Goal: Complete application form: Complete application form

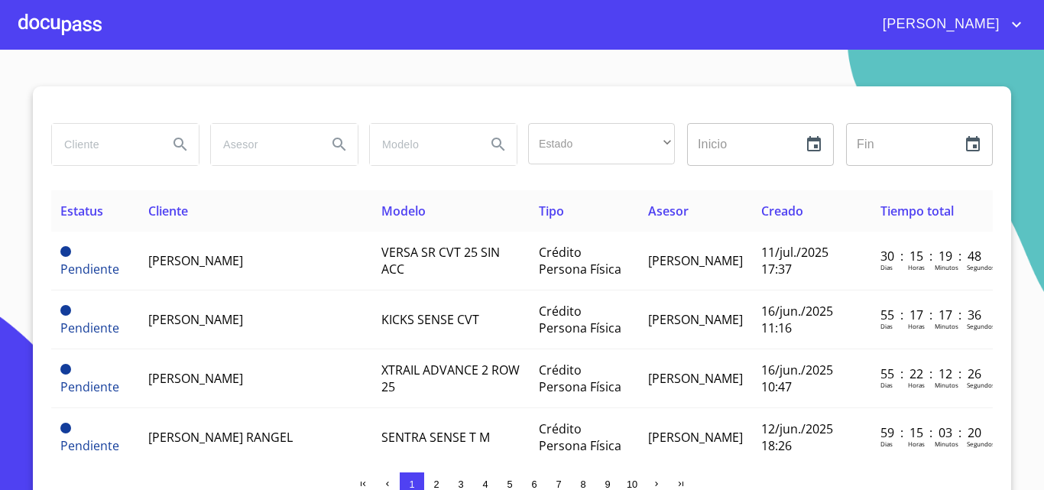
click at [73, 31] on div at bounding box center [59, 24] width 83 height 49
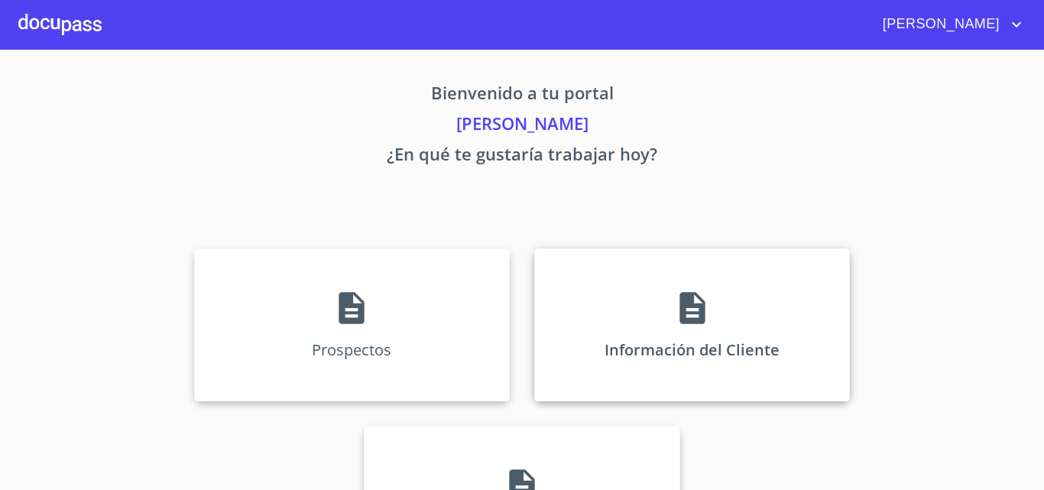
click at [750, 309] on div "Información del Cliente" at bounding box center [692, 324] width 316 height 153
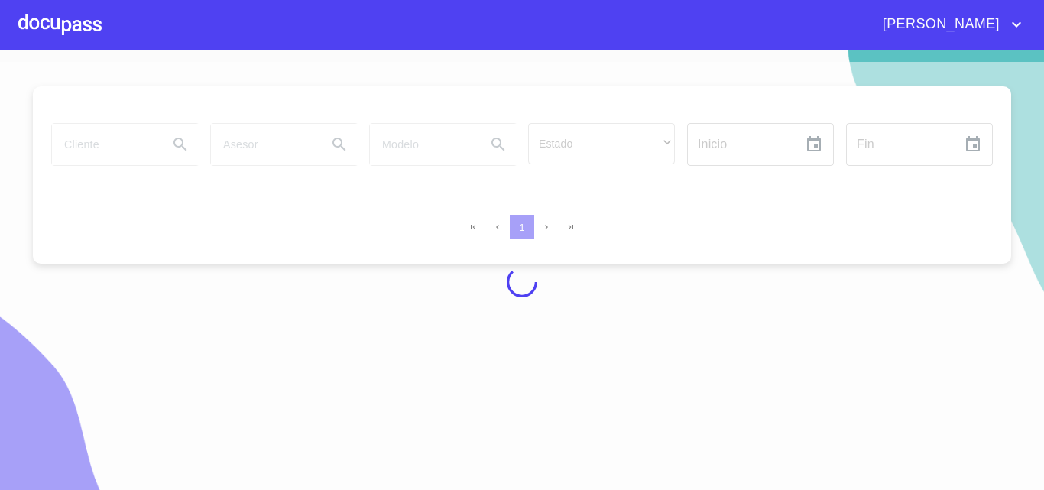
click at [56, 31] on div at bounding box center [59, 24] width 83 height 49
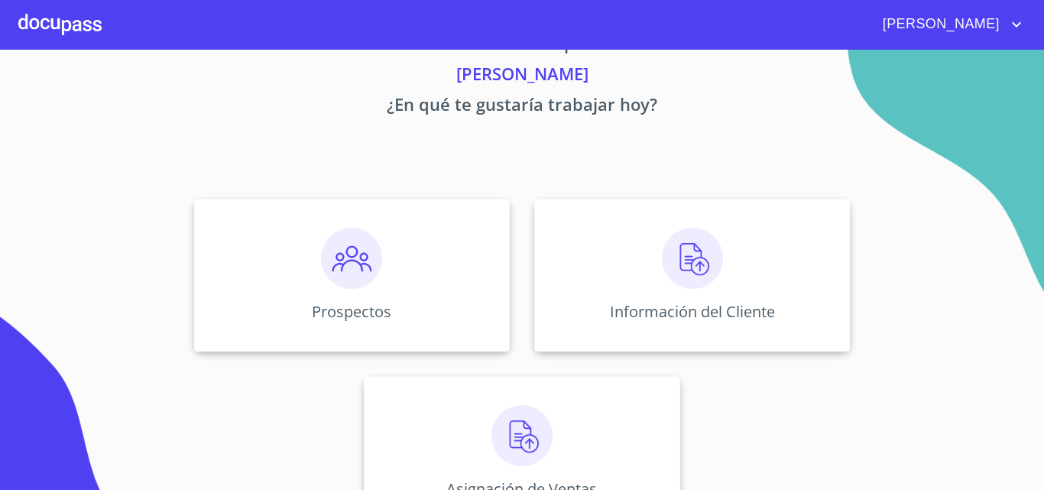
scroll to position [76, 0]
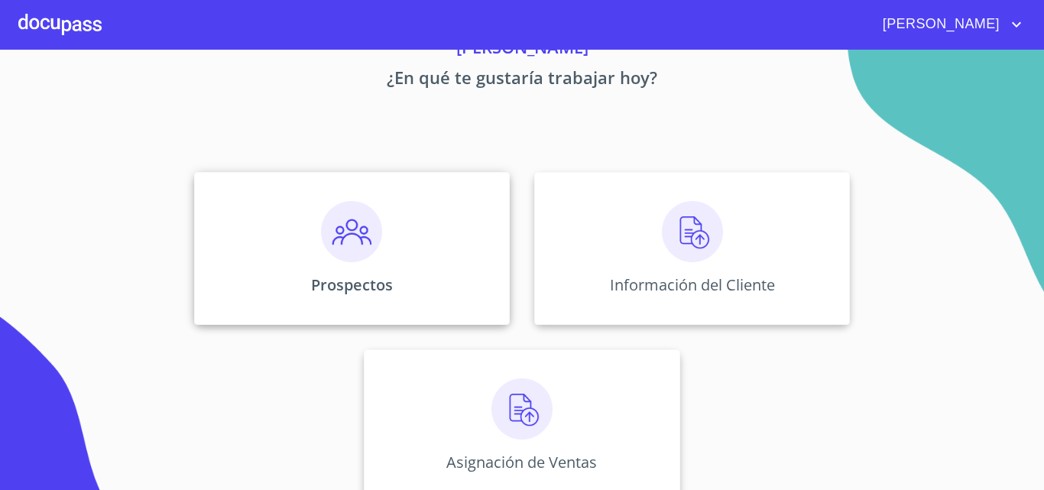
click at [375, 230] on img at bounding box center [351, 231] width 61 height 61
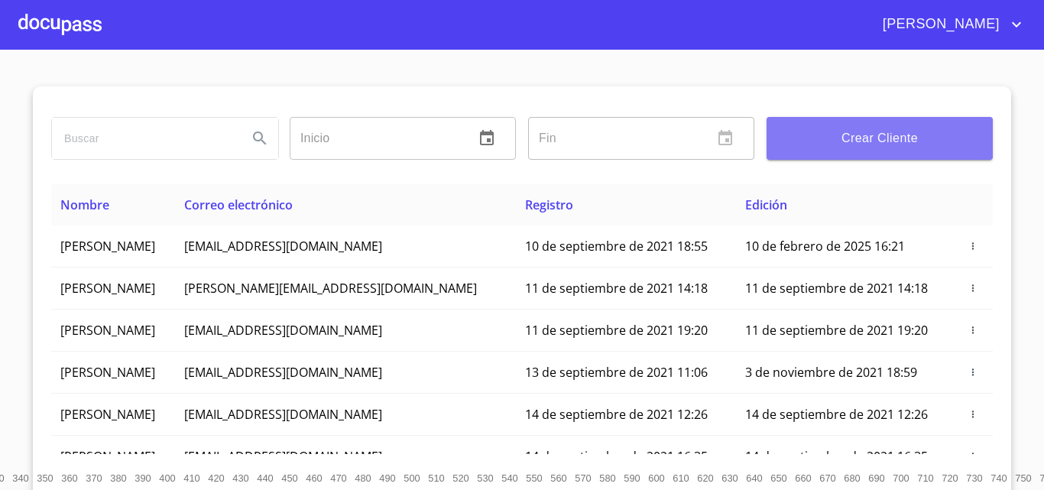
click at [896, 135] on span "Crear Cliente" at bounding box center [880, 138] width 202 height 21
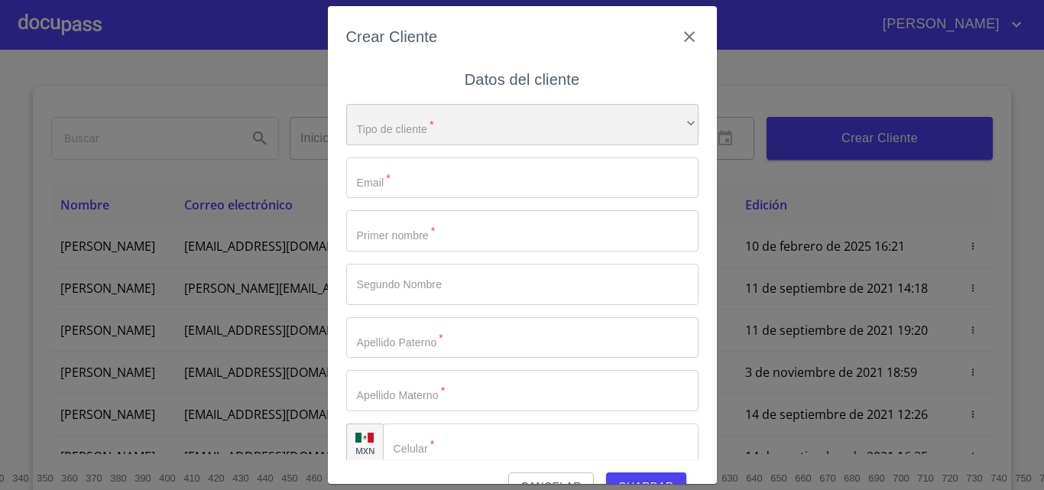
click at [438, 113] on div "​" at bounding box center [522, 124] width 352 height 41
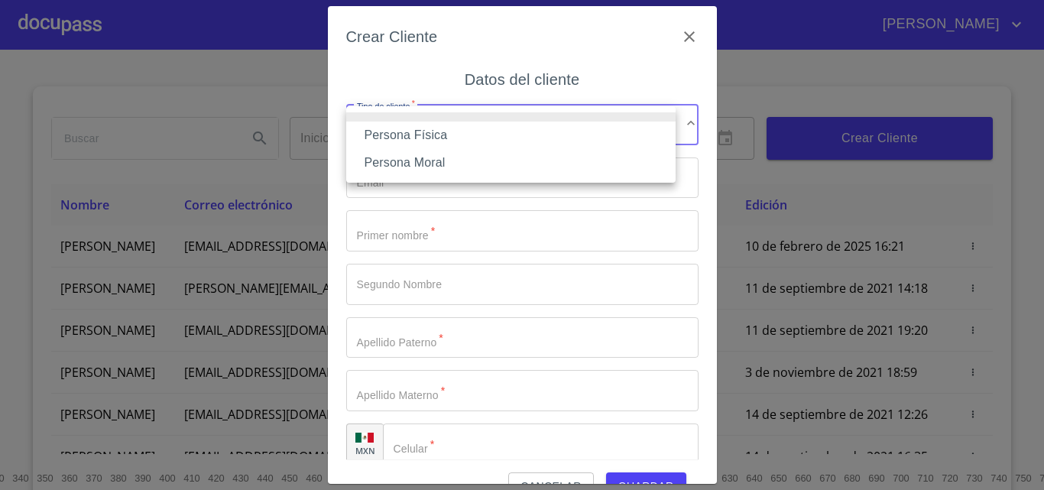
click at [410, 131] on li "Persona Física" at bounding box center [510, 135] width 329 height 28
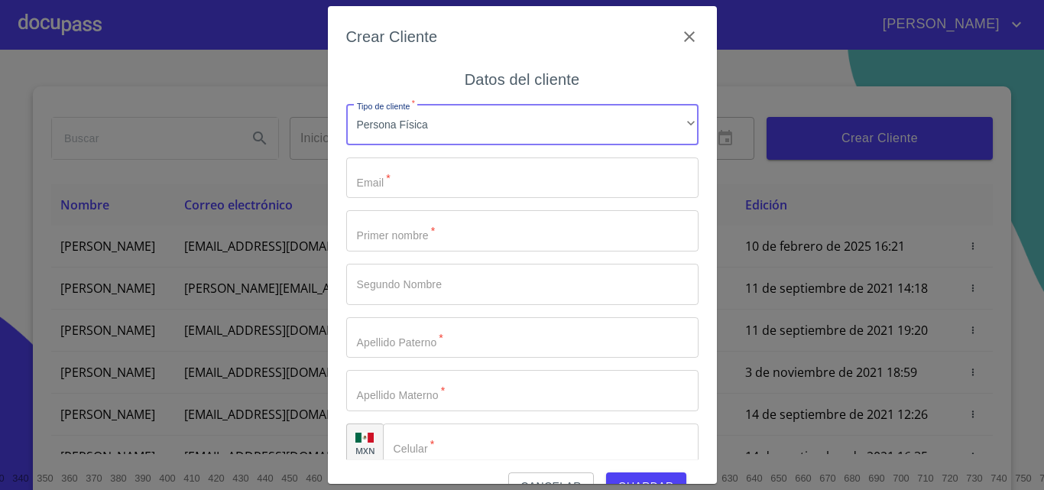
click at [400, 186] on input "Tipo de cliente   *" at bounding box center [522, 177] width 352 height 41
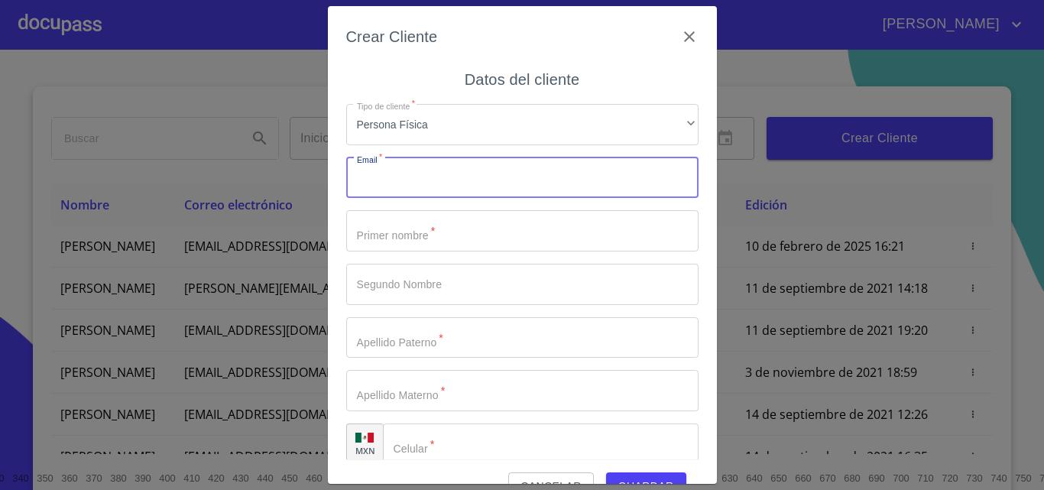
paste input "[EMAIL_ADDRESS][DOMAIN_NAME]"
type input "[EMAIL_ADDRESS][DOMAIN_NAME]"
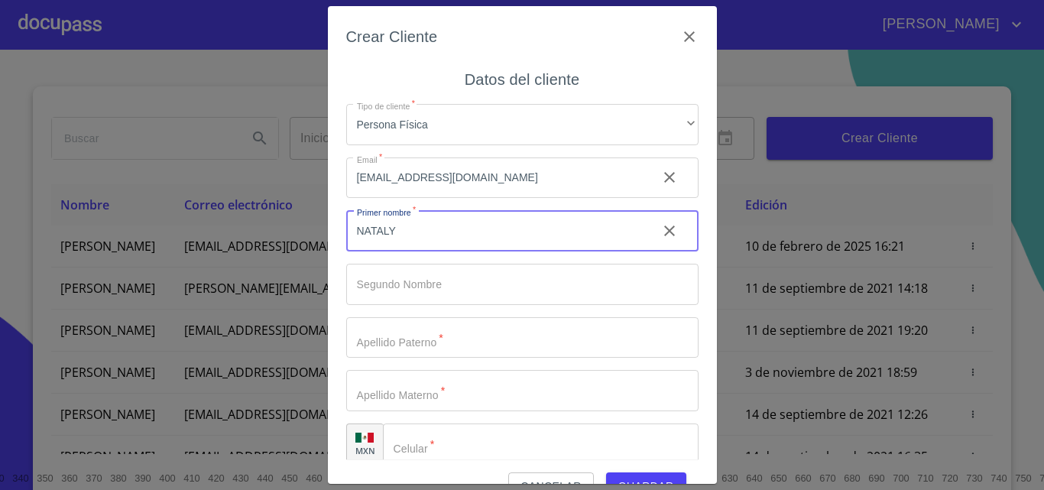
type input "NATALY"
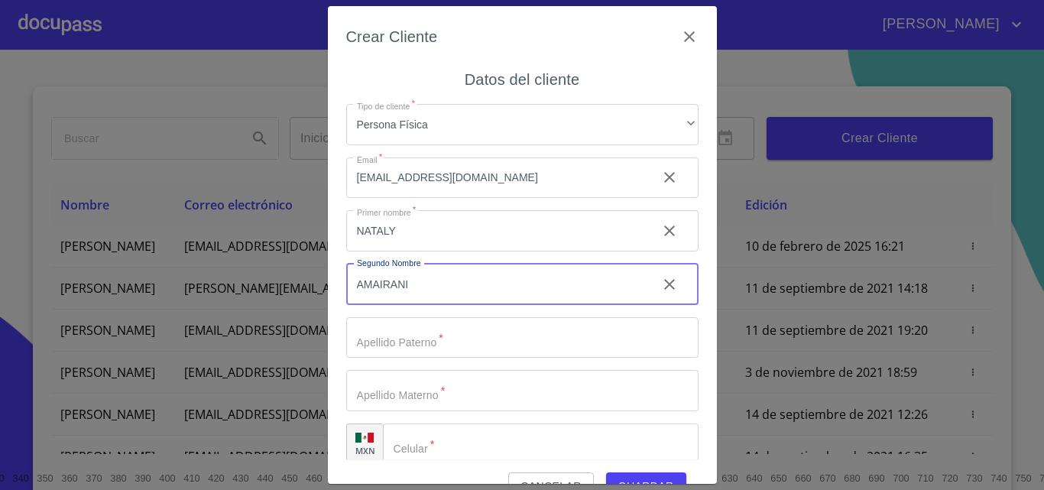
type input "AMAIRANI"
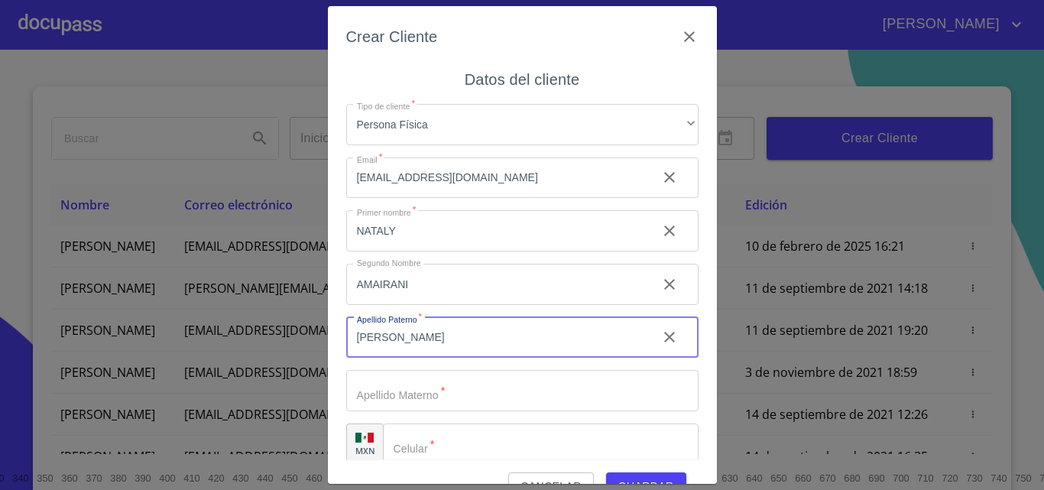
type input "[PERSON_NAME]"
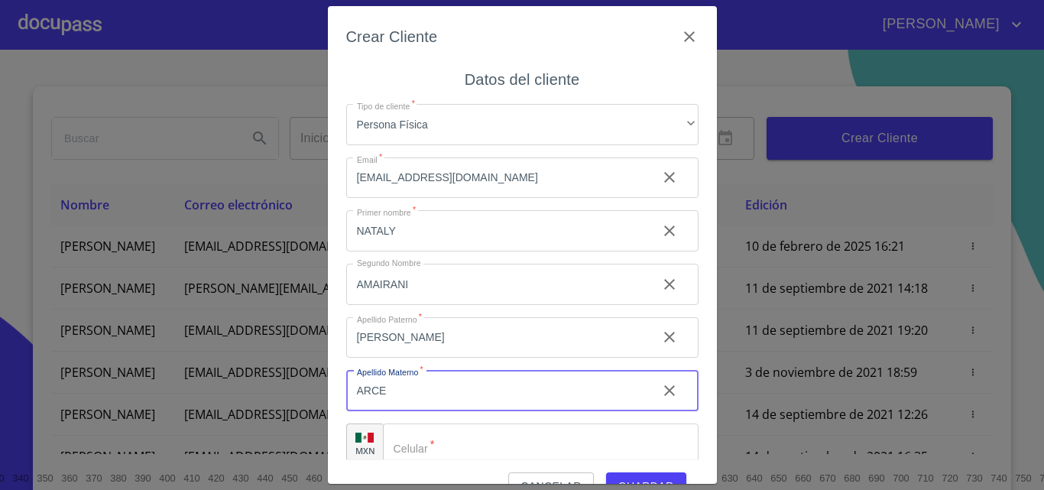
type input "ARCE"
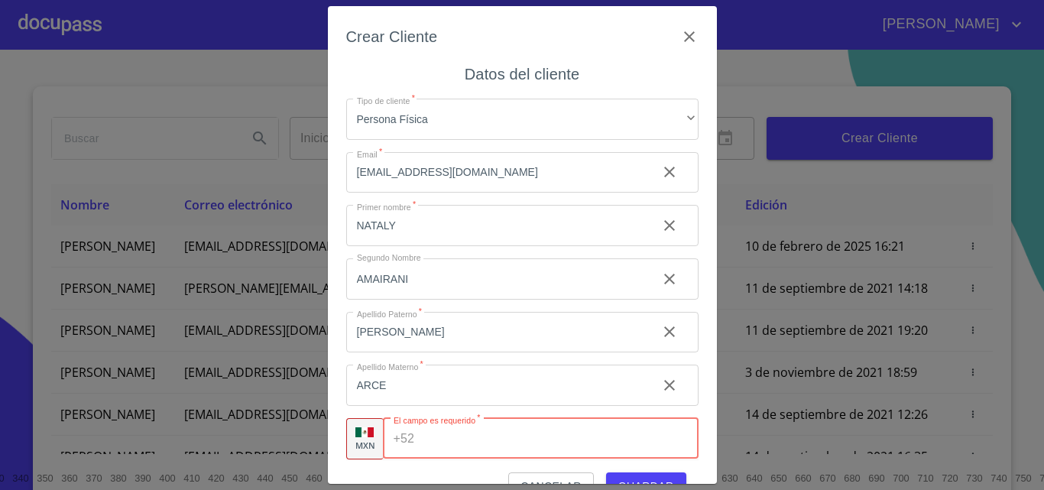
paste input "[PHONE_NUMBER]"
type input "[PHONE_NUMBER]"
click at [433, 467] on div "Cancelar Guardar" at bounding box center [522, 479] width 352 height 41
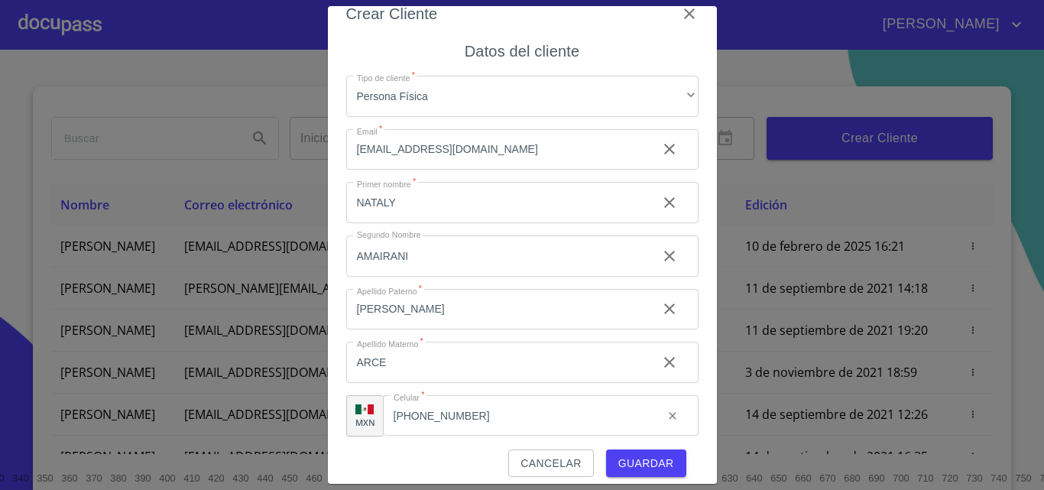
scroll to position [34, 0]
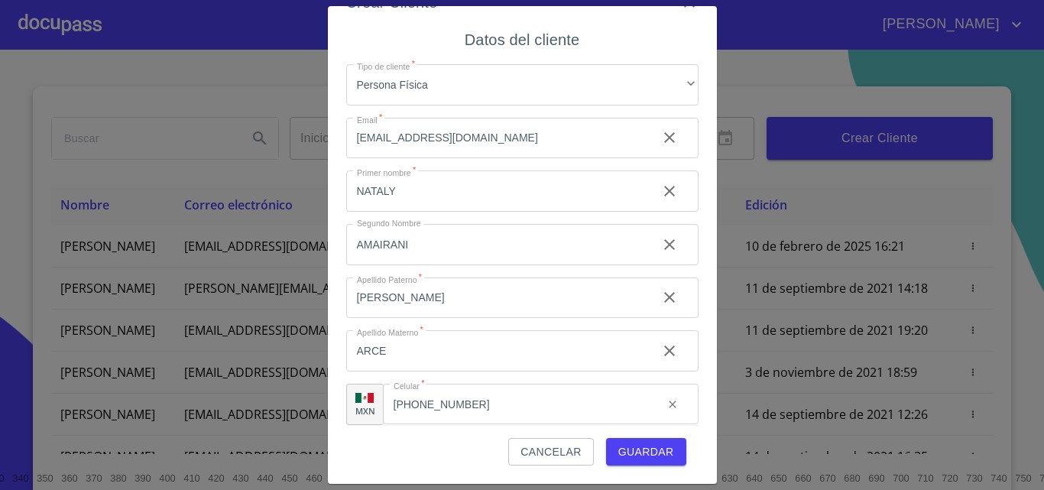
click at [633, 455] on span "Guardar" at bounding box center [646, 451] width 56 height 19
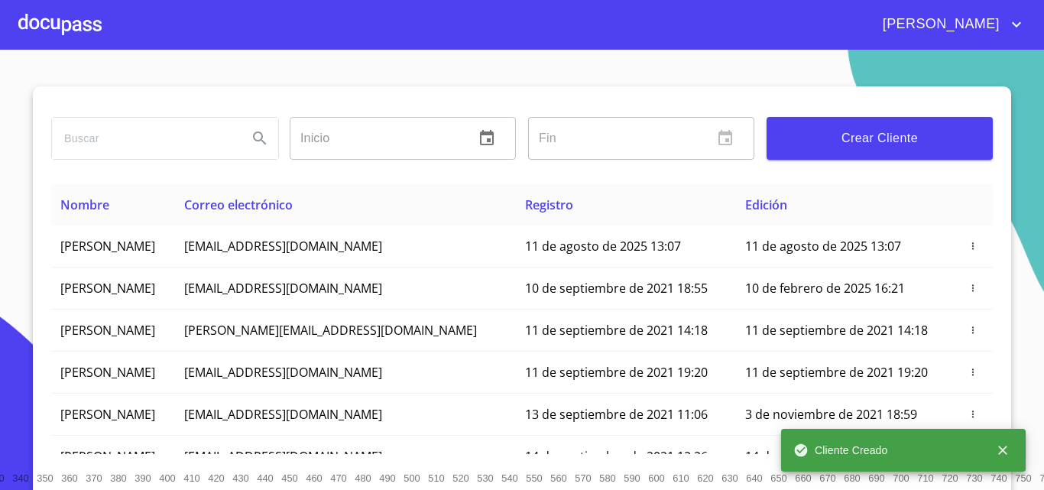
click at [84, 37] on div at bounding box center [59, 24] width 83 height 49
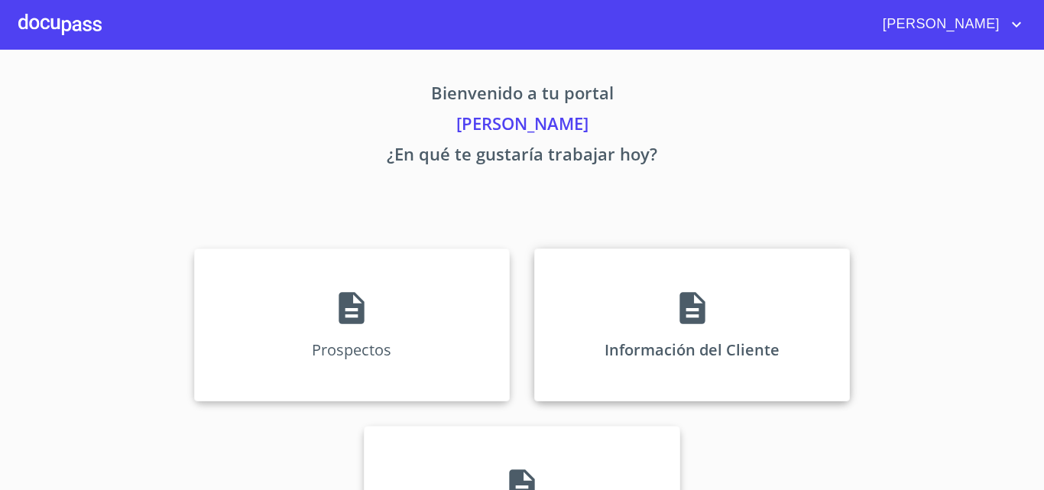
click at [704, 290] on icon at bounding box center [692, 308] width 38 height 38
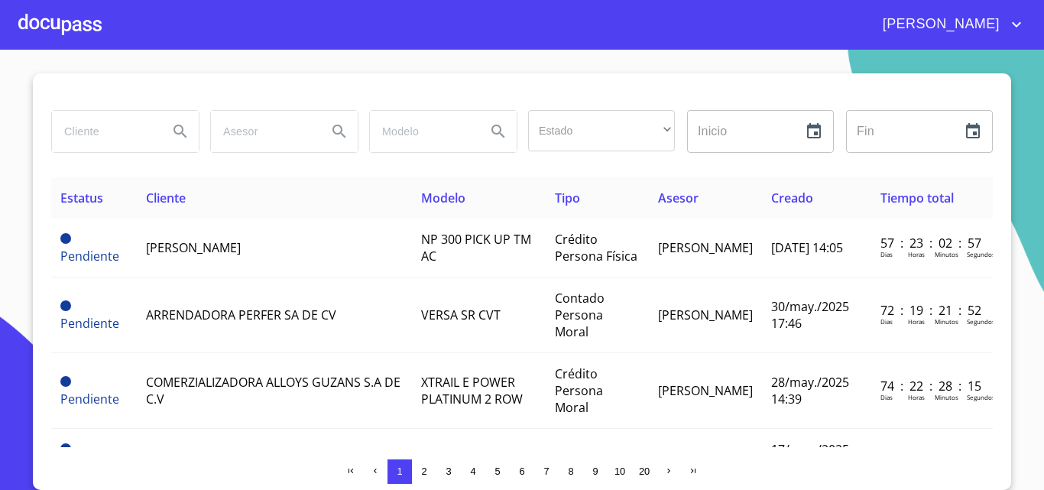
scroll to position [13, 0]
click at [62, 33] on div at bounding box center [59, 24] width 83 height 49
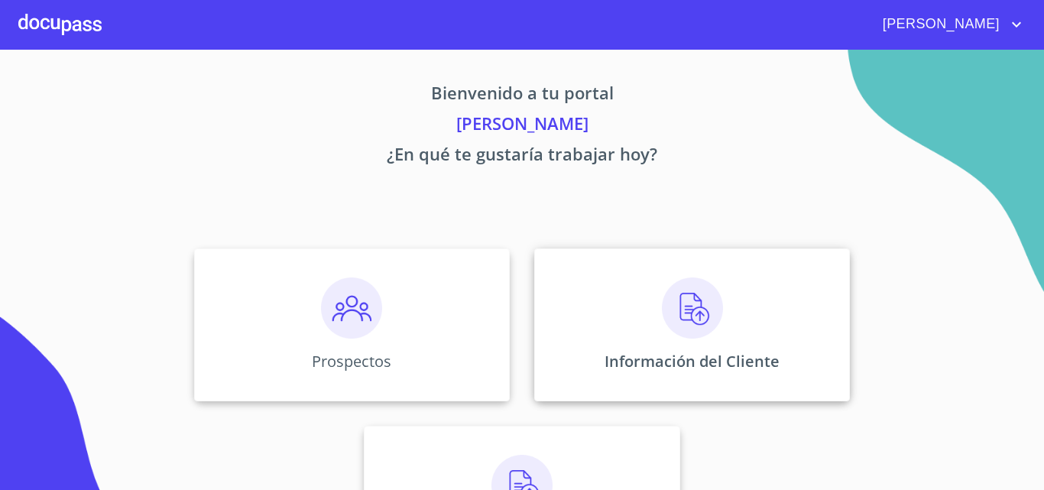
click at [695, 277] on div "Información del Cliente" at bounding box center [692, 324] width 316 height 153
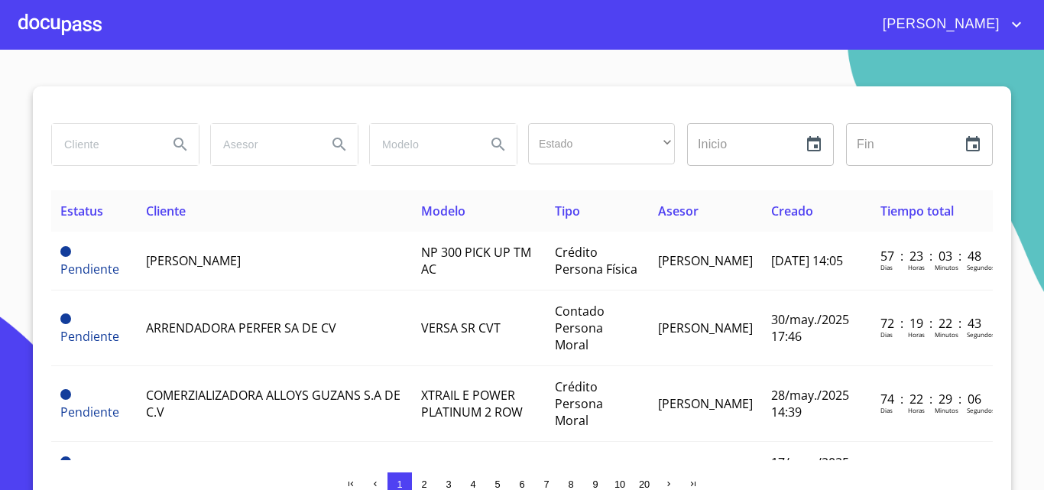
click at [45, 43] on div at bounding box center [59, 24] width 83 height 49
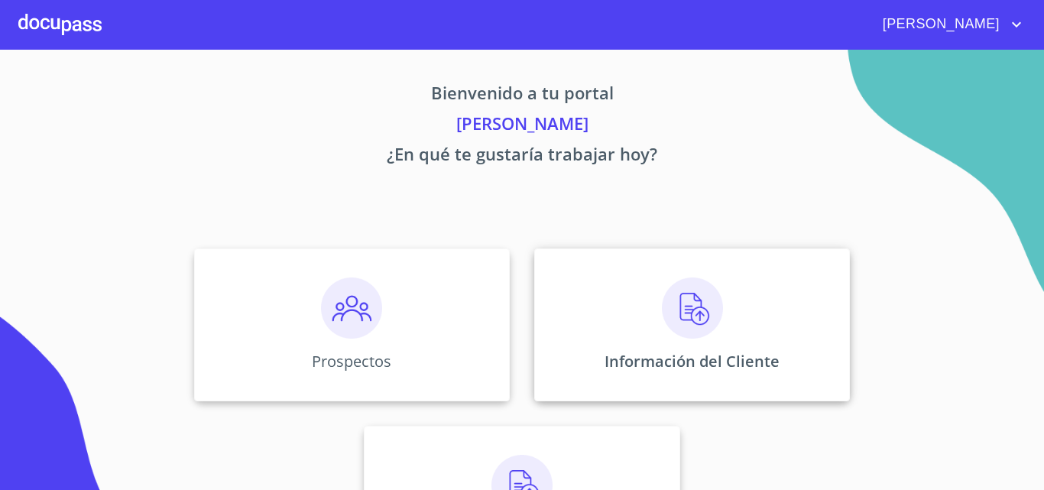
click at [662, 293] on img at bounding box center [692, 307] width 61 height 61
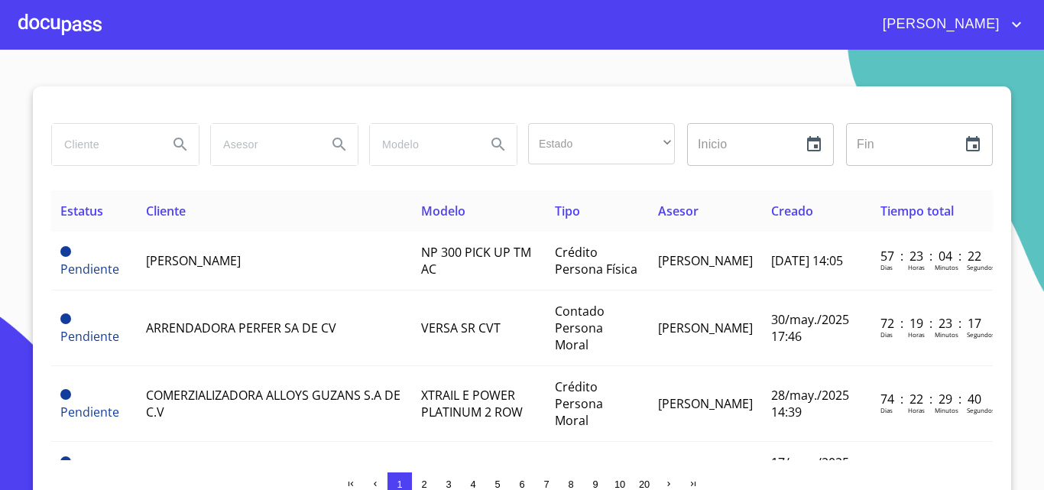
click at [76, 31] on div at bounding box center [59, 24] width 83 height 49
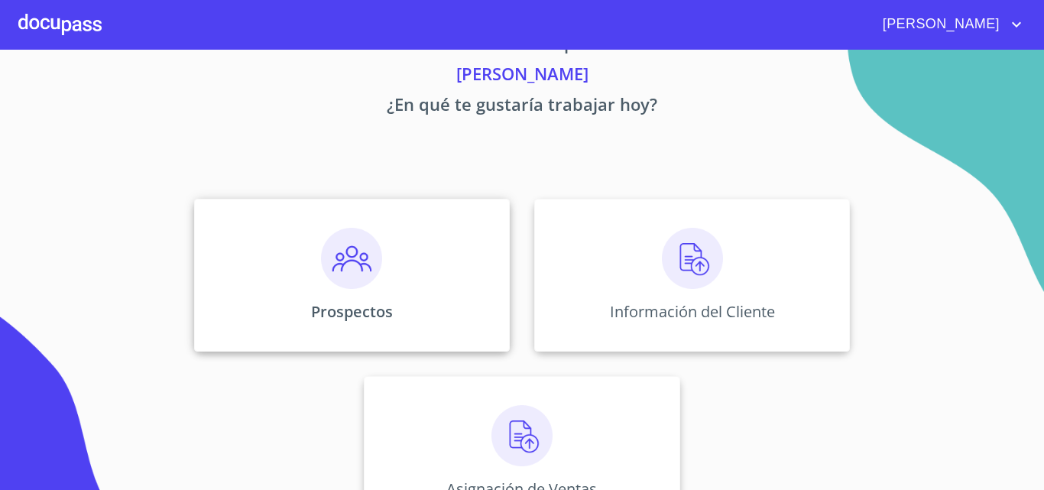
scroll to position [76, 0]
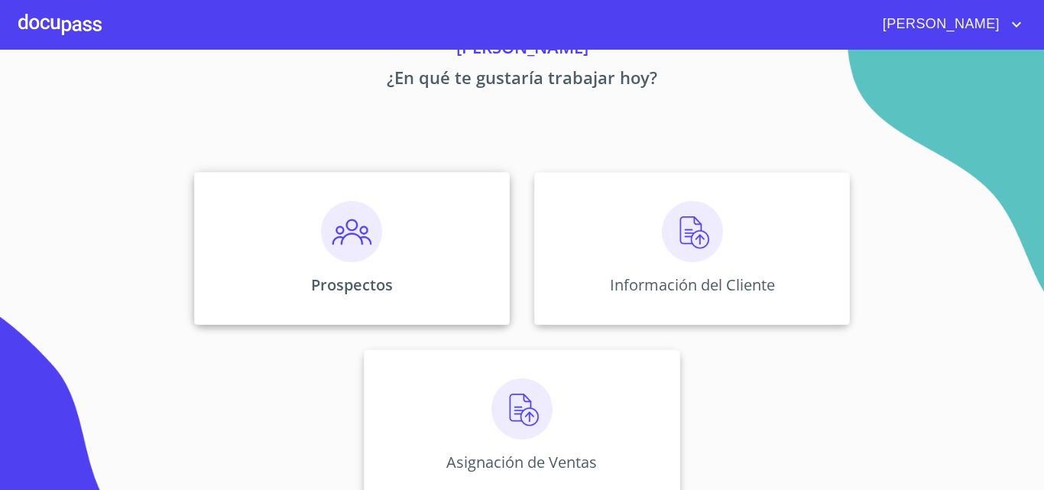
click at [370, 264] on div "Prospectos" at bounding box center [352, 248] width 316 height 153
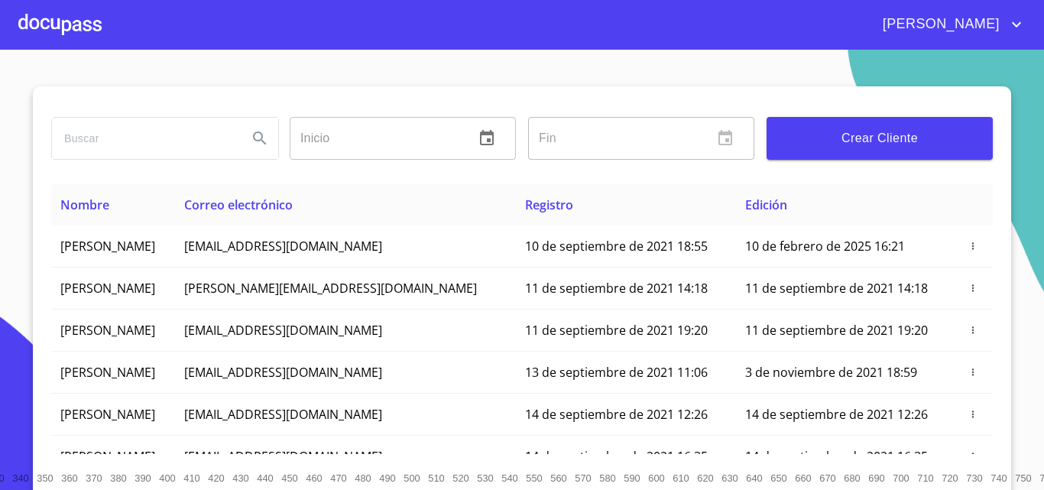
click at [195, 143] on input "search" at bounding box center [143, 138] width 183 height 41
type input "[PERSON_NAME]"
click at [251, 134] on icon "Search" at bounding box center [260, 138] width 18 height 18
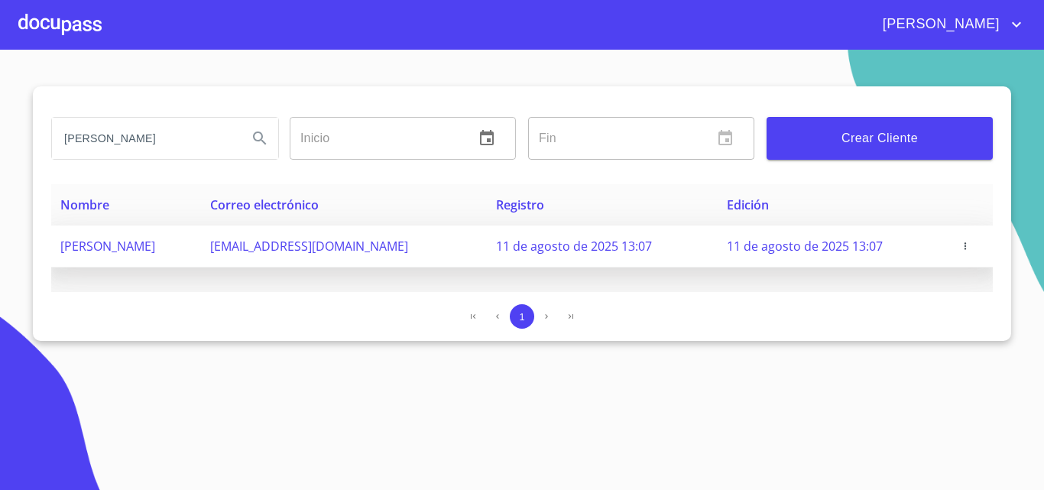
click at [975, 251] on span at bounding box center [970, 245] width 26 height 15
click at [970, 248] on icon "button" at bounding box center [965, 246] width 11 height 11
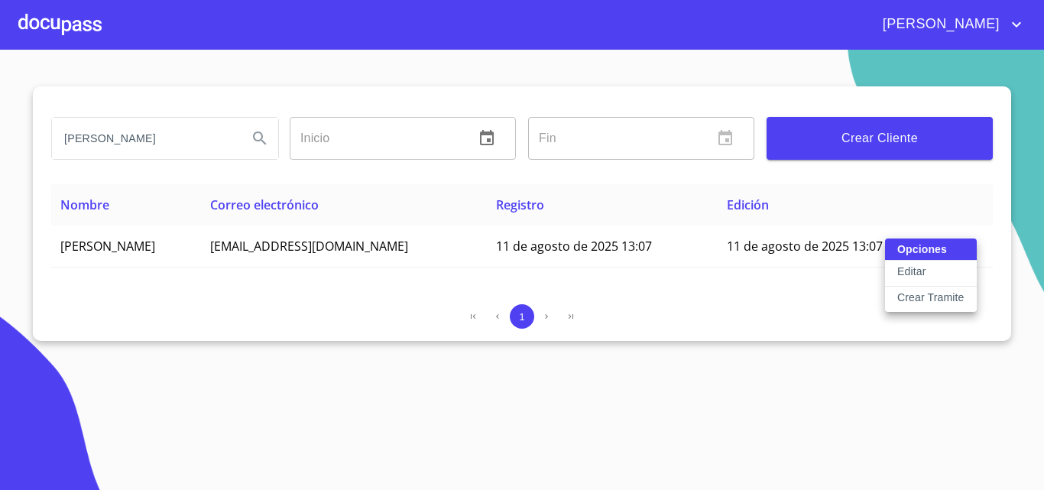
click at [917, 299] on p "Crear Tramite" at bounding box center [930, 297] width 67 height 15
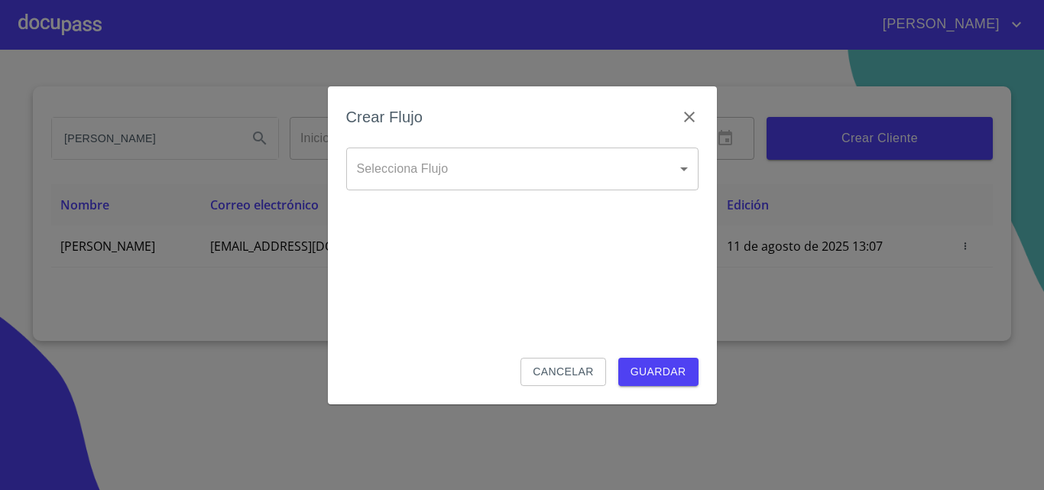
click at [446, 186] on body "[PERSON_NAME] ​ Fin ​ Crear Cliente Nombre Correo electrónico Registro Edición …" at bounding box center [522, 245] width 1044 height 490
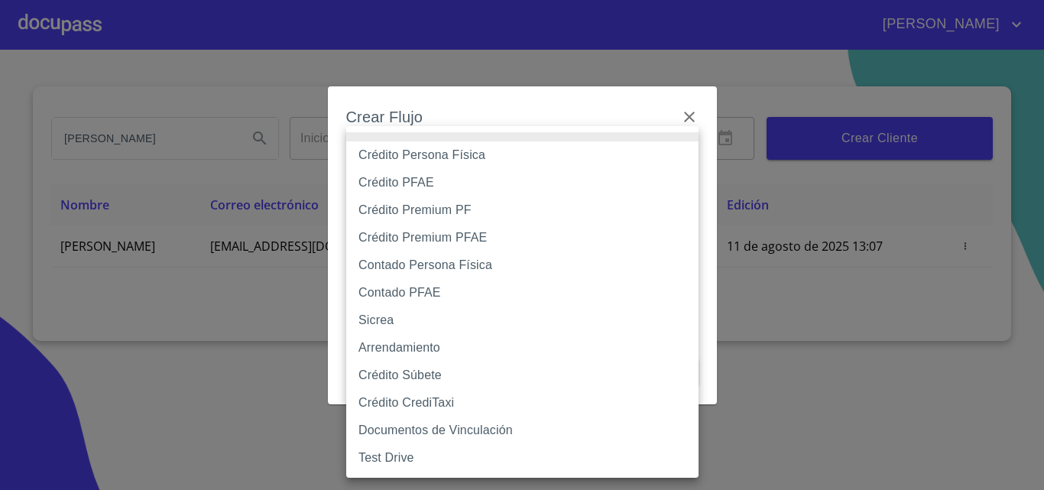
click at [444, 153] on li "Crédito Persona Física" at bounding box center [522, 155] width 352 height 28
type input "6009fb3c7d1714eb8809aa97"
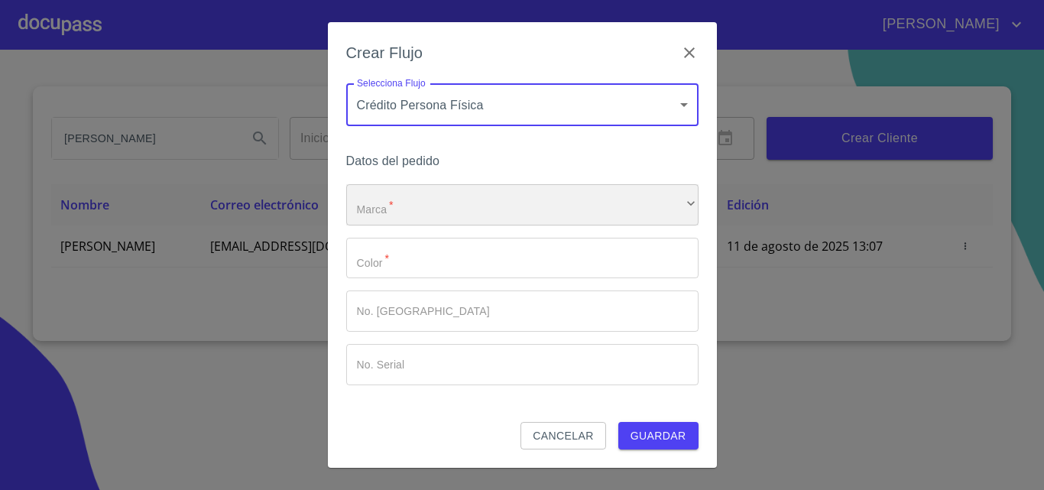
click at [403, 206] on div "​" at bounding box center [522, 204] width 352 height 41
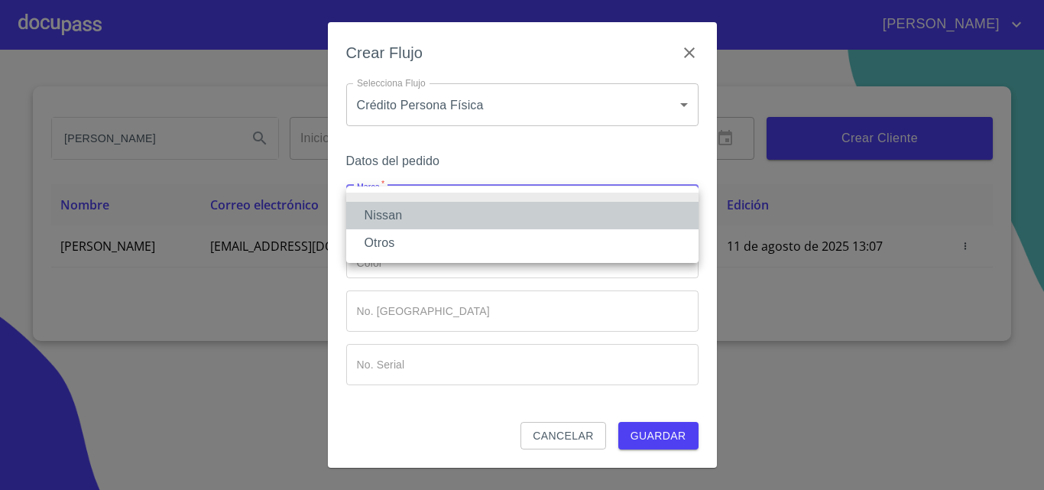
click at [403, 206] on li "Nissan" at bounding box center [522, 216] width 352 height 28
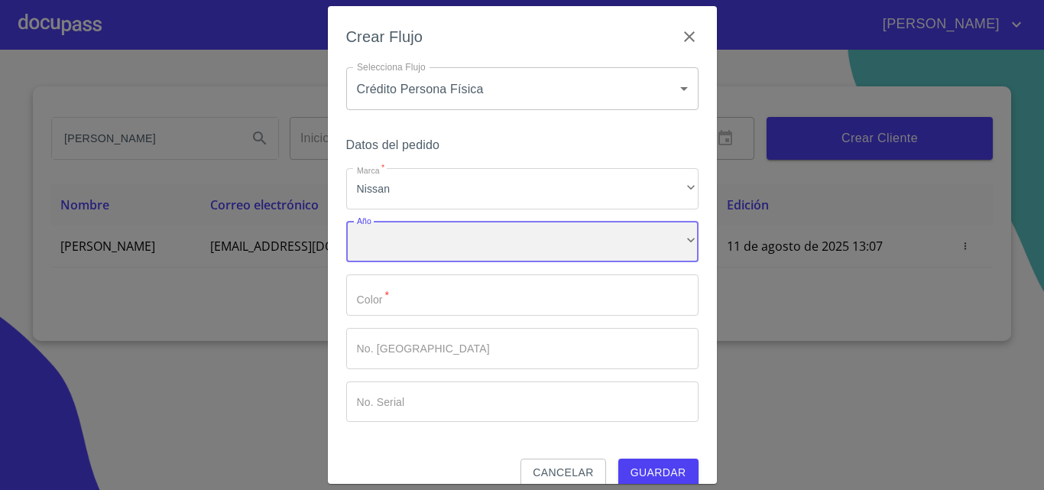
click at [403, 255] on div "​" at bounding box center [522, 242] width 352 height 41
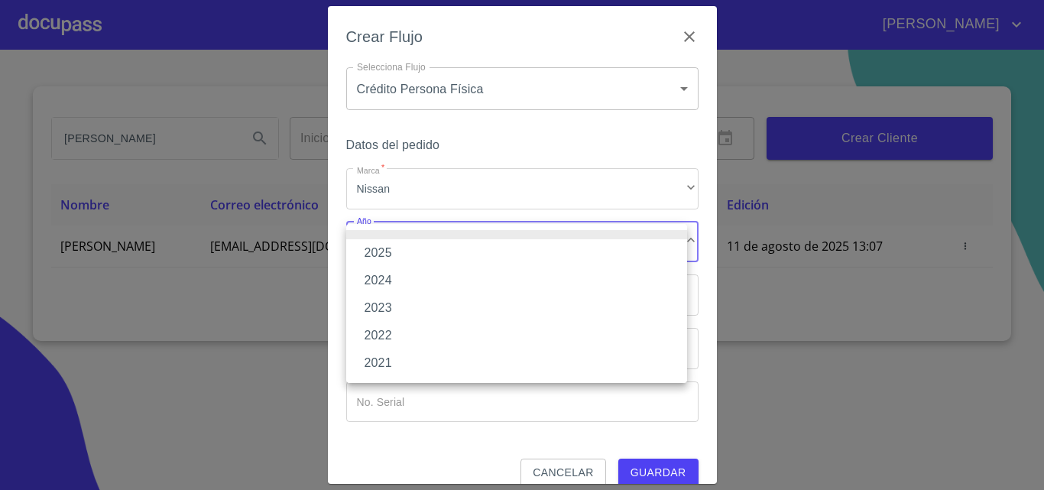
click at [416, 261] on li "2025" at bounding box center [516, 253] width 341 height 28
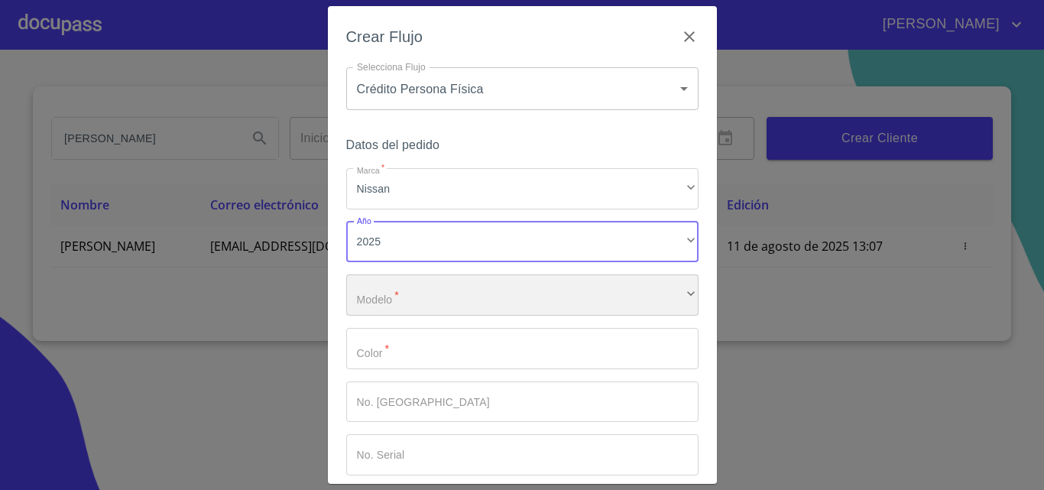
click at [410, 283] on div "​" at bounding box center [522, 294] width 352 height 41
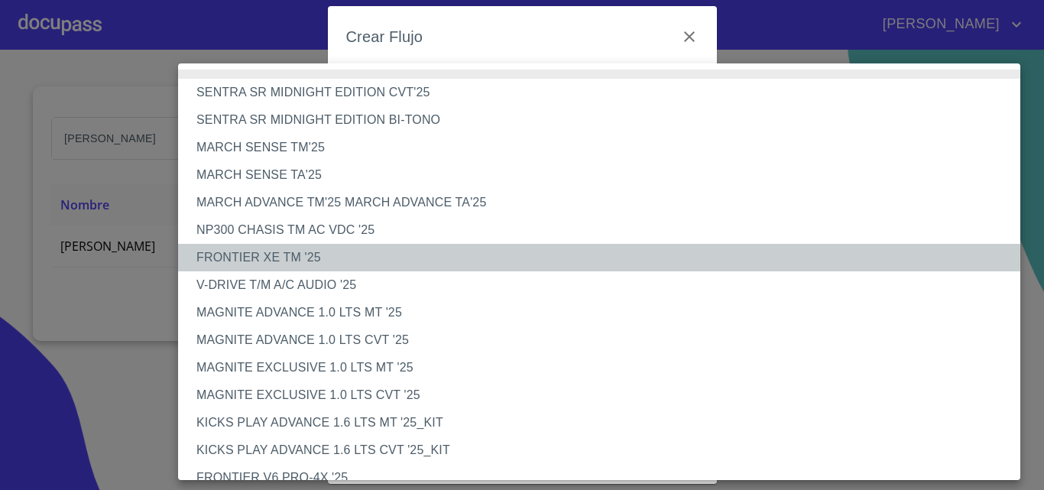
click at [290, 253] on li "FRONTIER XE TM '25" at bounding box center [605, 258] width 854 height 28
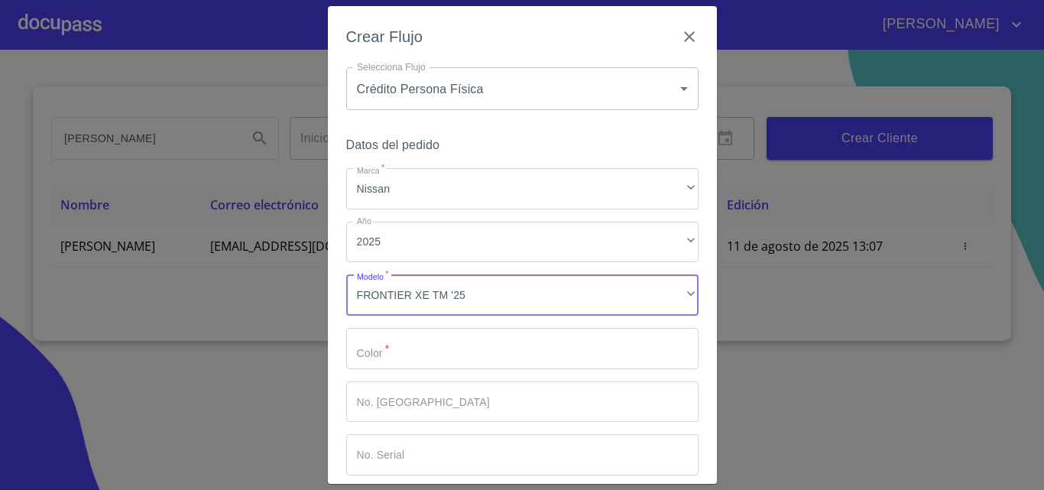
click at [381, 339] on input "Marca   *" at bounding box center [522, 348] width 352 height 41
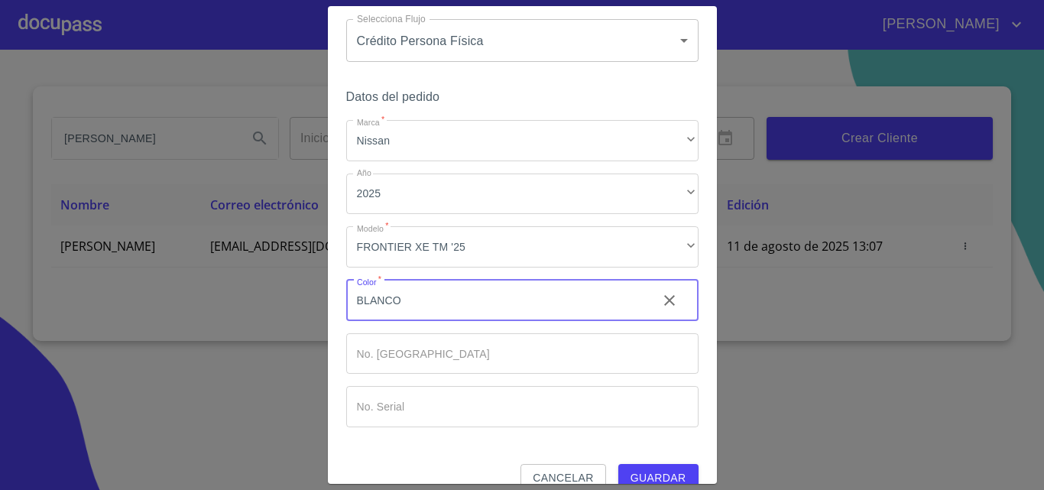
scroll to position [74, 0]
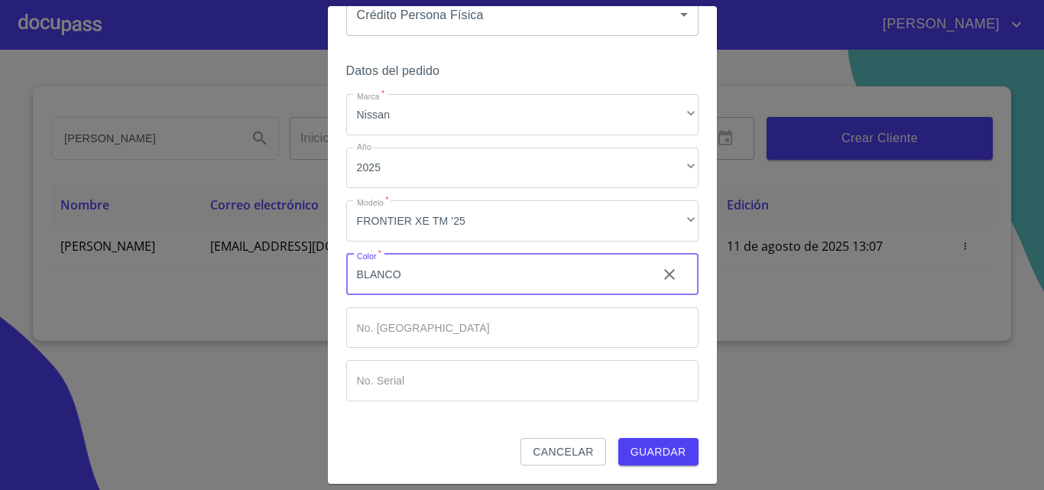
type input "BLANCO"
click at [618, 445] on button "Guardar" at bounding box center [658, 452] width 80 height 28
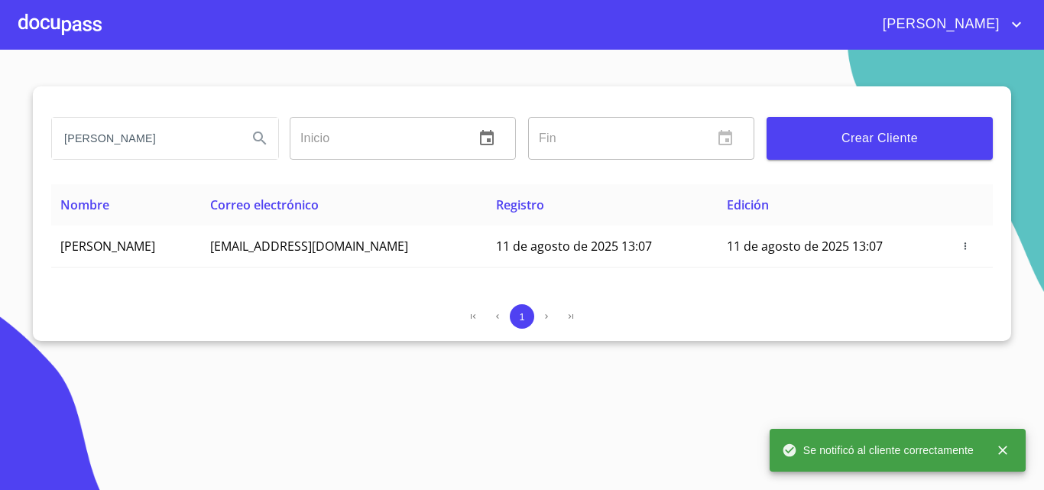
click at [92, 49] on header "[PERSON_NAME]" at bounding box center [522, 25] width 1044 height 50
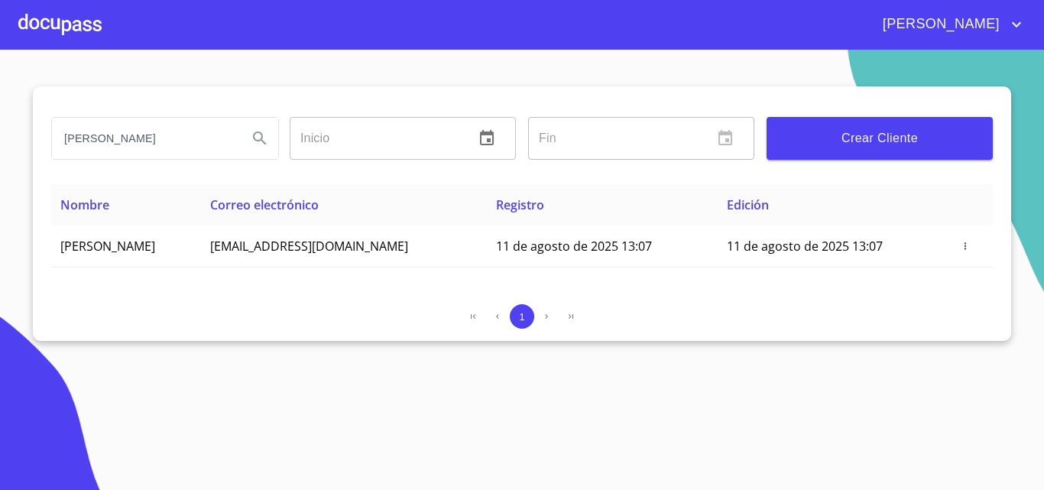
click at [83, 23] on div at bounding box center [59, 24] width 83 height 49
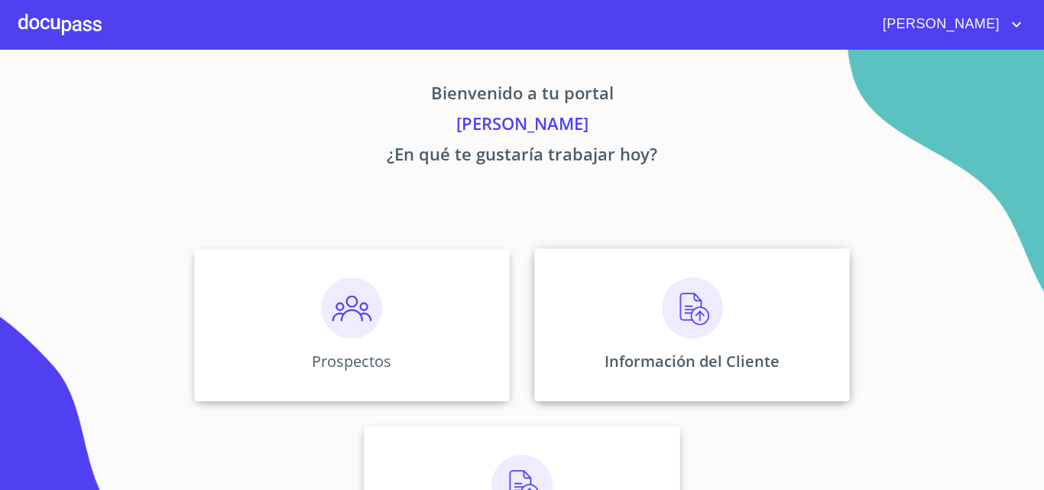
click at [666, 289] on img at bounding box center [692, 307] width 61 height 61
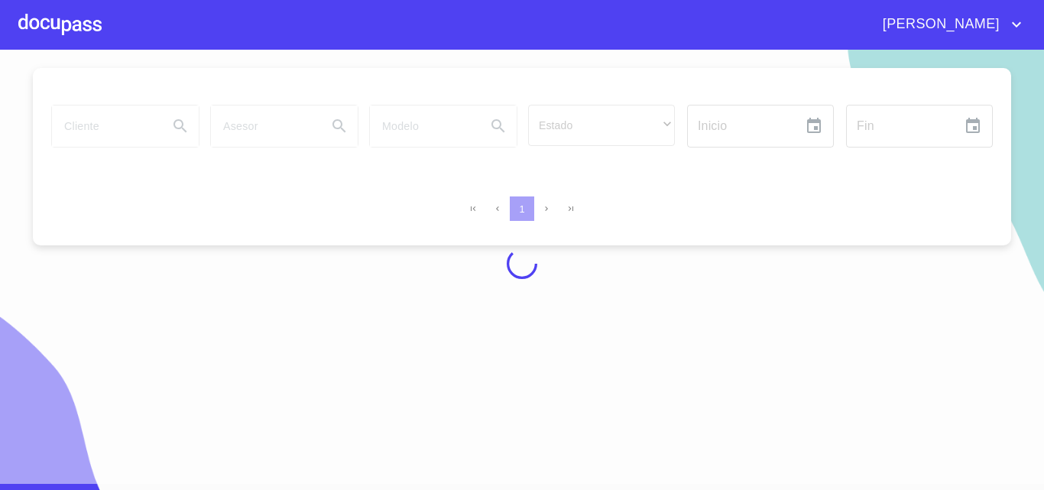
scroll to position [13, 0]
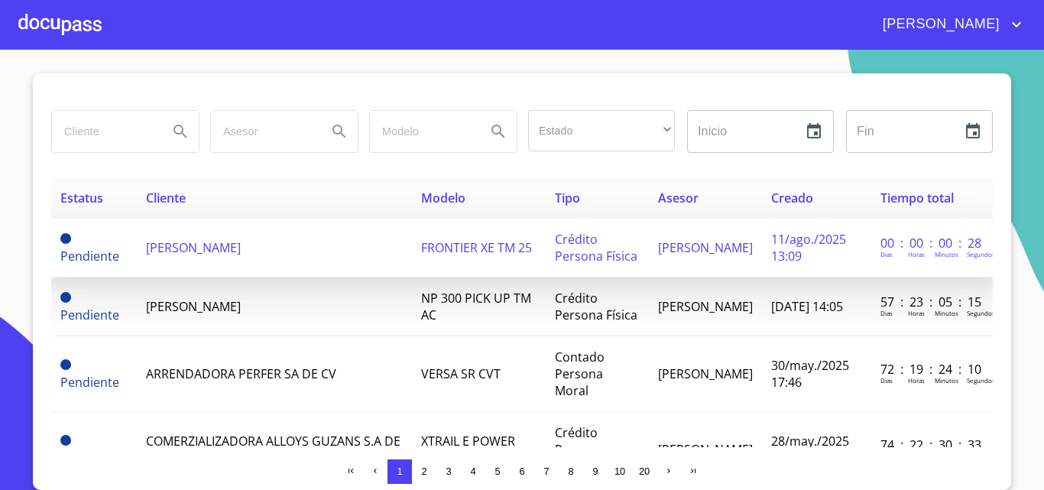
click at [241, 250] on span "[PERSON_NAME]" at bounding box center [193, 247] width 95 height 17
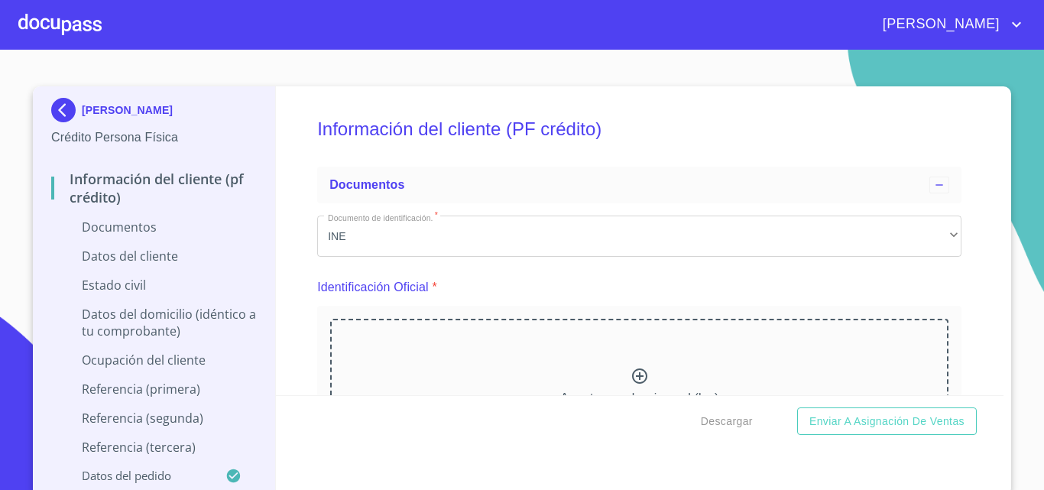
scroll to position [153, 0]
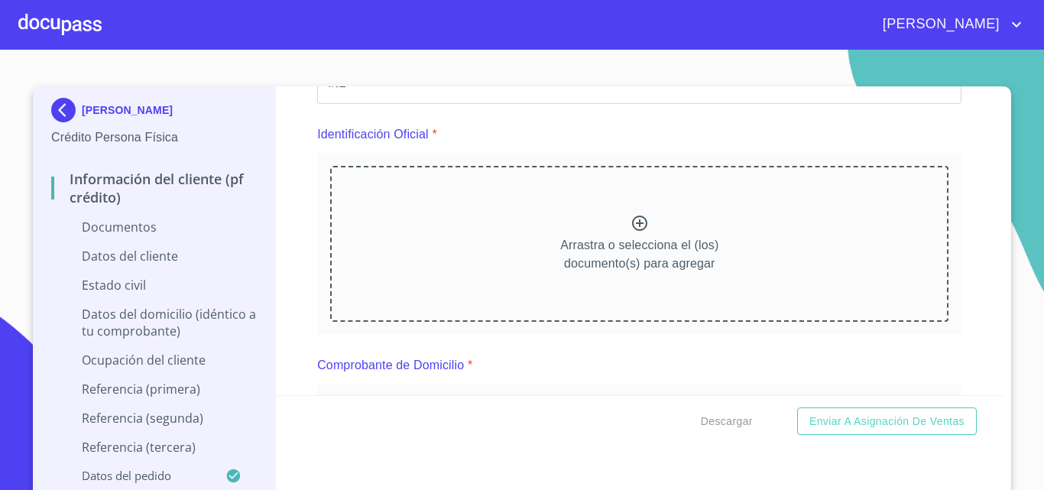
click at [653, 222] on div "Arrastra o selecciona el (los) documento(s) para agregar" at bounding box center [639, 244] width 618 height 156
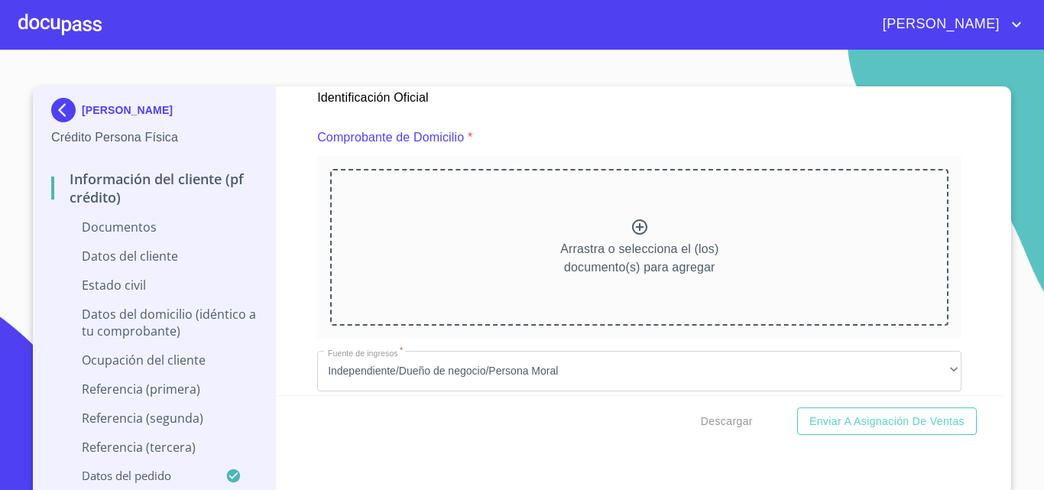
scroll to position [841, 0]
click at [622, 212] on div "Arrastra o selecciona el (los) documento(s) para agregar" at bounding box center [639, 244] width 618 height 156
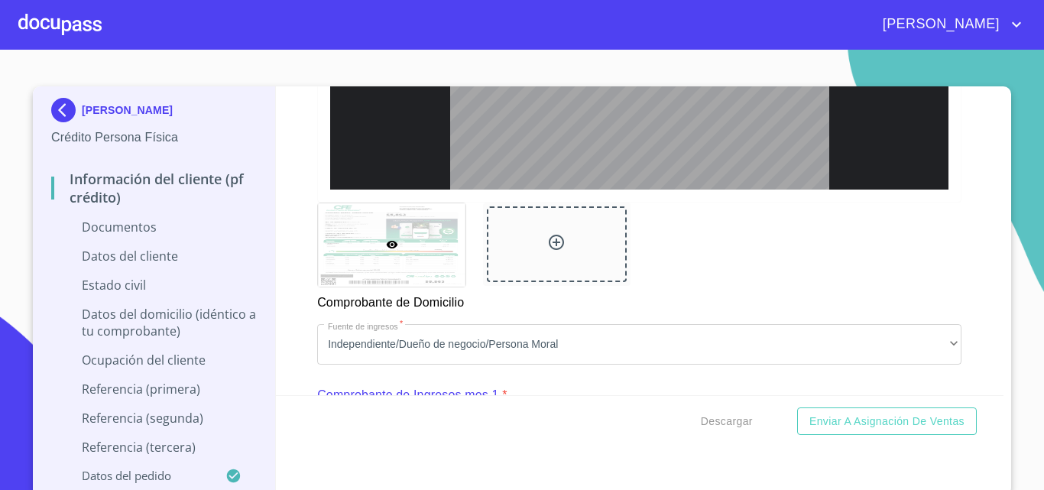
scroll to position [1528, 0]
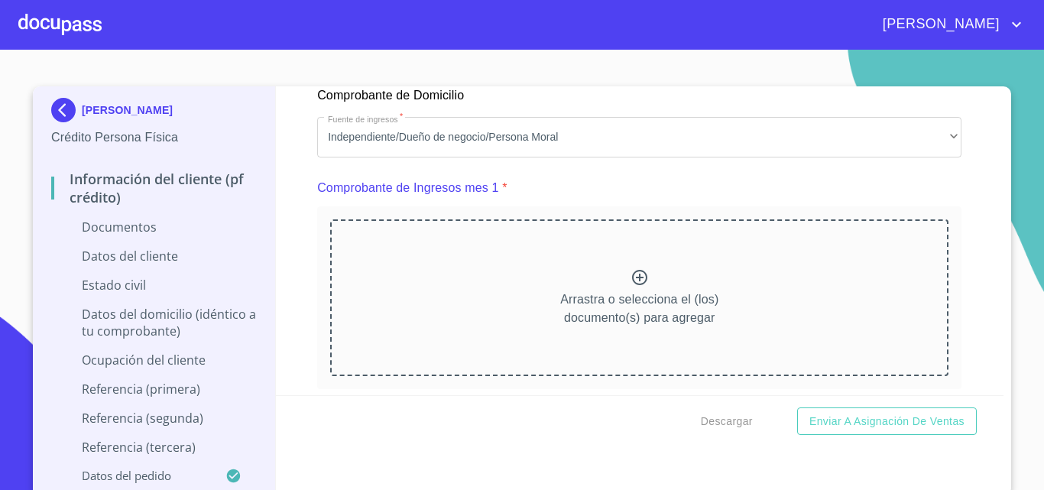
click at [665, 300] on div "Arrastra o selecciona el (los) documento(s) para agregar" at bounding box center [639, 297] width 618 height 156
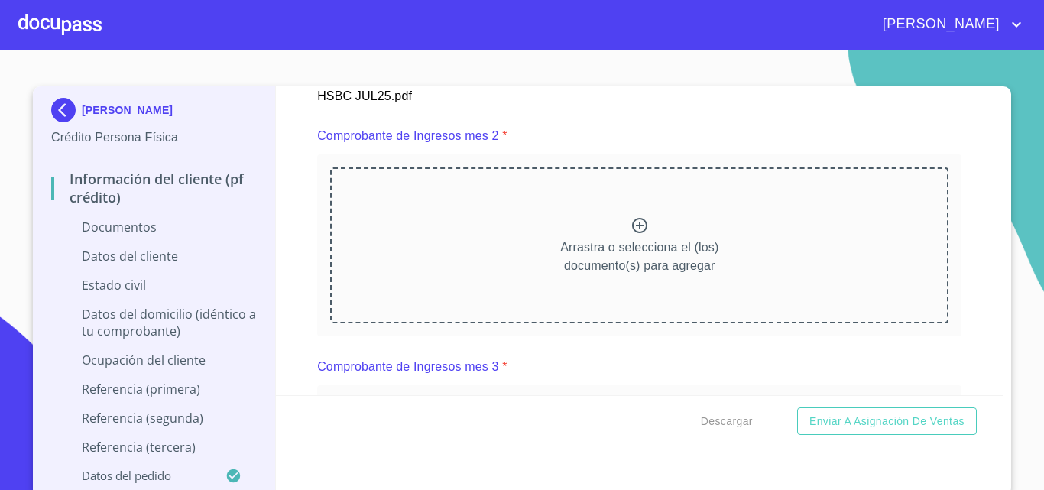
scroll to position [2292, 0]
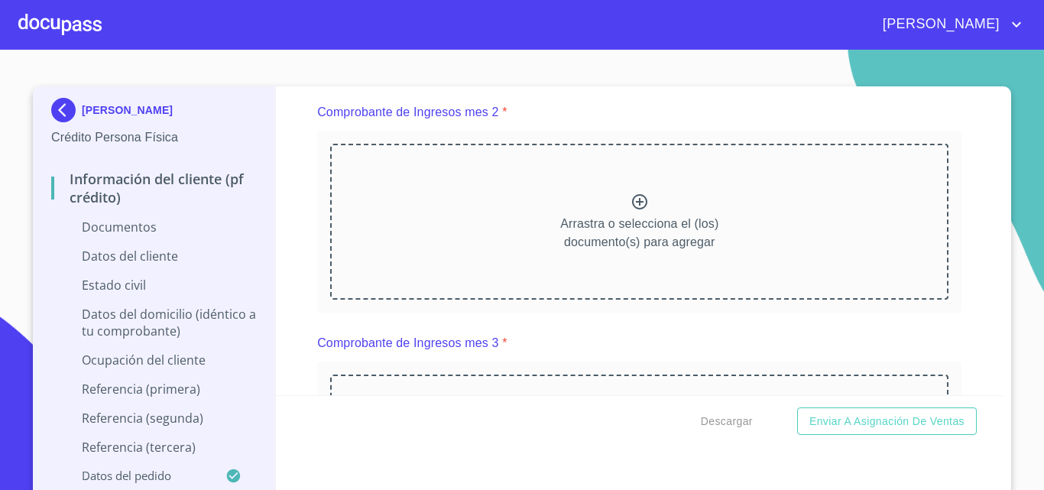
click at [615, 206] on div "Arrastra o selecciona el (los) documento(s) para agregar" at bounding box center [639, 222] width 618 height 156
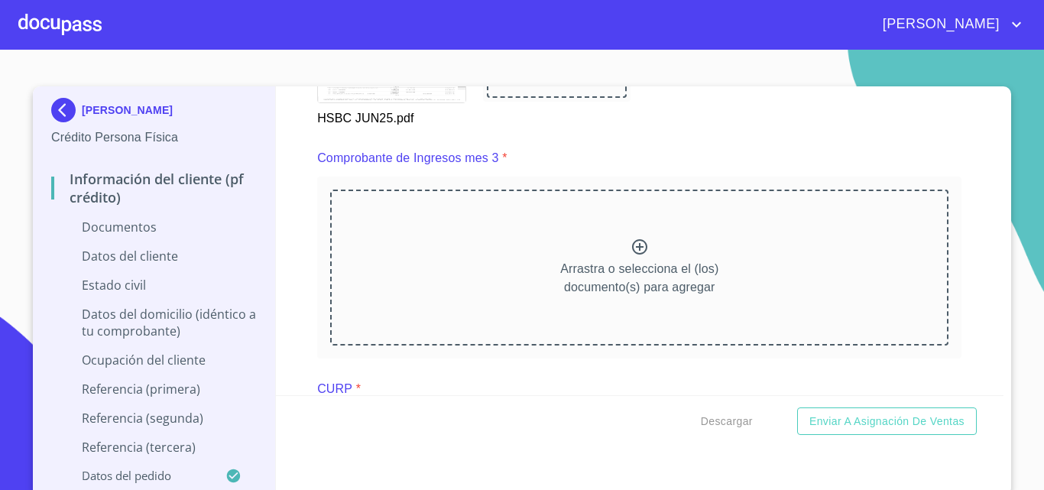
scroll to position [2980, 0]
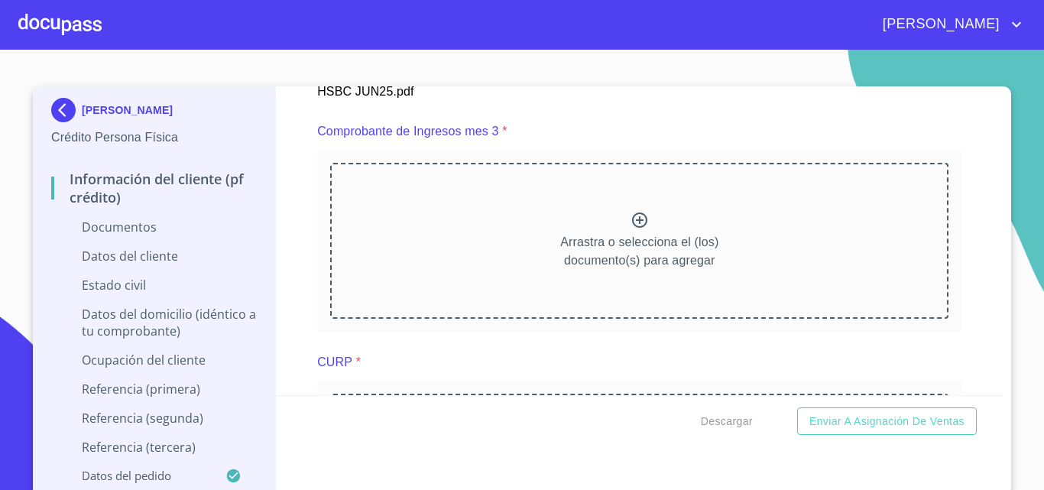
click at [585, 224] on div "Arrastra o selecciona el (los) documento(s) para agregar" at bounding box center [639, 241] width 618 height 156
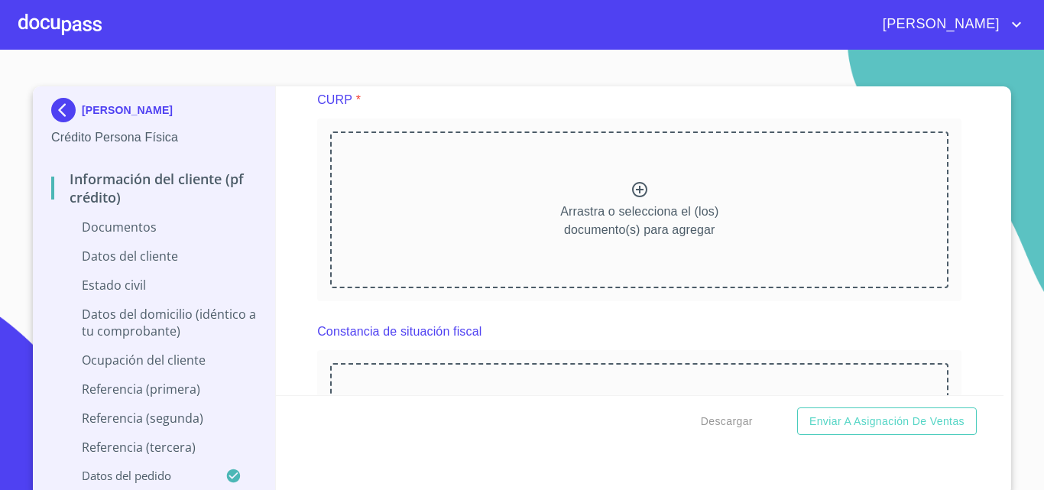
scroll to position [3744, 0]
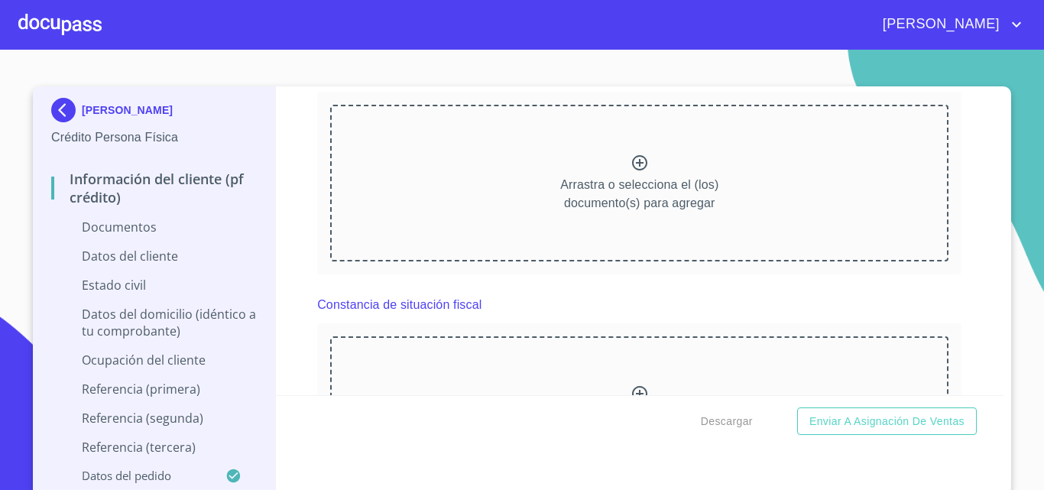
click at [633, 172] on icon at bounding box center [639, 163] width 18 height 18
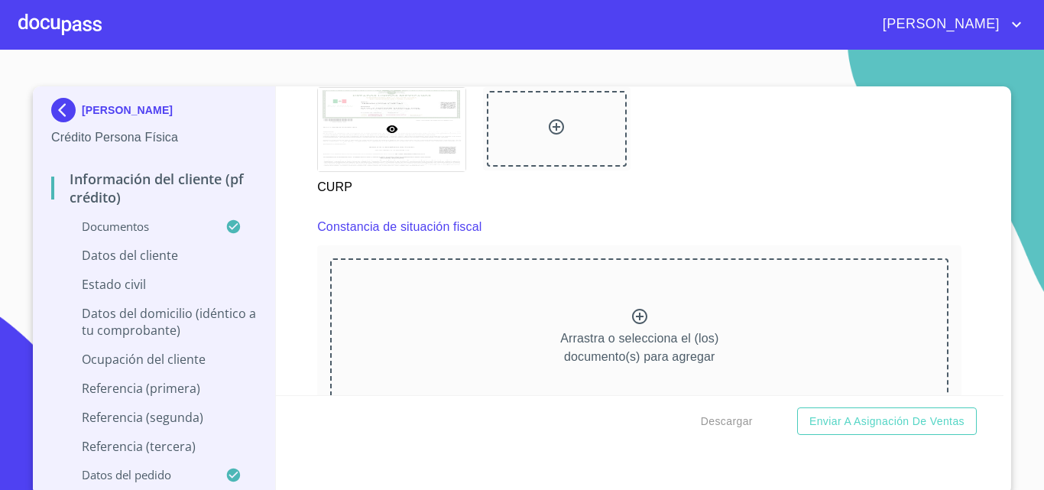
scroll to position [4374, 0]
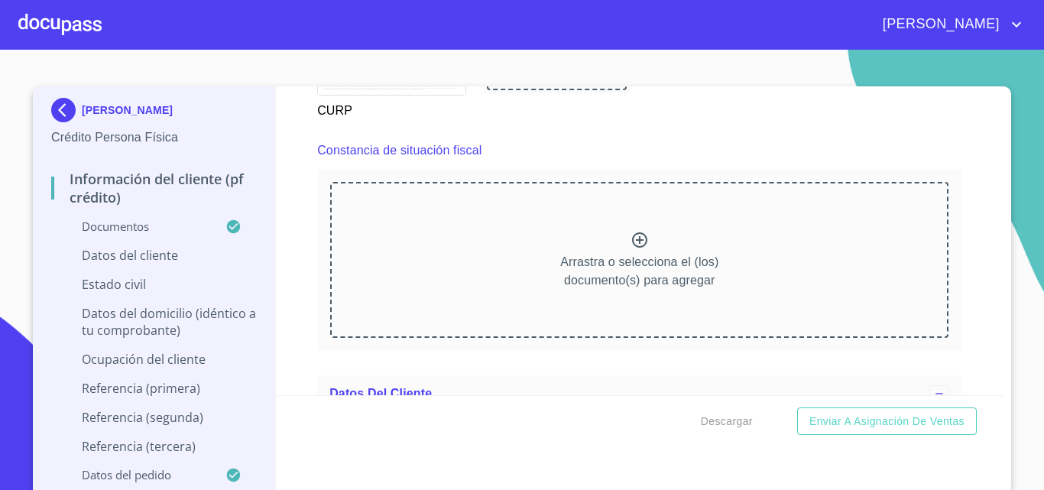
click at [608, 251] on div "Arrastra o selecciona el (los) documento(s) para agregar" at bounding box center [639, 260] width 618 height 156
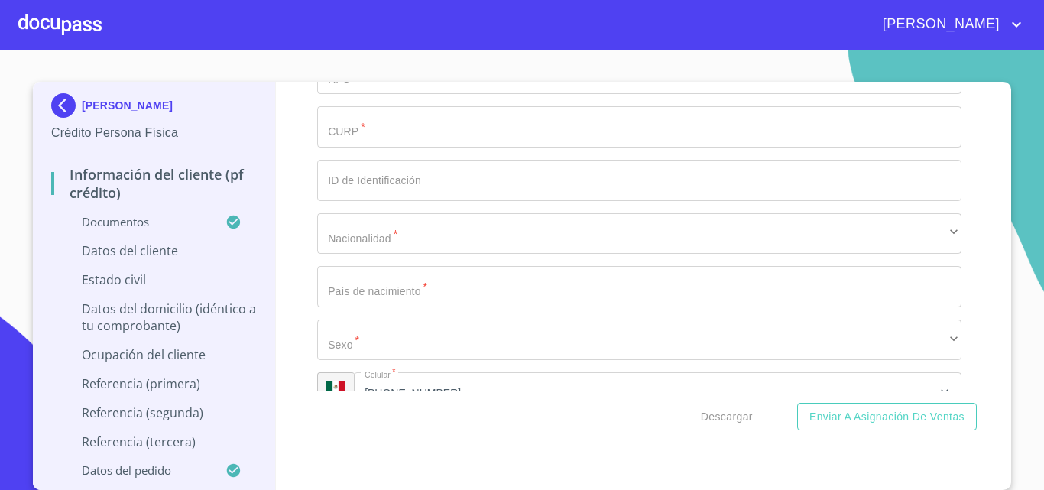
scroll to position [5062, 0]
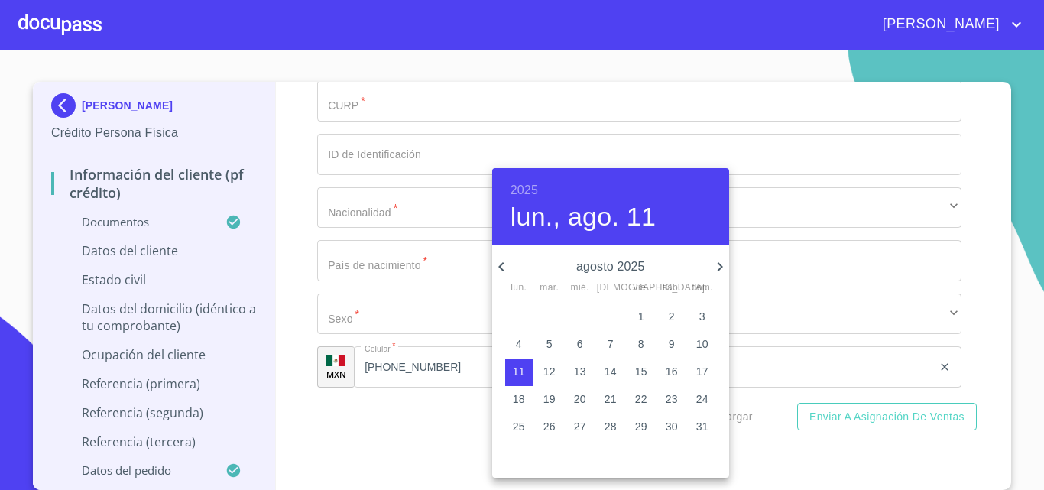
click at [513, 187] on h6 "2025" at bounding box center [524, 190] width 28 height 21
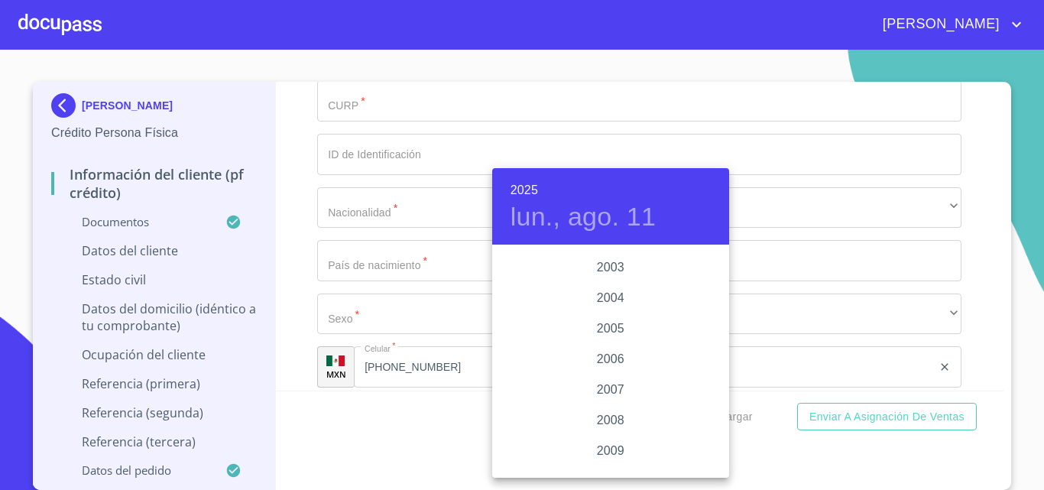
scroll to position [2354, 0]
click at [600, 320] on div "2004" at bounding box center [610, 323] width 237 height 31
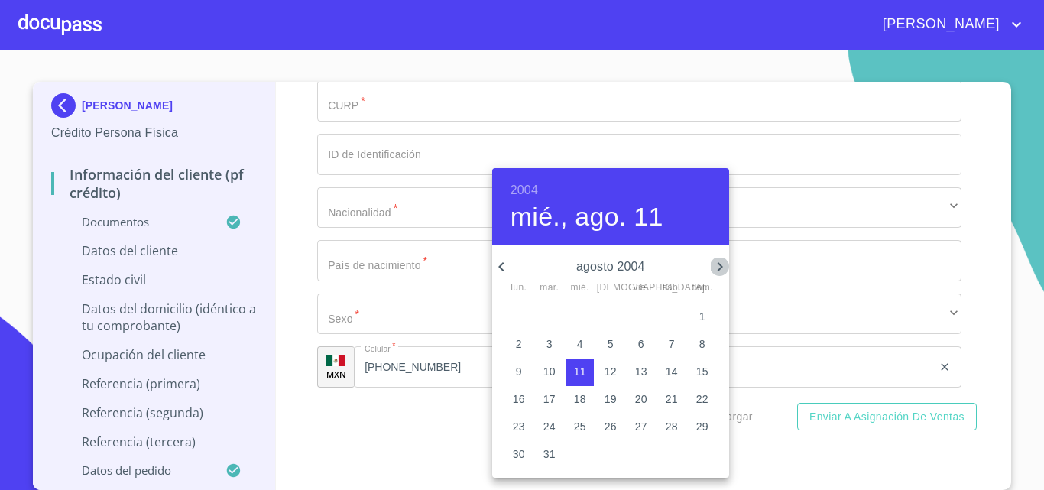
click at [724, 265] on icon "button" at bounding box center [720, 267] width 18 height 18
click at [549, 344] on p "5" at bounding box center [549, 343] width 6 height 15
type input "5 de oct. de 2004"
click at [300, 286] on div at bounding box center [522, 245] width 1044 height 490
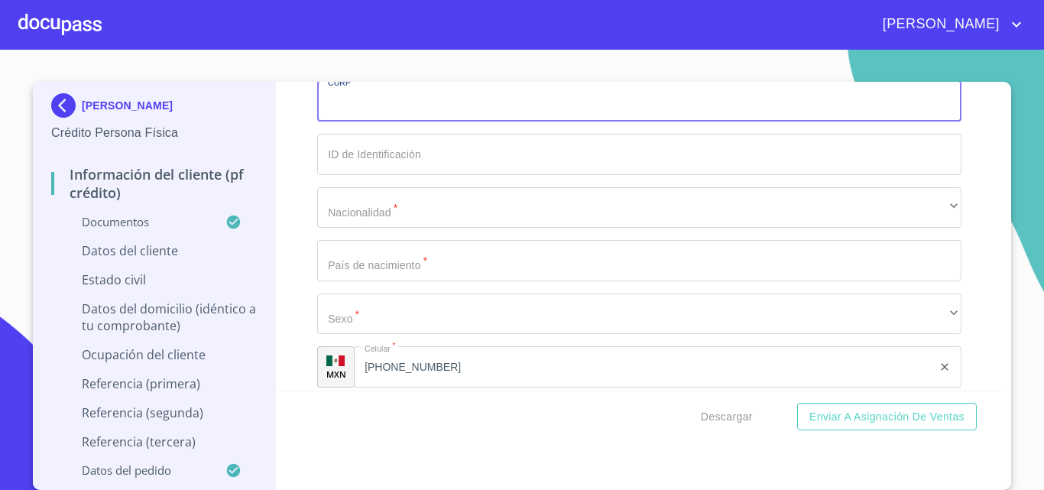
click at [379, 121] on input "Documento de identificación.   *" at bounding box center [639, 100] width 644 height 41
paste input "SAAN041005MJCNRTA6"
type input "SAAN041005MJCNRTA6"
paste input "SAAN041005"
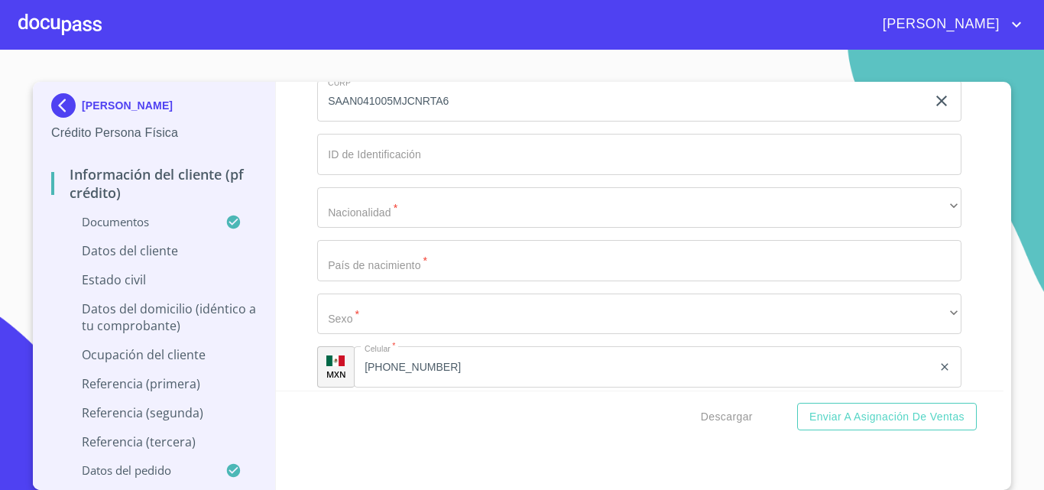
type input "SAAN041005RK3"
click at [309, 339] on div "Informac[PERSON_NAME]l cliente (PF crédito) Documentos Documento de identificac…" at bounding box center [640, 236] width 728 height 309
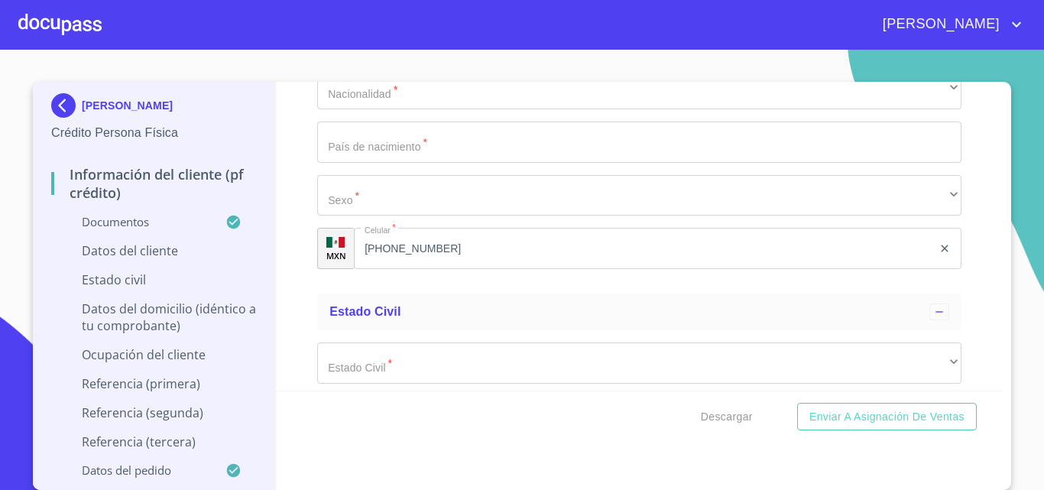
scroll to position [5214, 0]
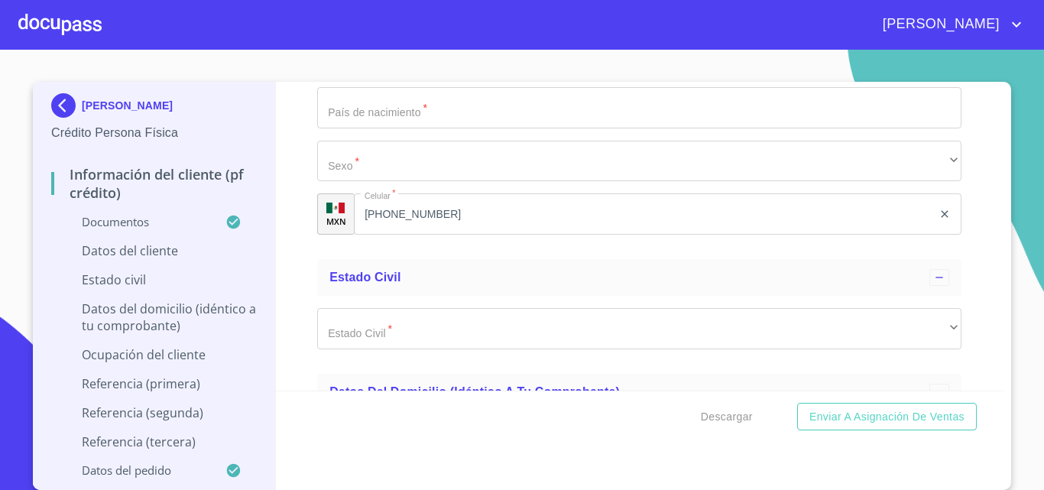
type input "2385762155"
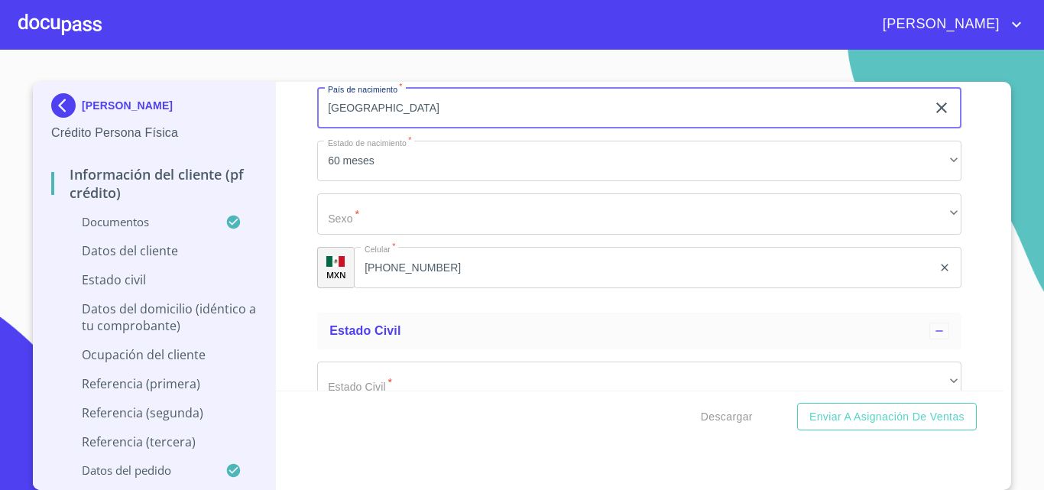
type input "[GEOGRAPHIC_DATA]"
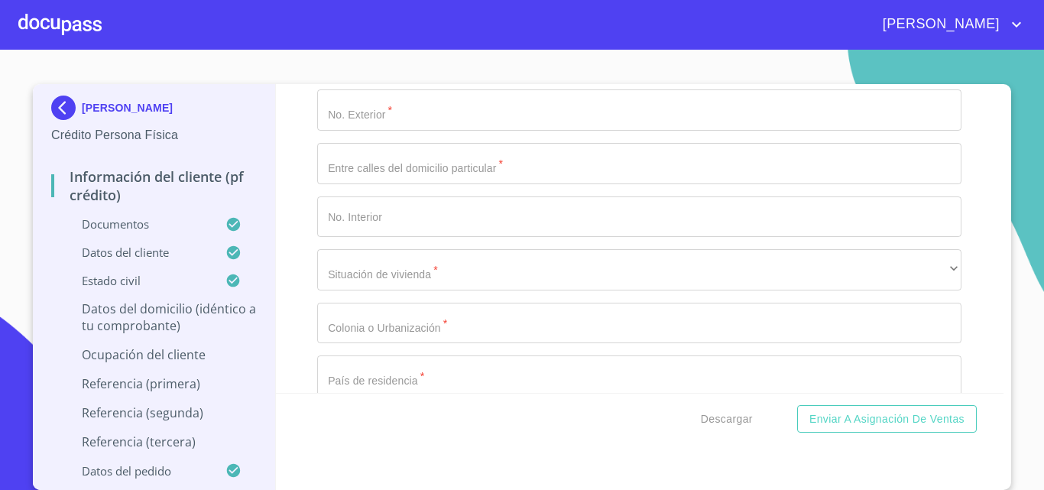
scroll to position [0, 0]
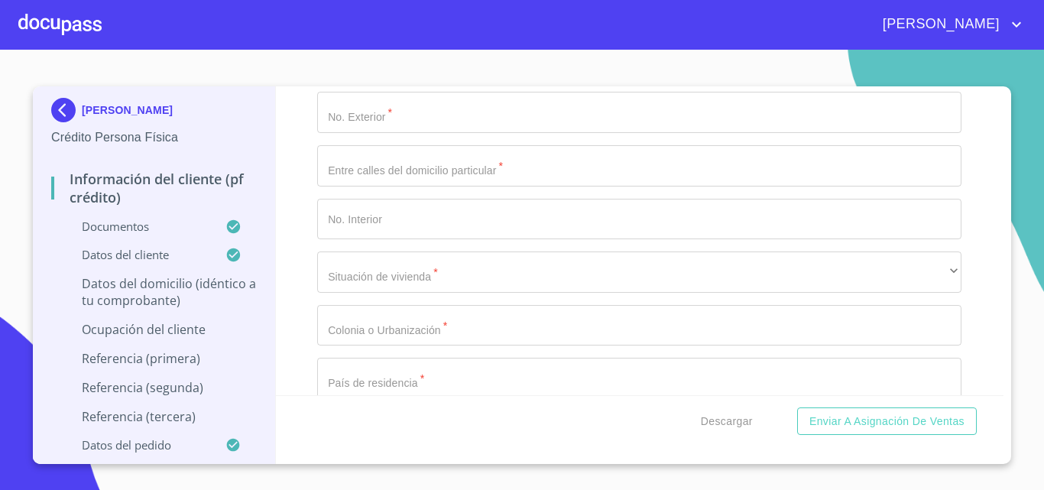
type input "[PERSON_NAME]"
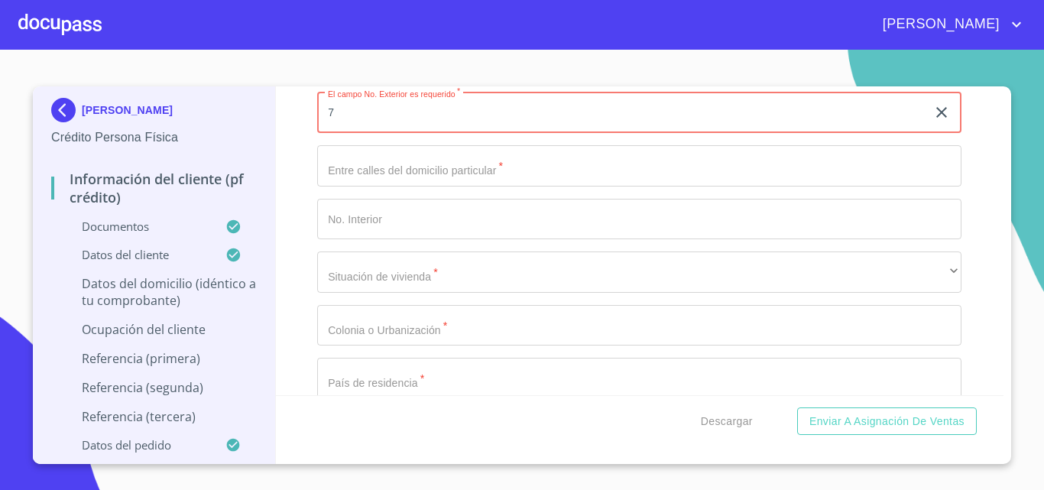
type input "7"
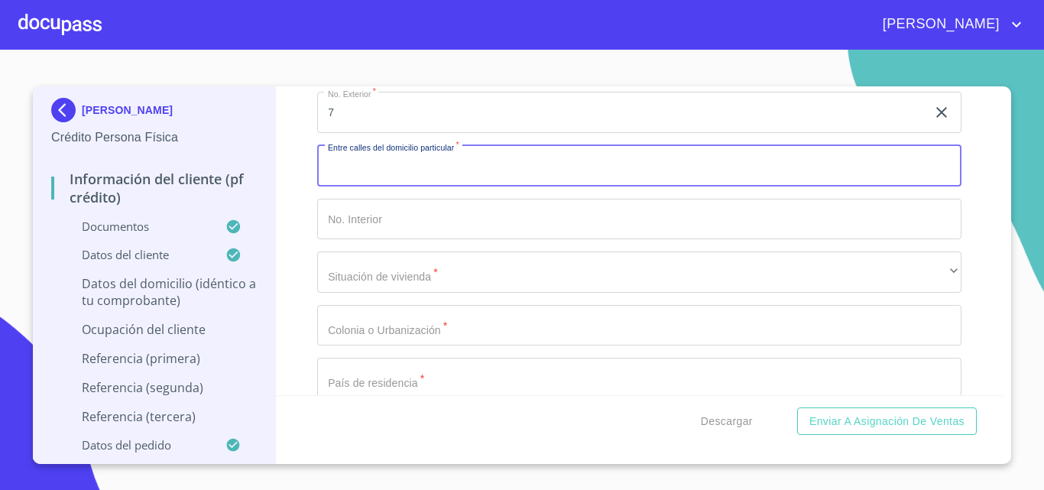
scroll to position [5680, 0]
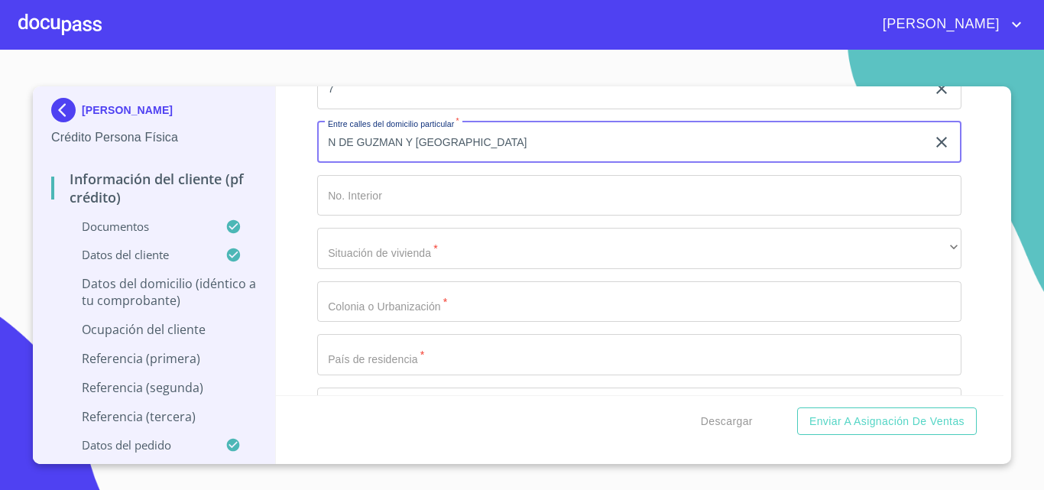
type input "N DE GUZMAN Y [GEOGRAPHIC_DATA]"
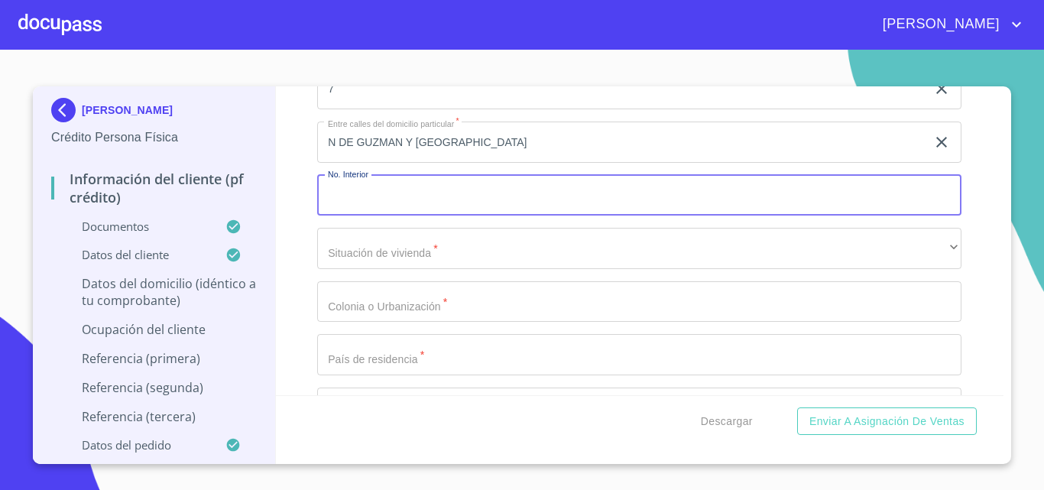
scroll to position [5866, 0]
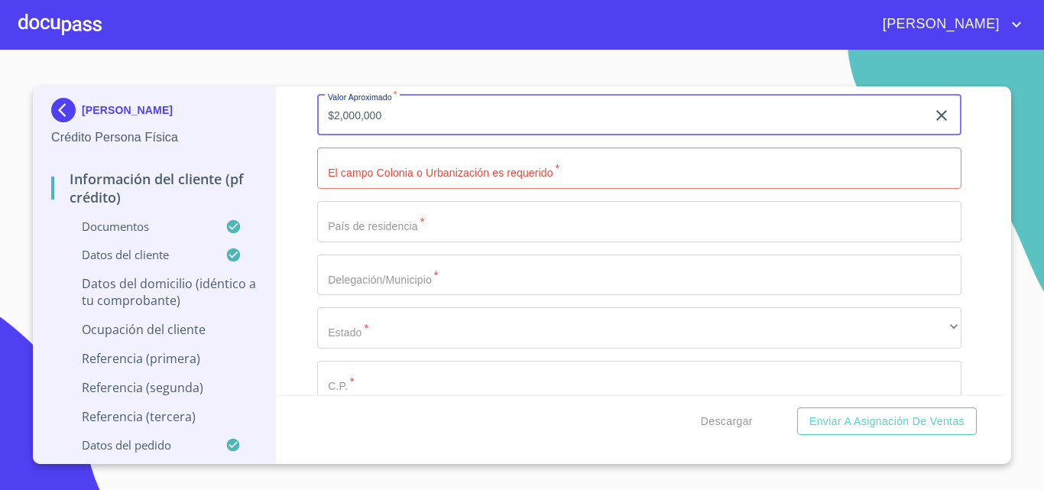
type input "$2,000,000"
click at [291, 290] on div "Informac[PERSON_NAME]l cliente (PF crédito) Documentos Documento de identificac…" at bounding box center [640, 240] width 728 height 309
drag, startPoint x: 398, startPoint y: 351, endPoint x: 241, endPoint y: 341, distance: 157.0
click at [241, 341] on div "[PERSON_NAME] ARCE Crédito Persona Físi[PERSON_NAME]rmación del cliente (PF cré…" at bounding box center [518, 274] width 970 height 377
click at [290, 337] on div "Informac[PERSON_NAME]l cliente (PF crédito) Documentos Documento de identificac…" at bounding box center [640, 240] width 728 height 309
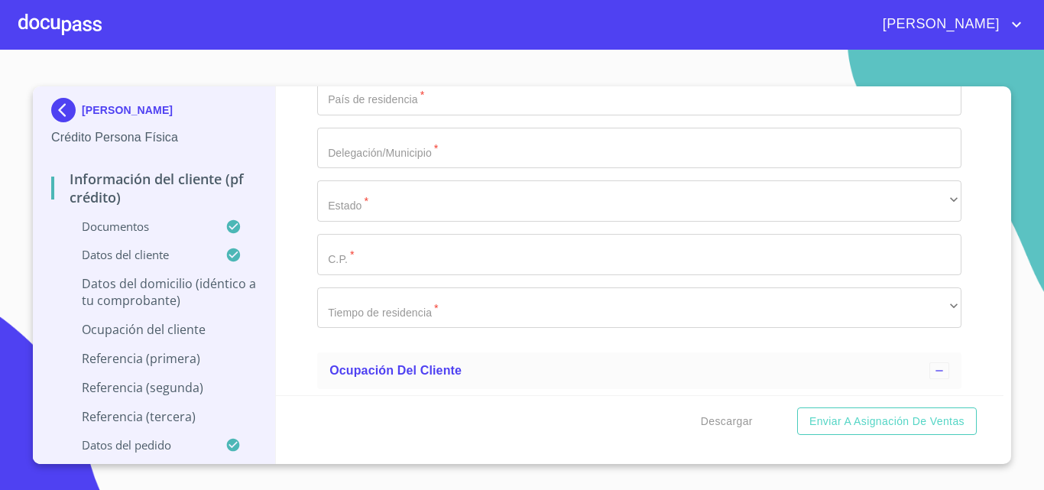
scroll to position [6019, 0]
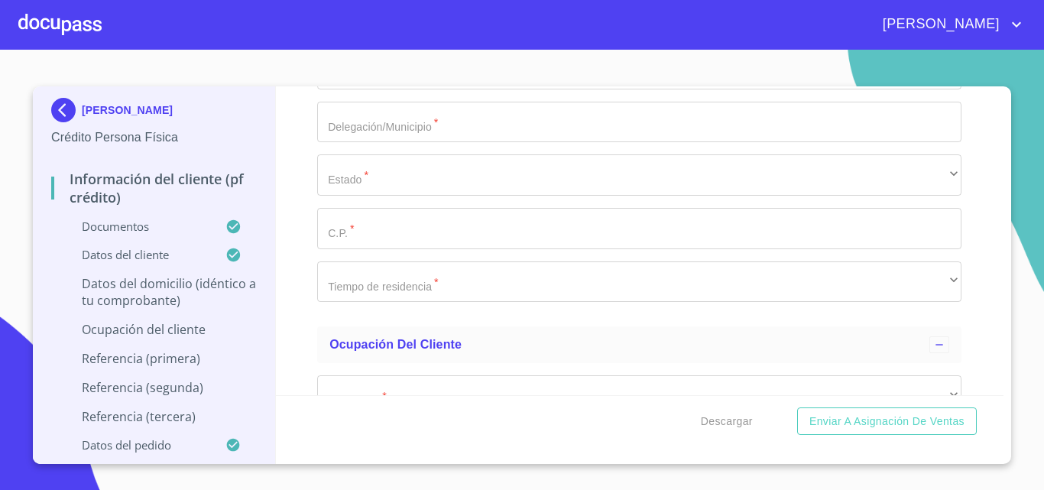
click at [342, 36] on input "Documento de identificación.   *" at bounding box center [639, 15] width 644 height 41
type input "FRACC TULIPANES"
click at [300, 232] on div "Informac[PERSON_NAME]l cliente (PF crédito) Documentos Documento de identificac…" at bounding box center [640, 240] width 728 height 309
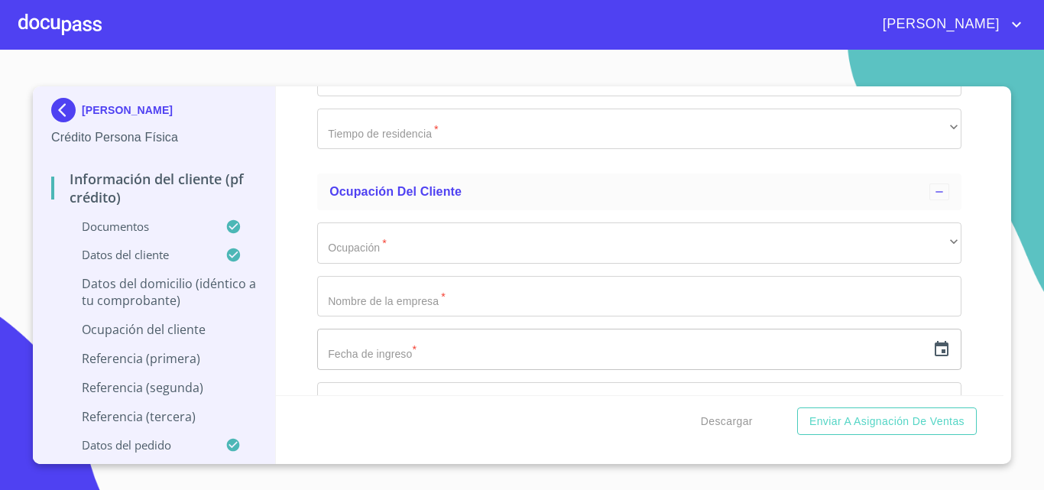
type input "[GEOGRAPHIC_DATA]"
type input "BAHIA DE BANDERAS"
type input "63737"
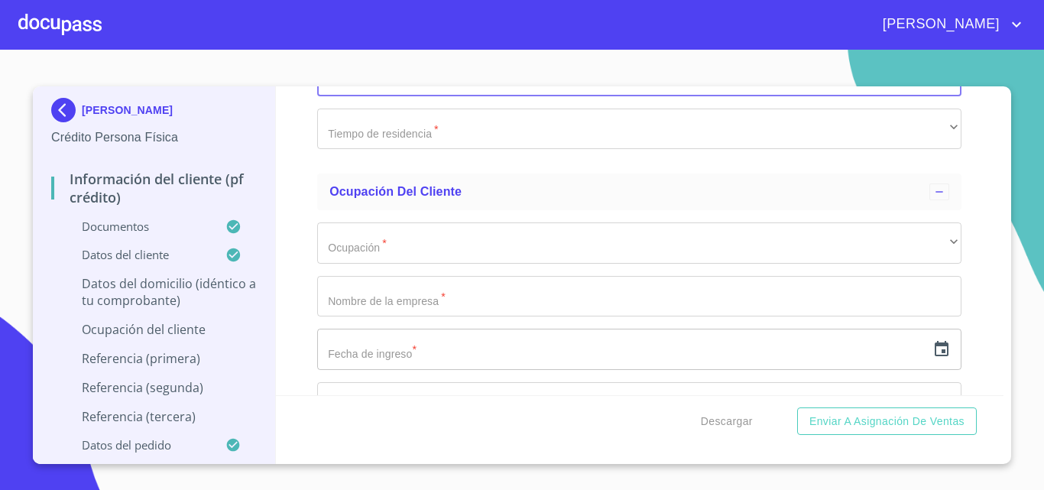
click at [313, 303] on div "Informac[PERSON_NAME]l cliente (PF crédito) Documentos Documento de identificac…" at bounding box center [640, 240] width 728 height 309
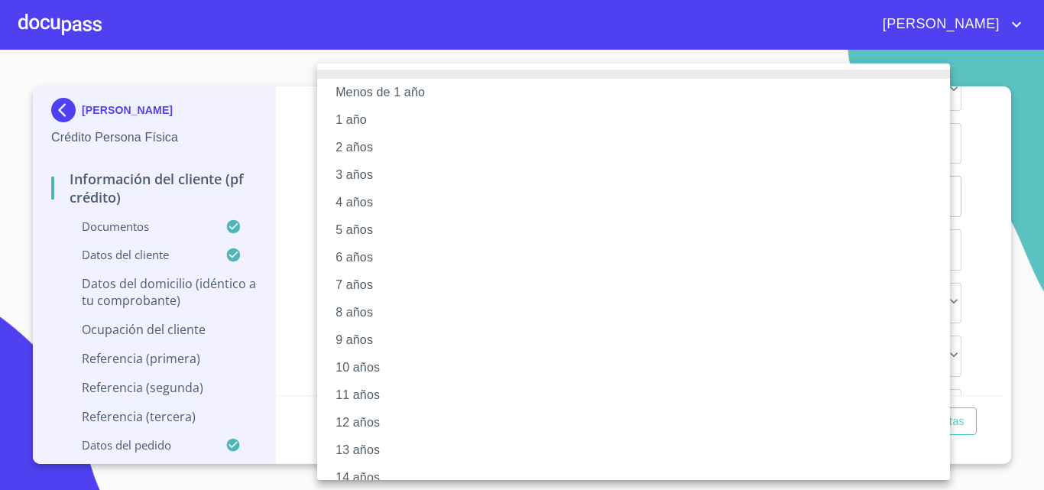
click at [363, 368] on li "10 años" at bounding box center [639, 368] width 644 height 28
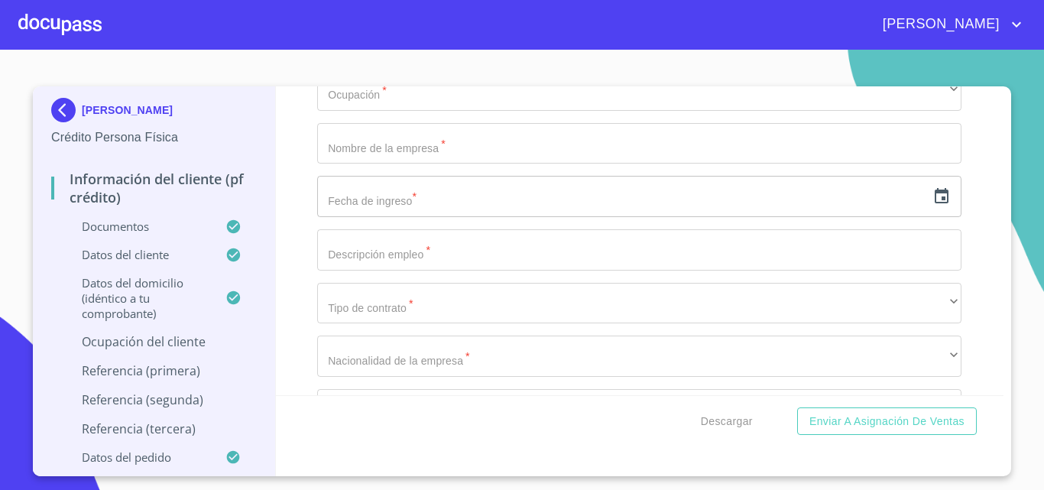
click at [309, 340] on div "Menos de 1 año 1 año 2 años 3 años 4 años 5 años 6 años 7 años 8 años 9 años 10…" at bounding box center [522, 245] width 1044 height 490
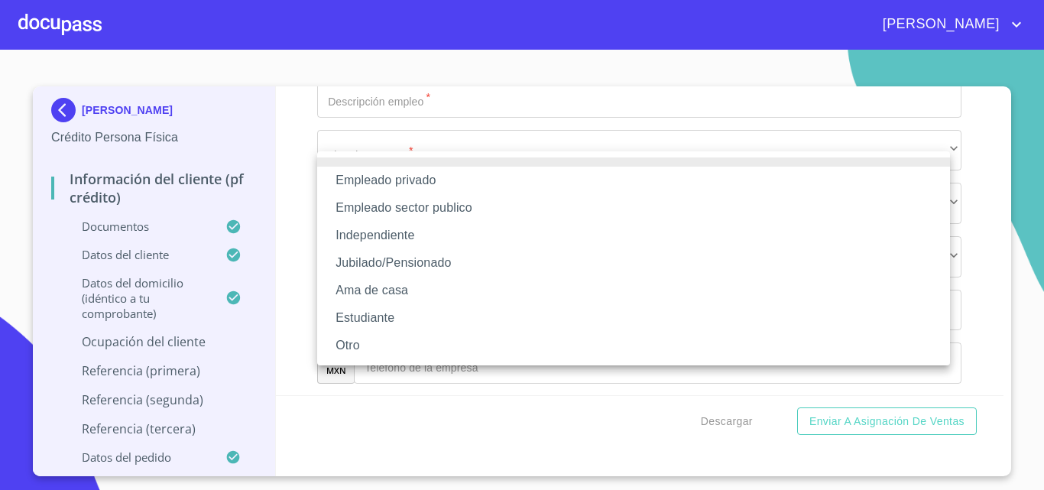
click at [356, 240] on li "Independiente" at bounding box center [633, 236] width 633 height 28
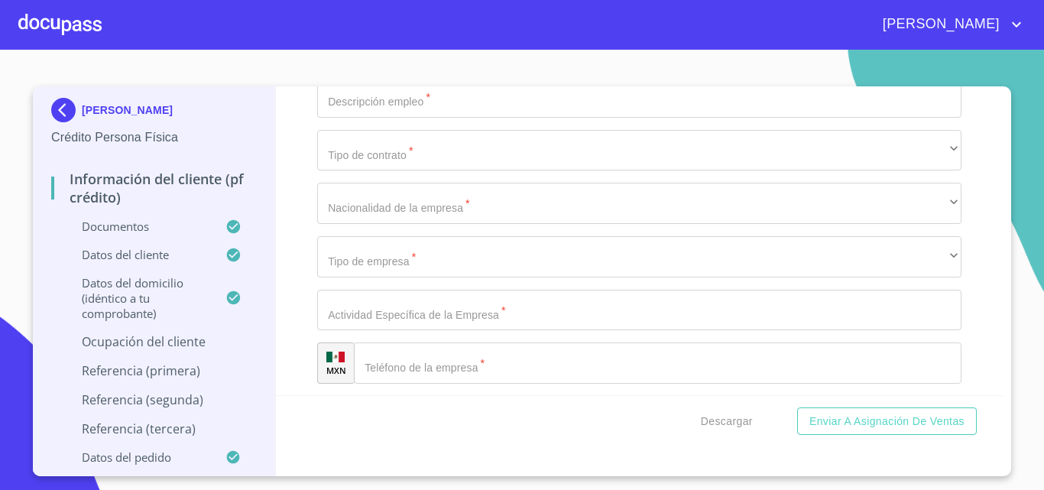
click at [283, 250] on div "Informac[PERSON_NAME]l cliente (PF crédito) Documentos Documento de identificac…" at bounding box center [640, 240] width 728 height 309
type input "[PERSON_NAME]"
click at [279, 257] on div "Informac[PERSON_NAME]l cliente (PF crédito) Documentos Documento de identificac…" at bounding box center [640, 240] width 728 height 309
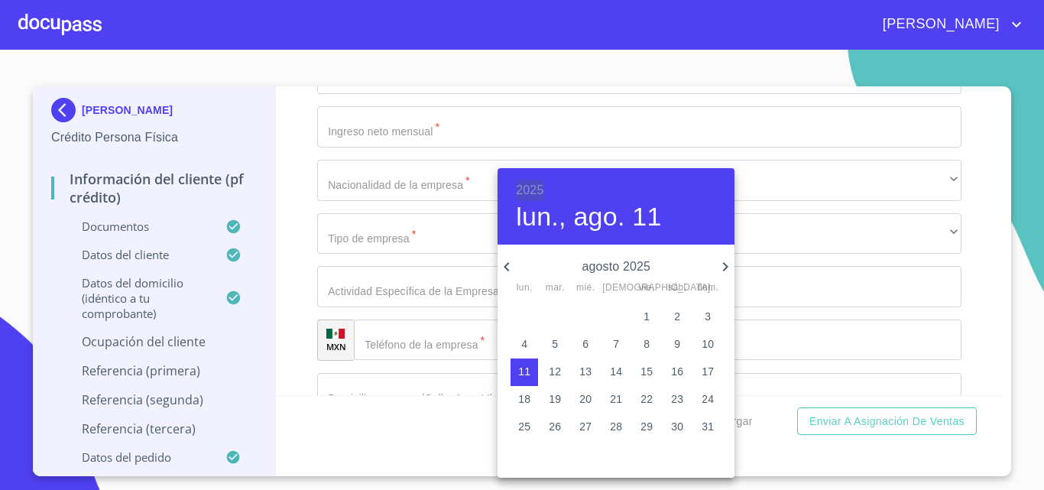
click at [537, 184] on h6 "2025" at bounding box center [530, 190] width 28 height 21
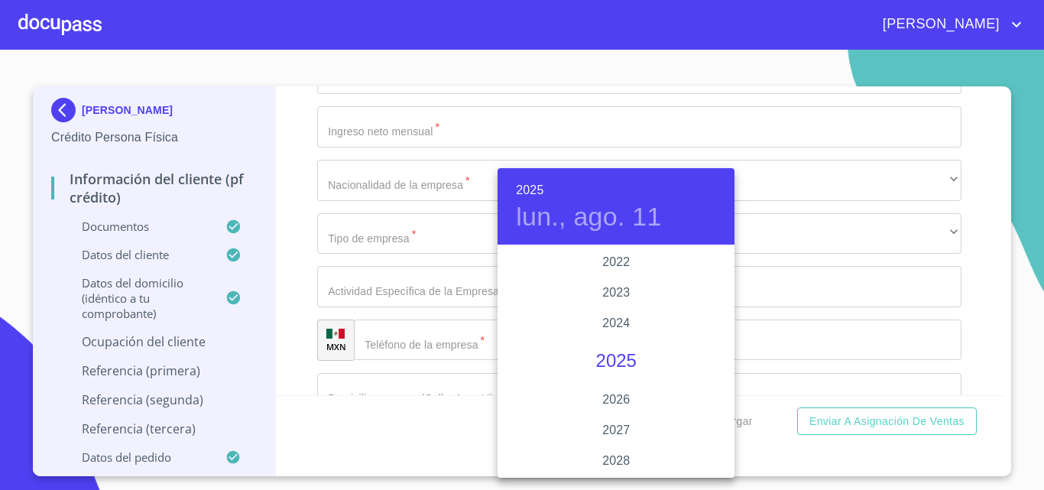
scroll to position [2888, 0]
click at [613, 264] on div "2020" at bounding box center [615, 277] width 237 height 31
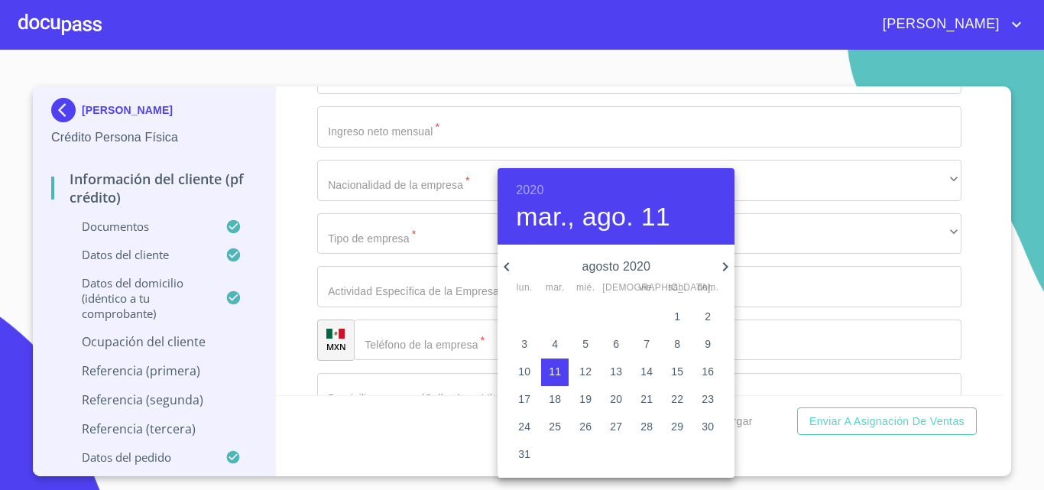
click at [510, 263] on icon "button" at bounding box center [506, 267] width 18 height 18
click at [511, 263] on icon "button" at bounding box center [506, 267] width 18 height 18
click at [721, 269] on icon "button" at bounding box center [725, 267] width 18 height 18
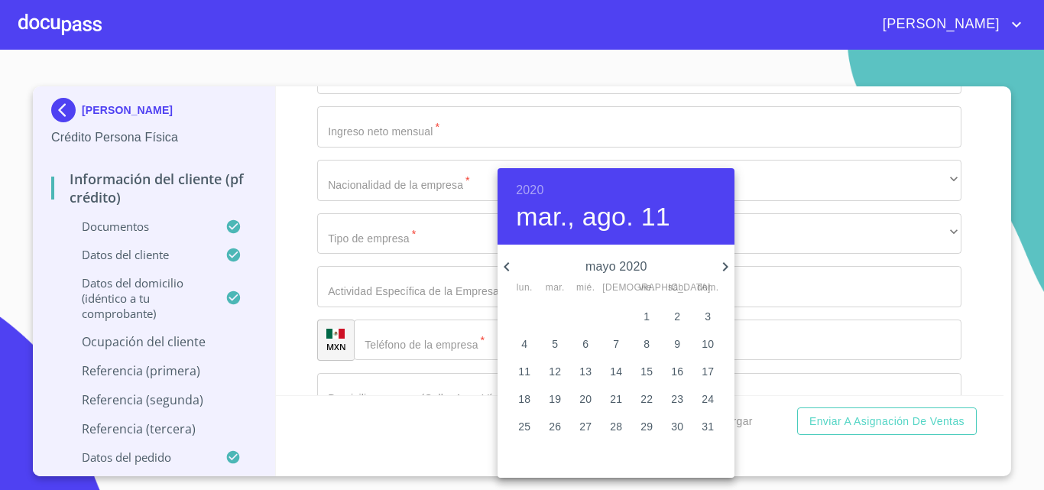
click at [559, 345] on span "5" at bounding box center [555, 343] width 28 height 15
type input "5 de may. de 2020"
click at [307, 261] on div at bounding box center [522, 245] width 1044 height 490
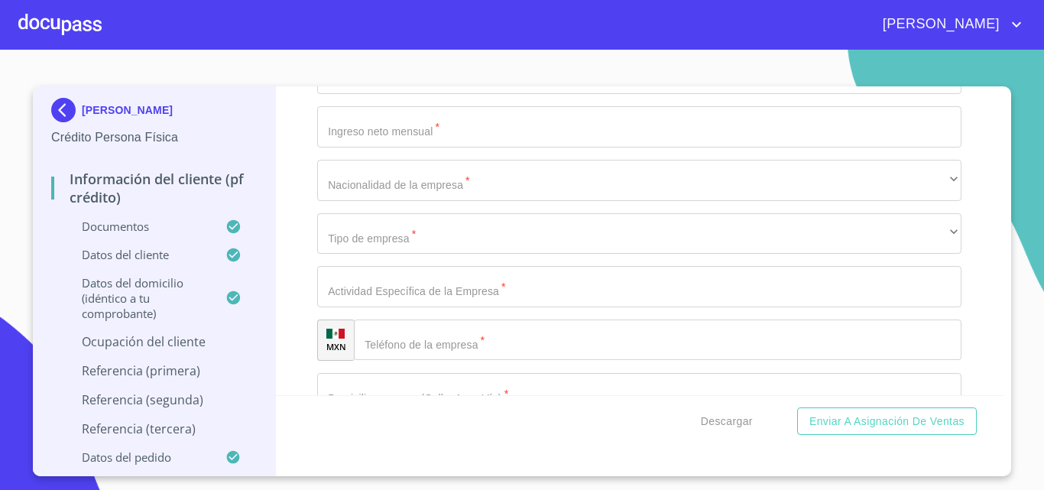
click at [368, 41] on input "Documento de identificación.   *" at bounding box center [639, 20] width 644 height 41
click at [296, 247] on div "Informac[PERSON_NAME]l cliente (PF crédito) Documentos Documento de identificac…" at bounding box center [640, 240] width 728 height 309
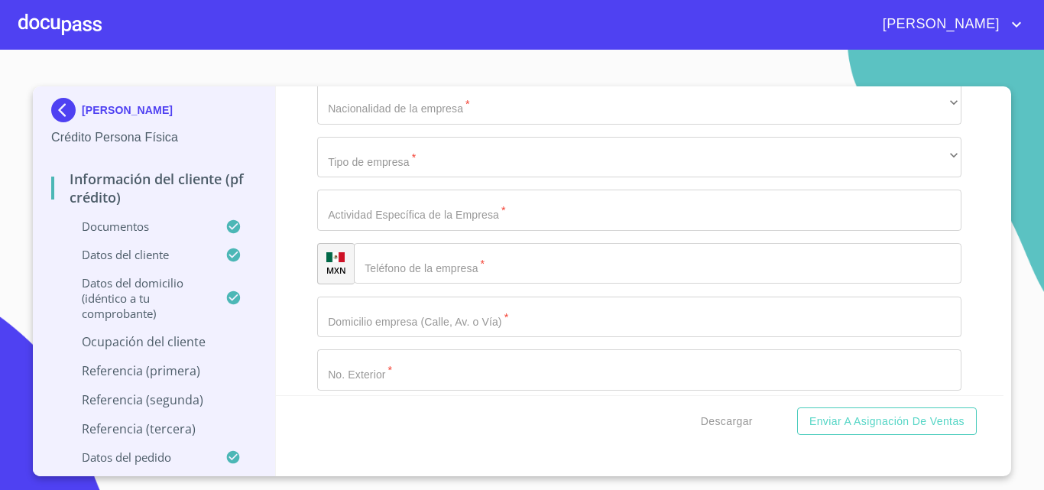
type input "DUEÑA DE NEGOCIO"
type input "89000"
click at [287, 280] on div "Informac[PERSON_NAME]l cliente (PF crédito) Documentos Documento de identificac…" at bounding box center [640, 240] width 728 height 309
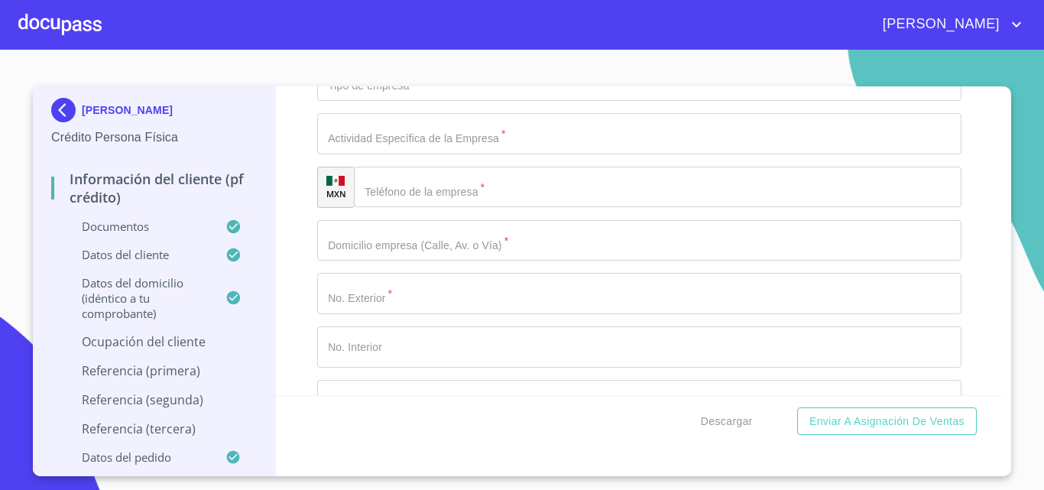
click at [403, 48] on div "​" at bounding box center [639, 27] width 644 height 41
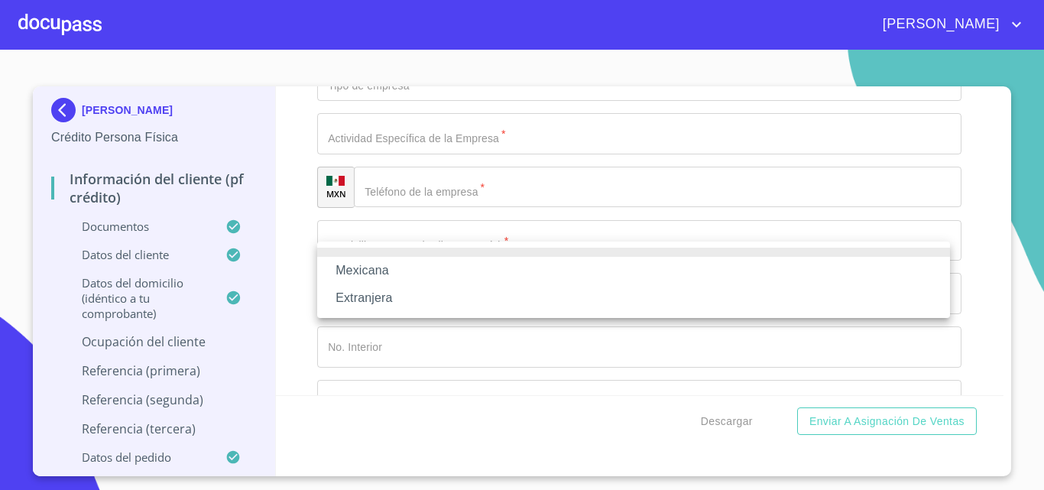
click at [381, 267] on li "Mexicana" at bounding box center [633, 271] width 633 height 28
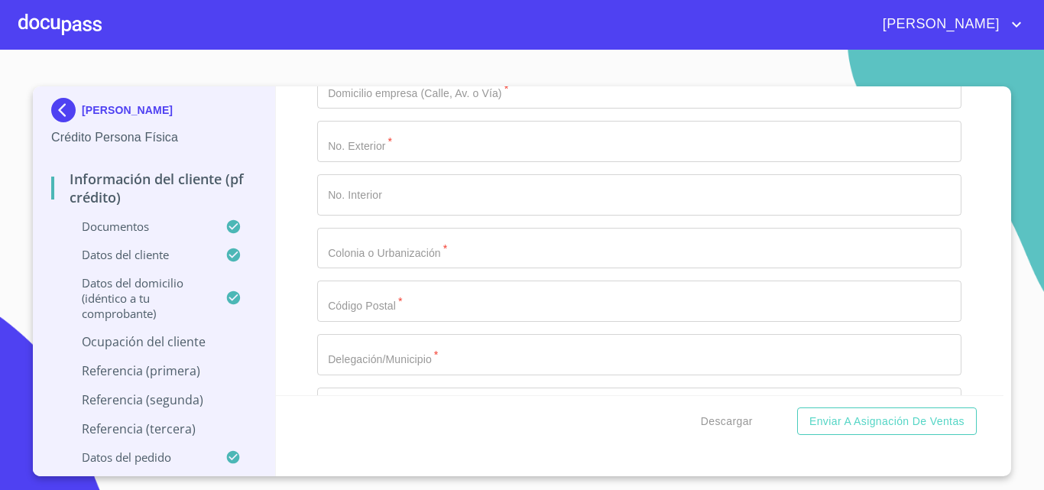
scroll to position [6860, 0]
click at [372, 137] on div "[PERSON_NAME] * Independiente ​ Nombre de la empresa   * NATALY AMAIRANI SANCHE…" at bounding box center [639, 87] width 644 height 1130
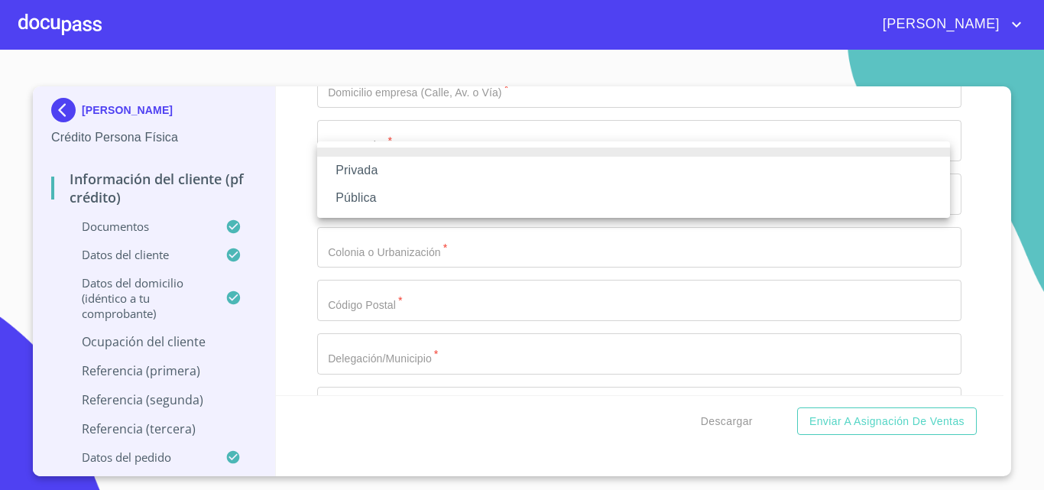
click at [368, 170] on li "Privada" at bounding box center [633, 171] width 633 height 28
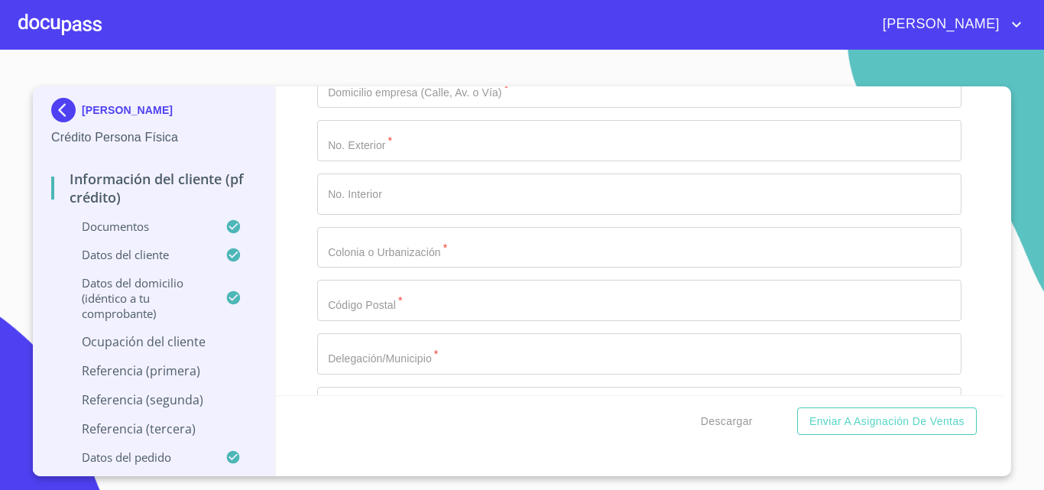
type input "MANTENIMIENTOS DE ALBERCAS"
click at [414, 55] on input "Documento de identificación.   *" at bounding box center [657, 34] width 607 height 41
paste input "[PHONE_NUMBER]"
type input "[PHONE_NUMBER]"
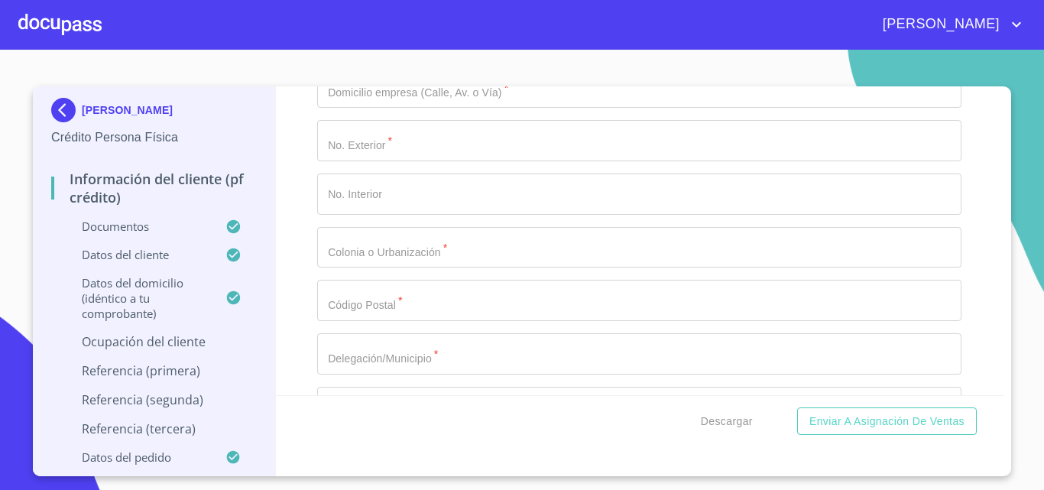
click at [309, 268] on div "Informac[PERSON_NAME]l cliente (PF crédito) Documentos Documento de identificac…" at bounding box center [640, 240] width 728 height 309
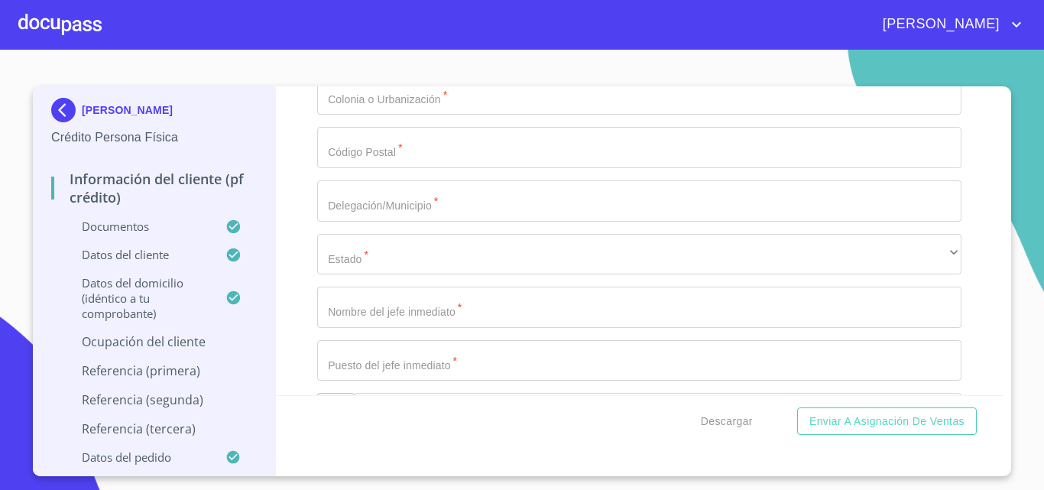
type input "[PERSON_NAME]"
type input "7"
type input "A"
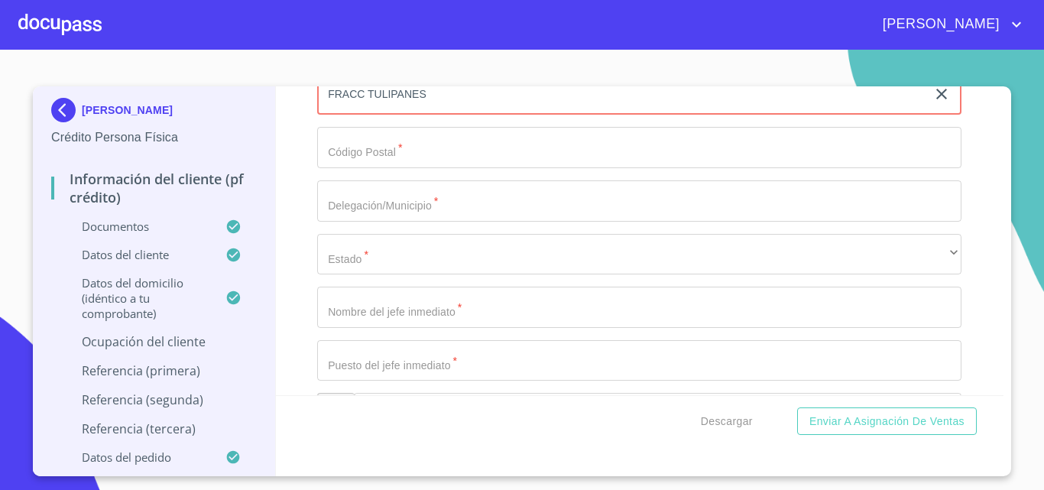
type input "FRACC TULIPANES"
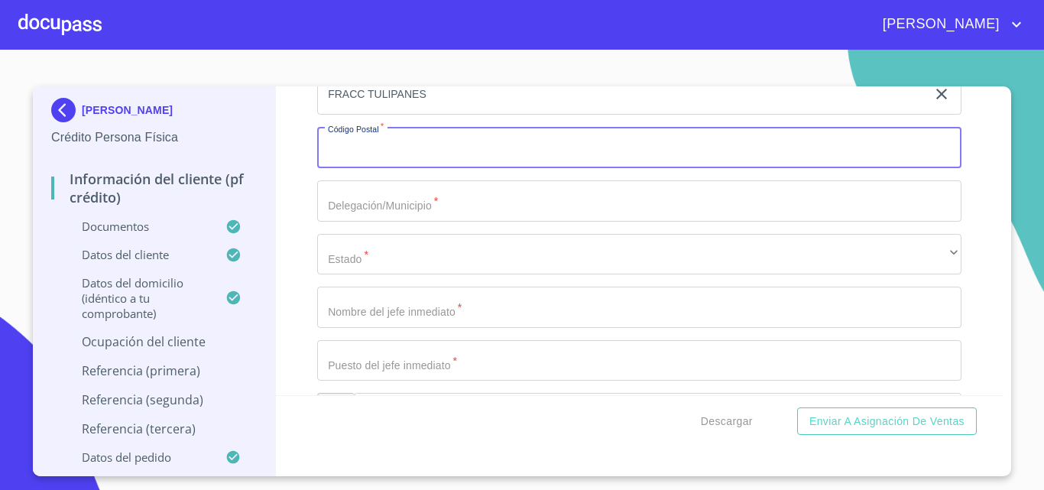
scroll to position [7018, 0]
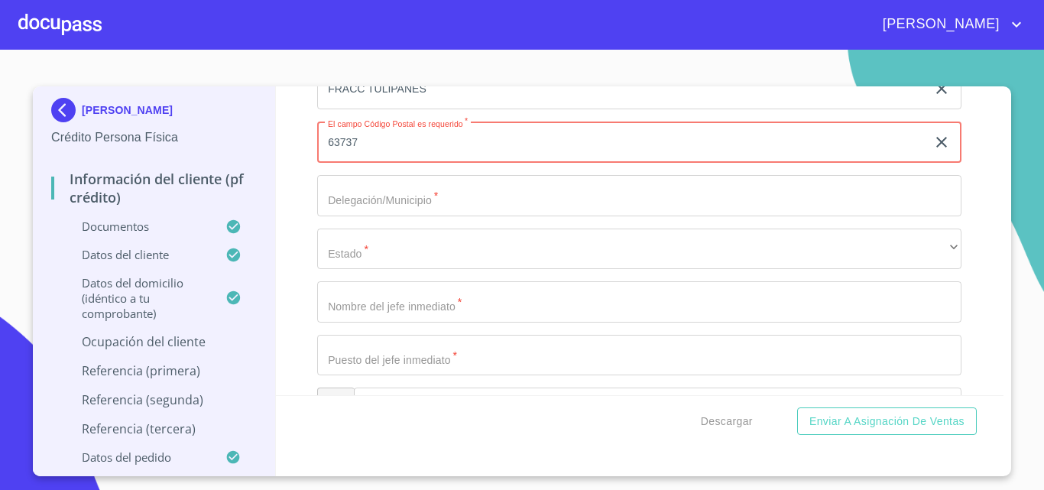
type input "63737"
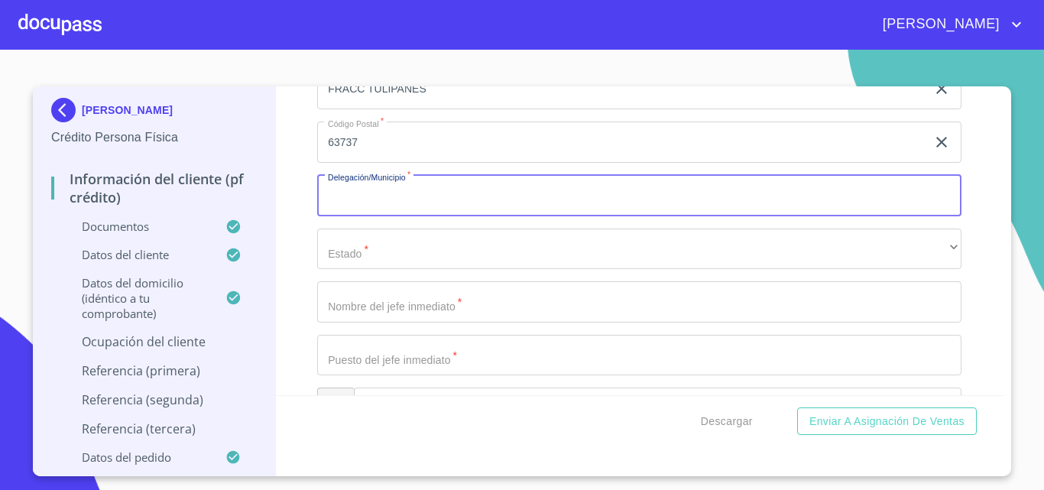
scroll to position [7205, 0]
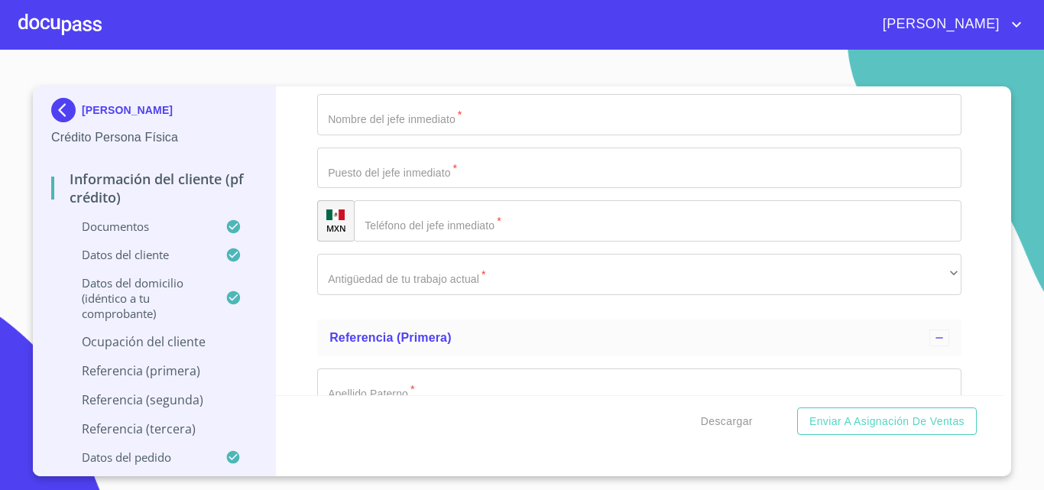
type input "BAHIA DE BANDERAS"
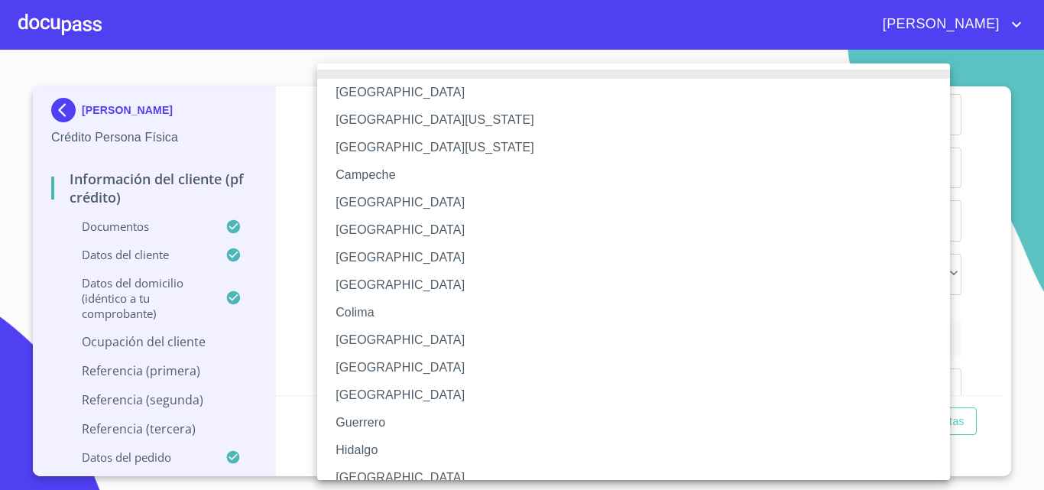
scroll to position [289, 0]
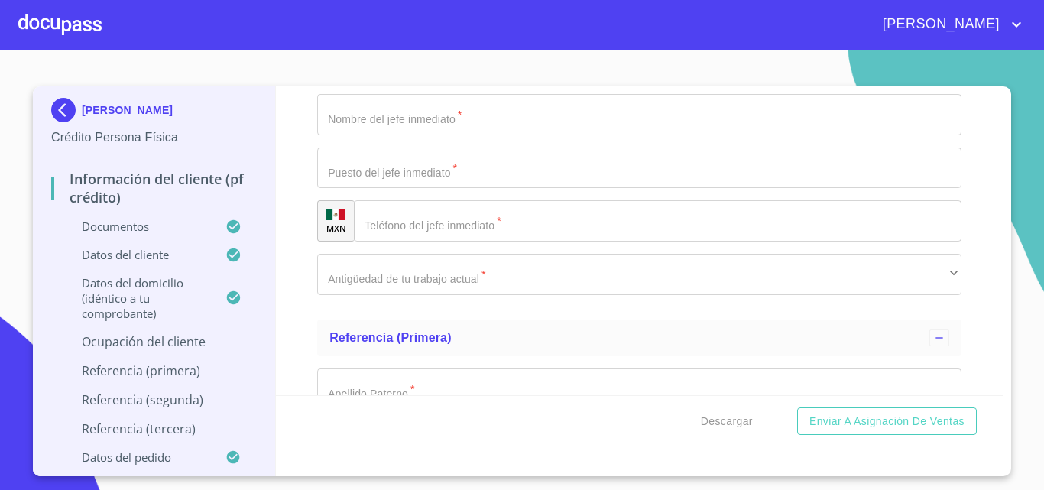
click at [303, 285] on div "Informac[PERSON_NAME]l cliente (PF crédito) Documentos Documento de identificac…" at bounding box center [640, 240] width 728 height 309
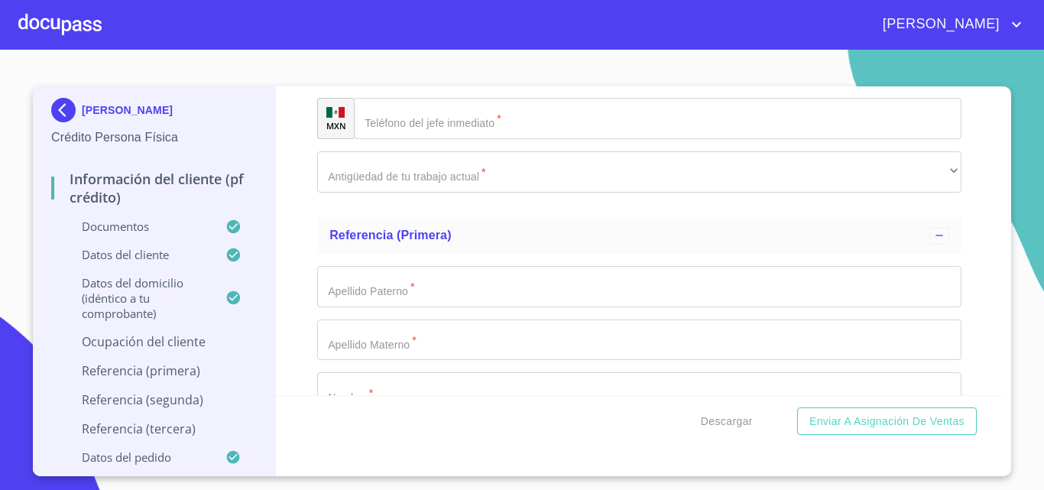
scroll to position [7281, 0]
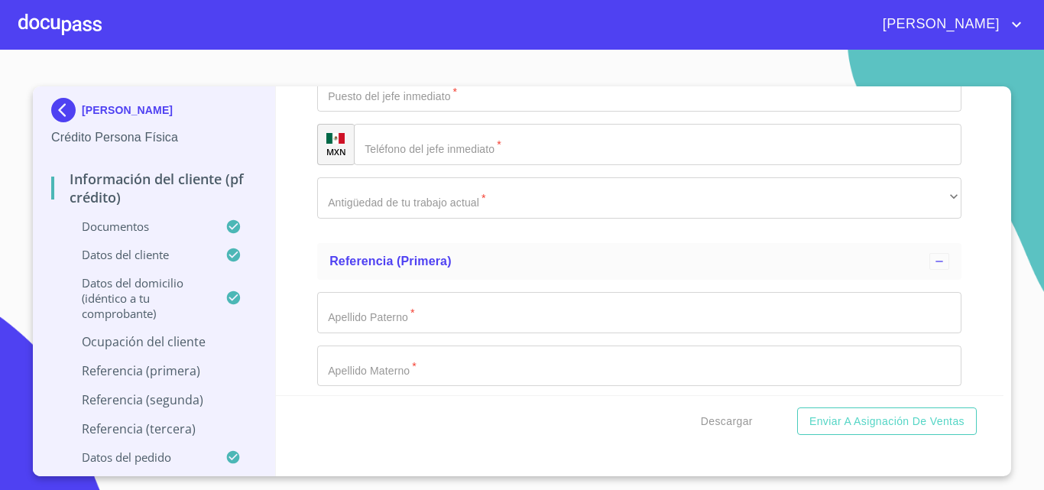
type input "ELLA MISMA"
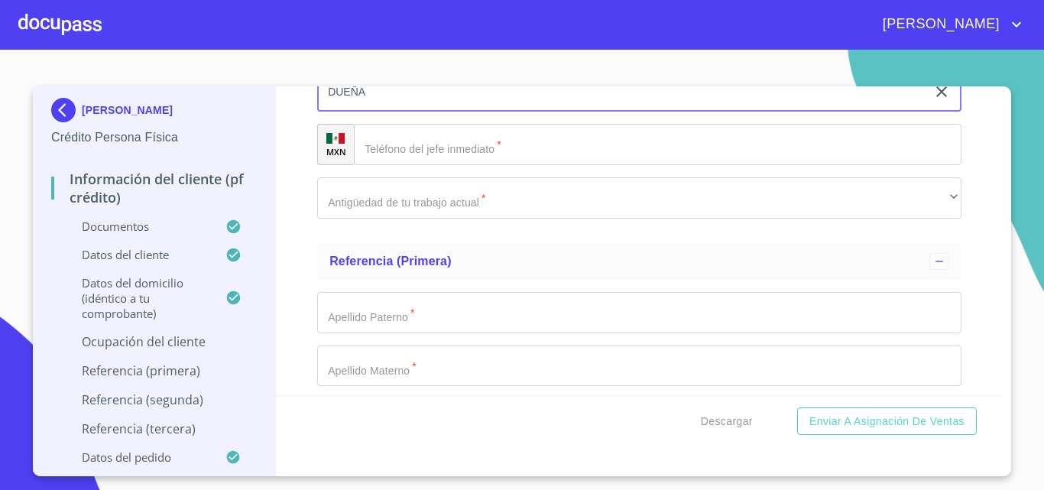
type input "DUEÑA"
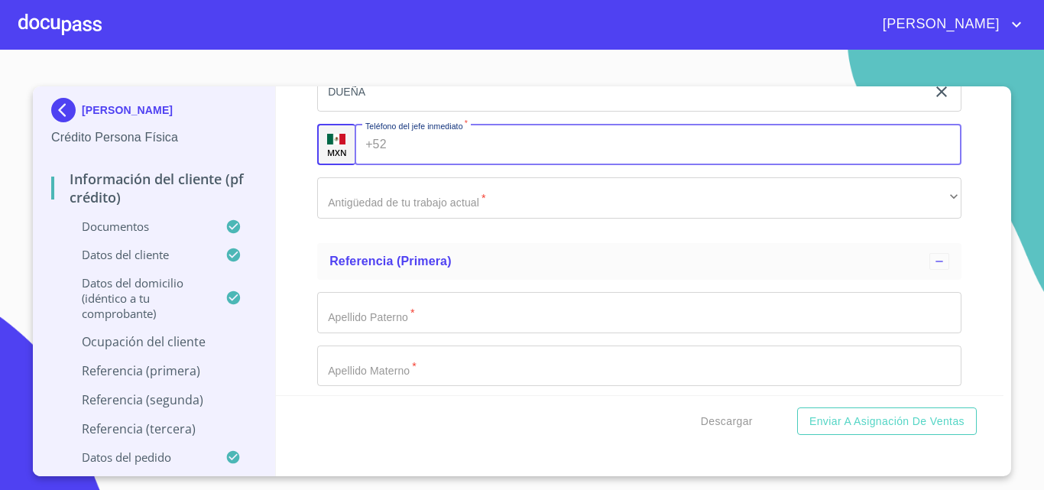
scroll to position [7284, 0]
paste input "[PHONE_NUMBER]"
type input "[PHONE_NUMBER]"
click at [310, 261] on div "Informac[PERSON_NAME]l cliente (PF crédito) Documentos Documento de identificac…" at bounding box center [640, 240] width 728 height 309
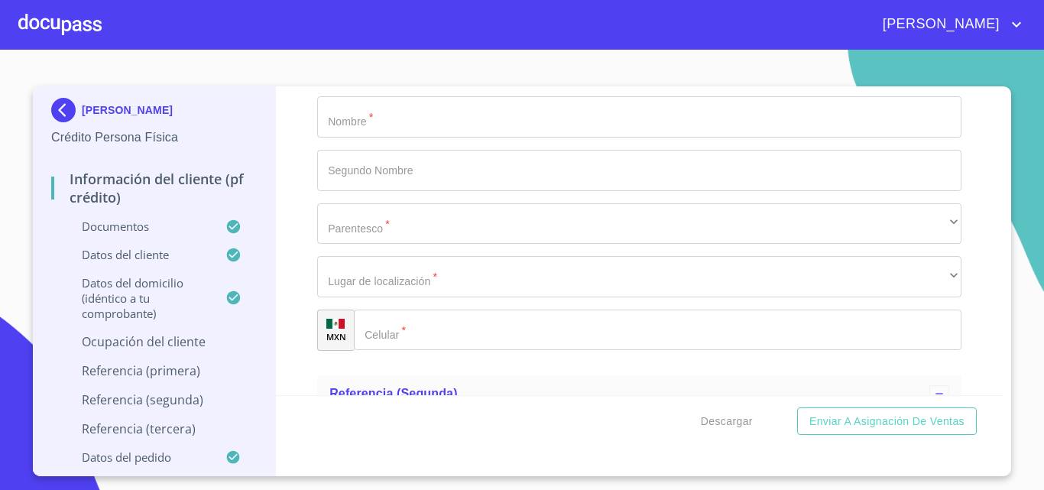
scroll to position [7589, 0]
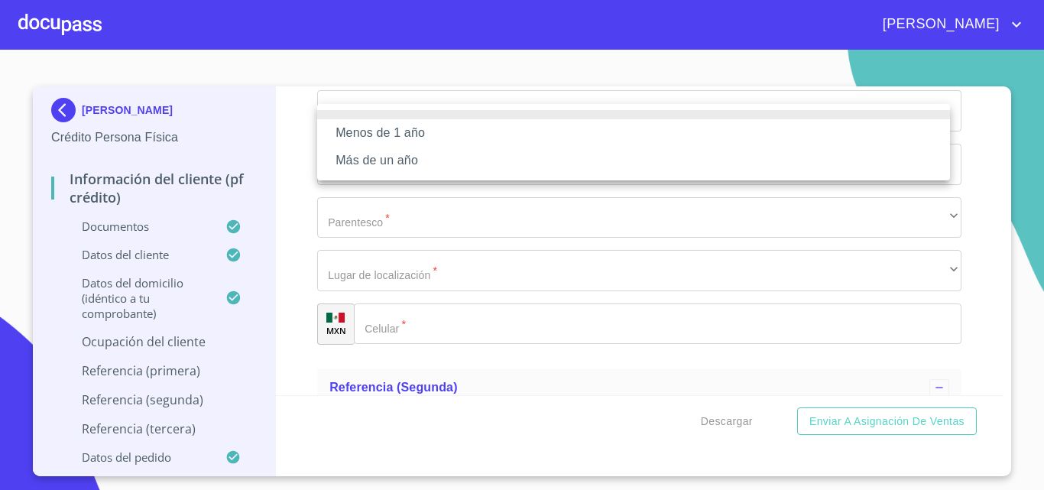
click at [332, 151] on li "Más de un año" at bounding box center [633, 161] width 633 height 28
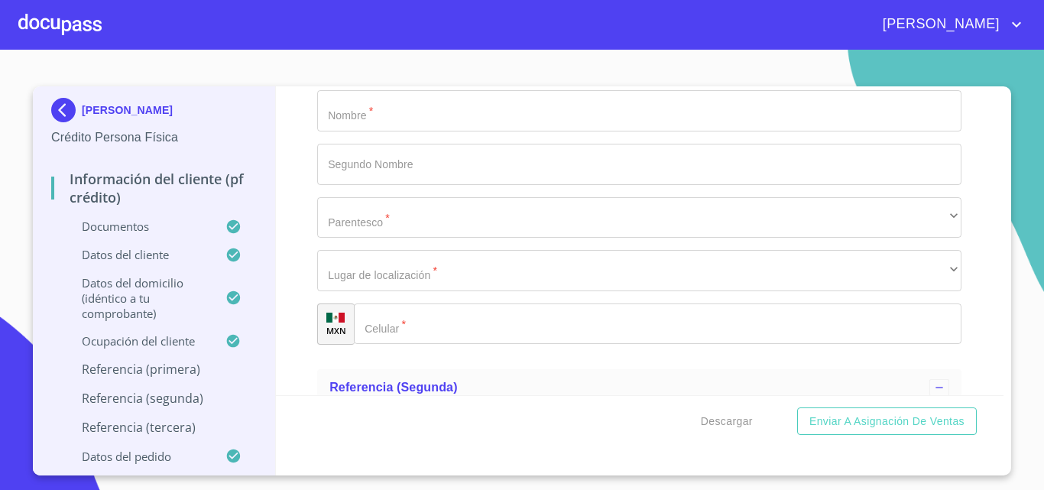
click at [314, 193] on div "Menos de 1 año Más de un año" at bounding box center [522, 245] width 1044 height 490
click at [342, 25] on input "Documento de identificación.   *" at bounding box center [639, 4] width 644 height 41
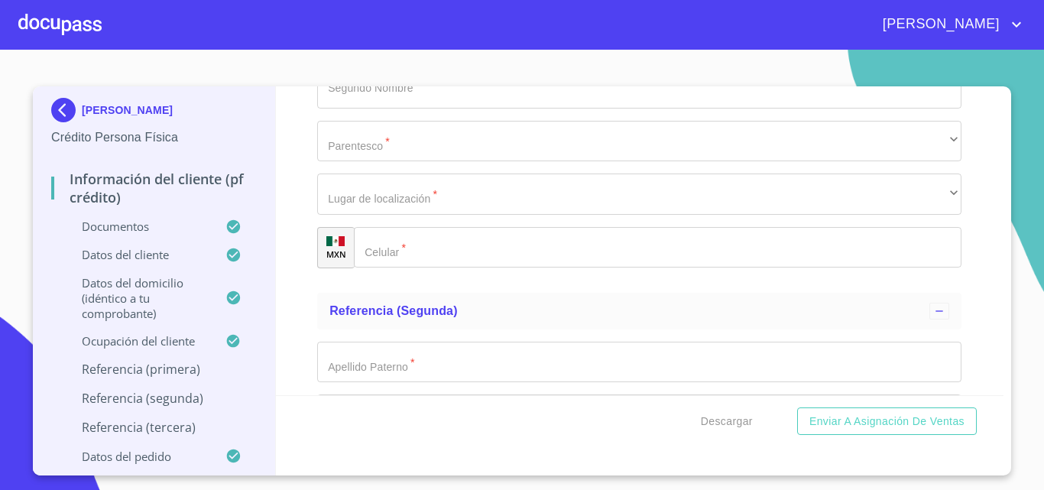
type input "VILLASEÑOR"
type input "ARCE"
type input "[PERSON_NAME]"
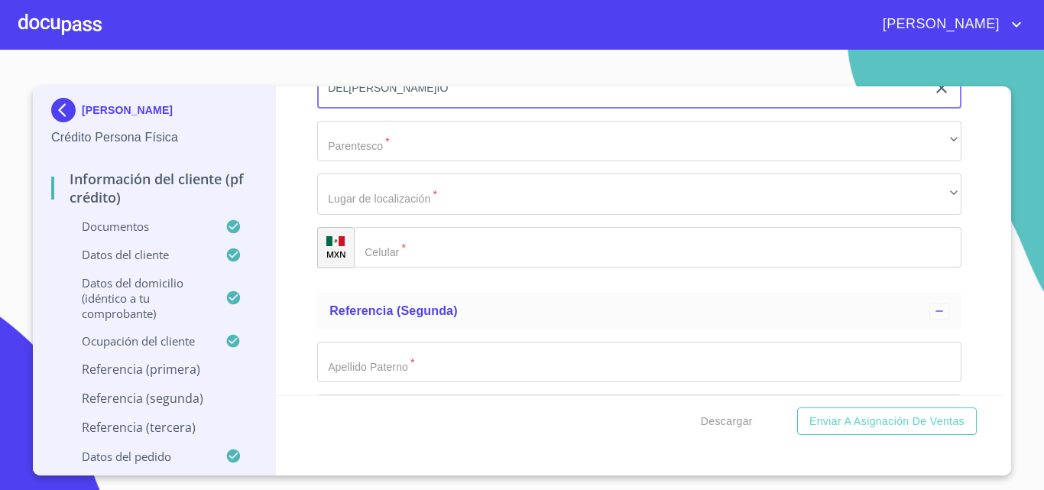
type input "DEL[PERSON_NAME]IO"
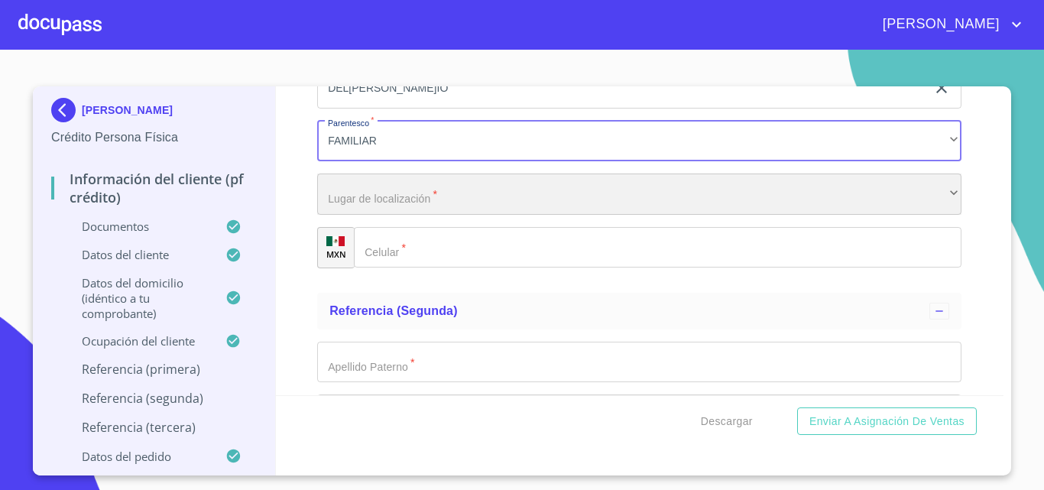
scroll to position [7851, 0]
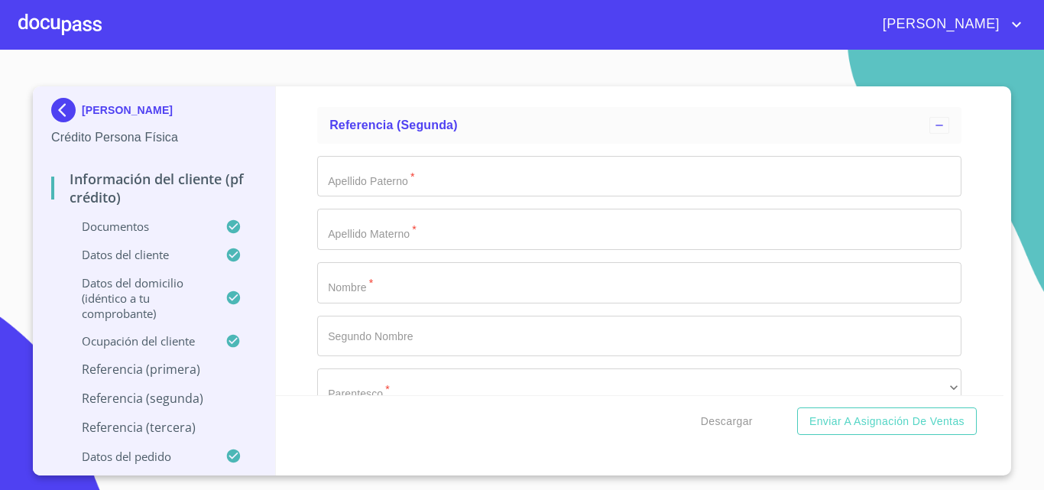
type input "[PHONE_NUMBER]"
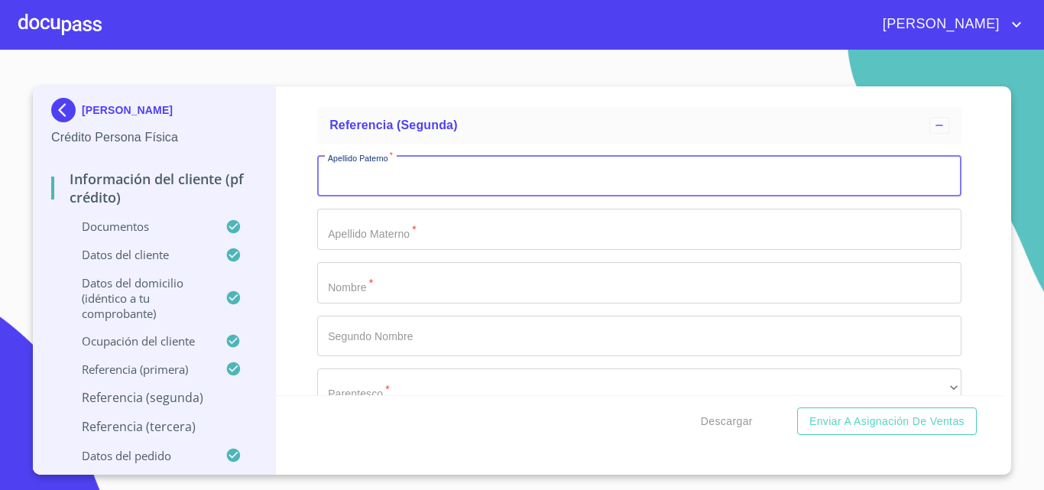
scroll to position [7886, 0]
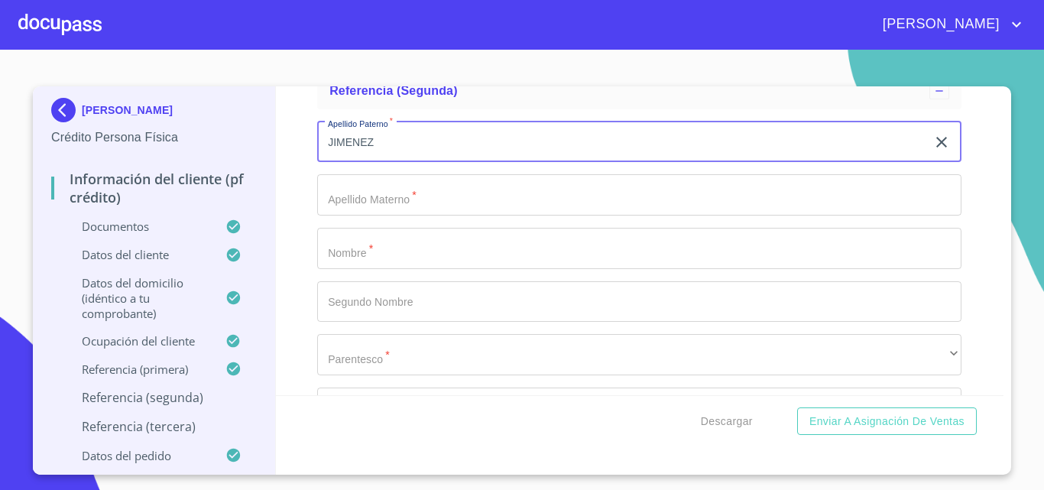
type input "JIMENEZ"
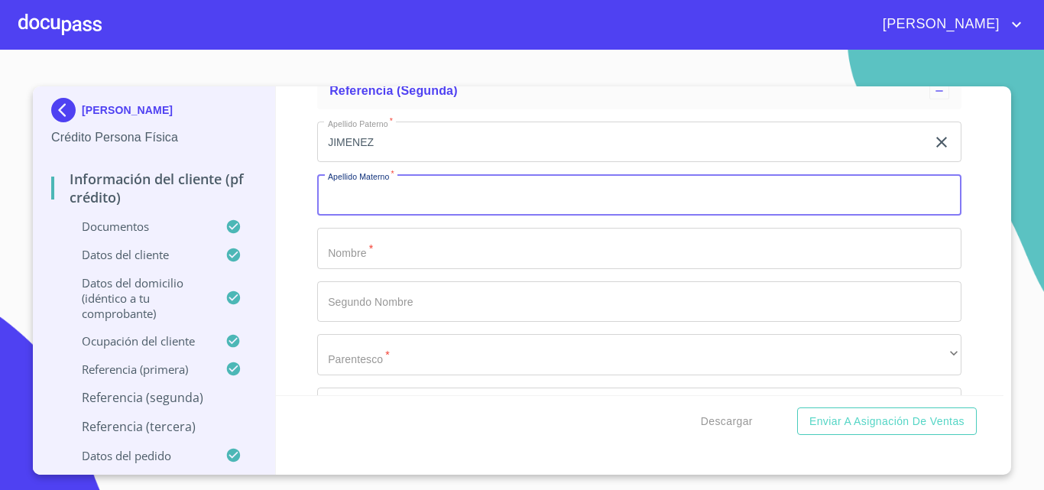
scroll to position [8072, 0]
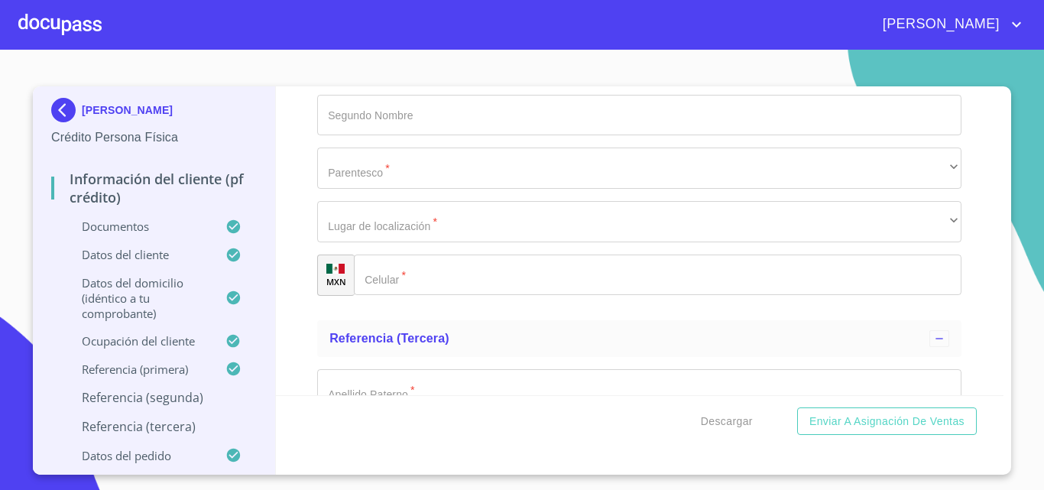
type input "[PERSON_NAME]"
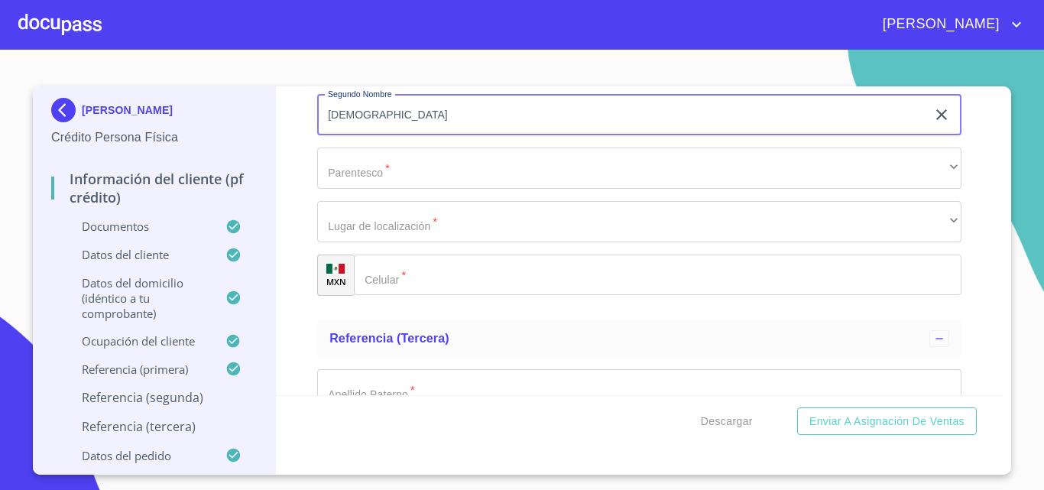
type input "[DEMOGRAPHIC_DATA]"
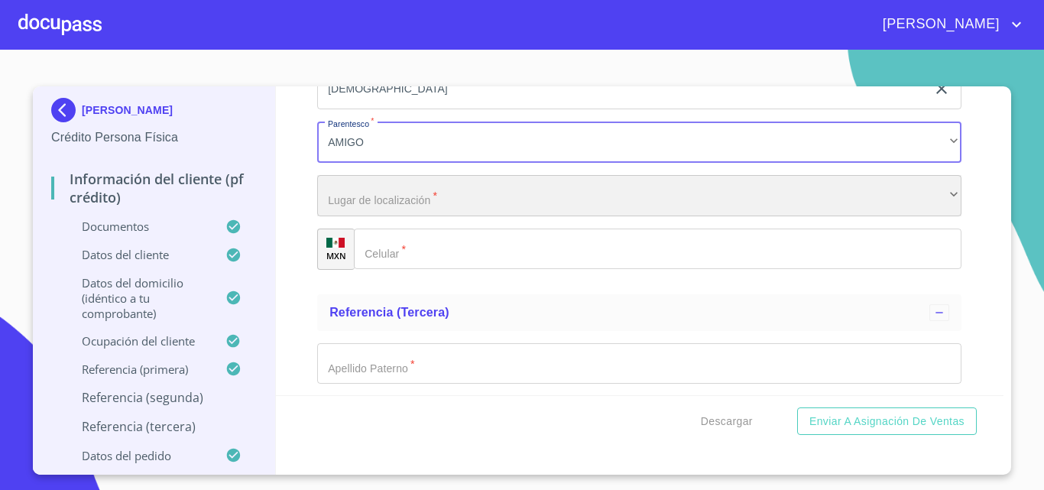
scroll to position [8285, 0]
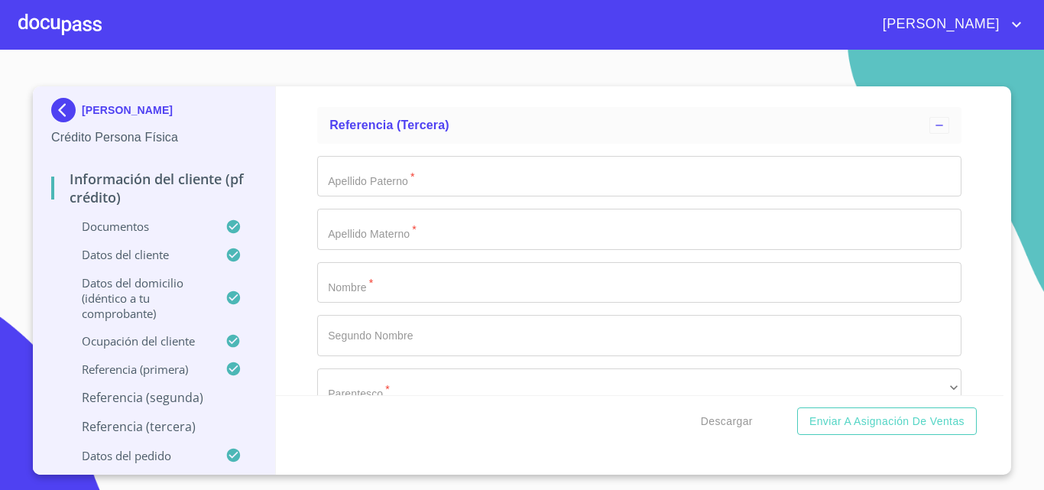
type input "[PHONE_NUMBER][PERSON_NAME]"
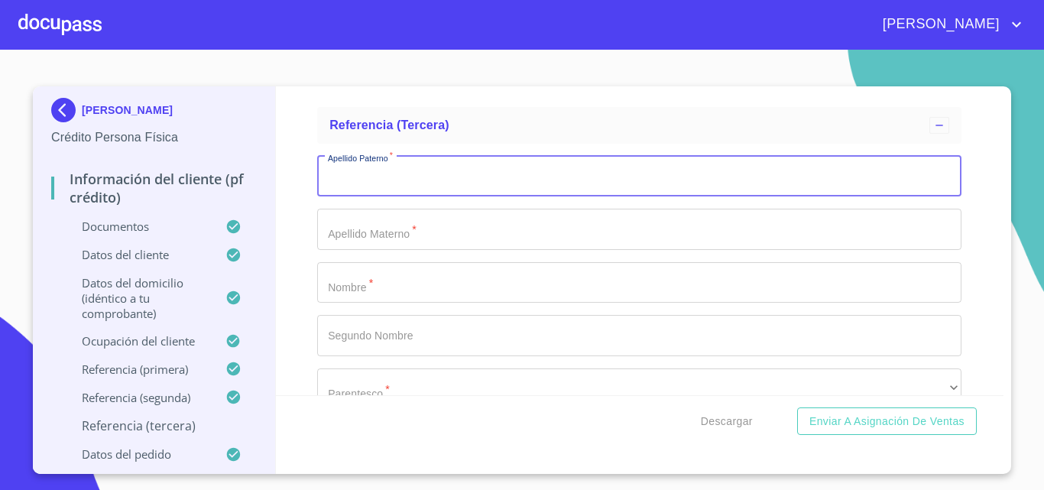
scroll to position [8319, 0]
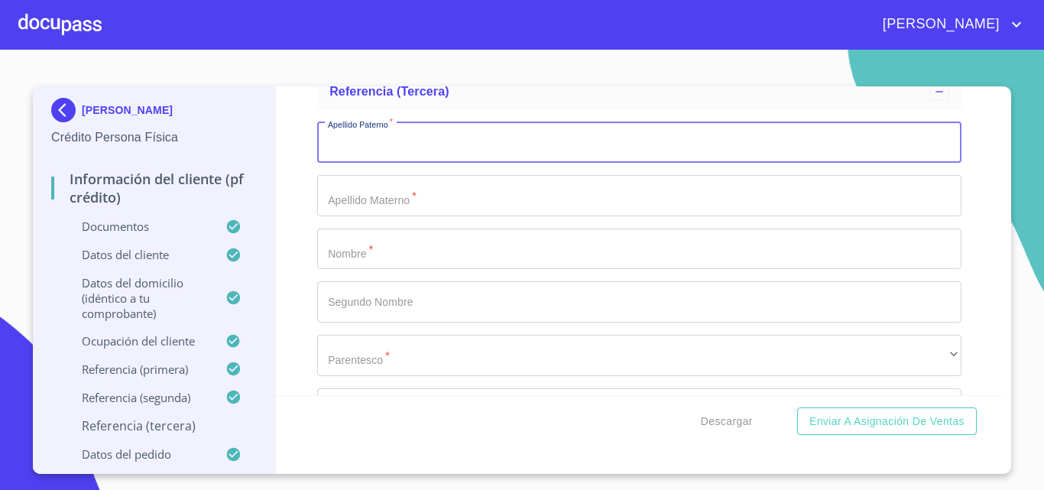
type input "V"
type input "BELTRAN"
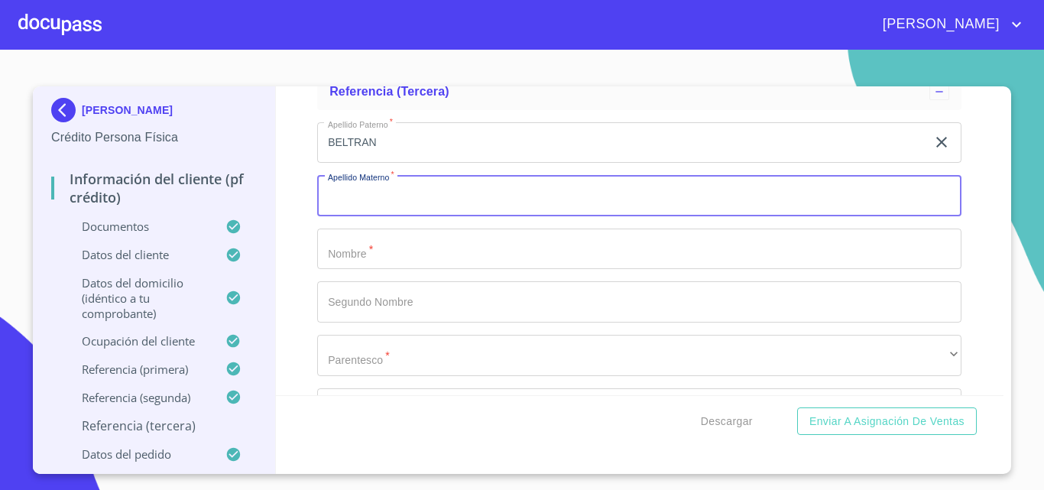
scroll to position [8506, 0]
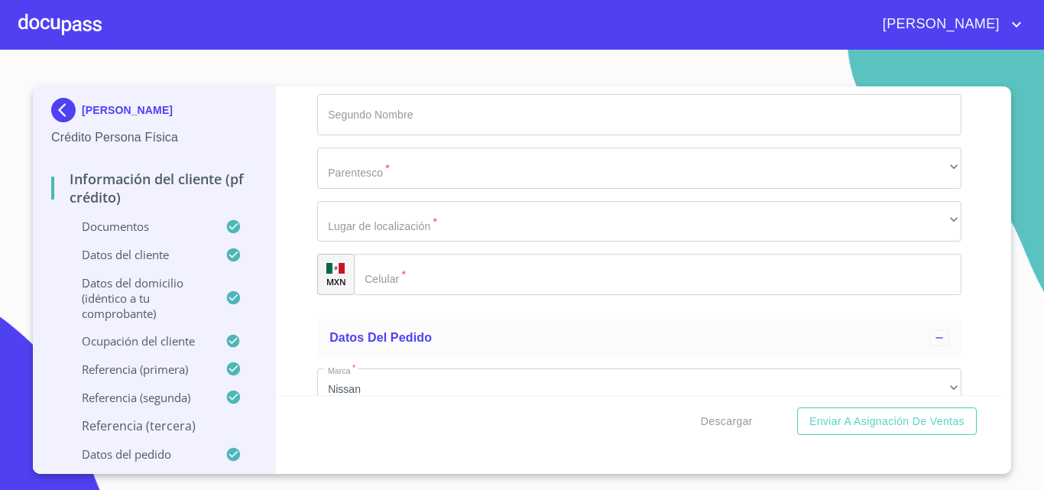
type input "TORRES"
type input "SIHOMARA"
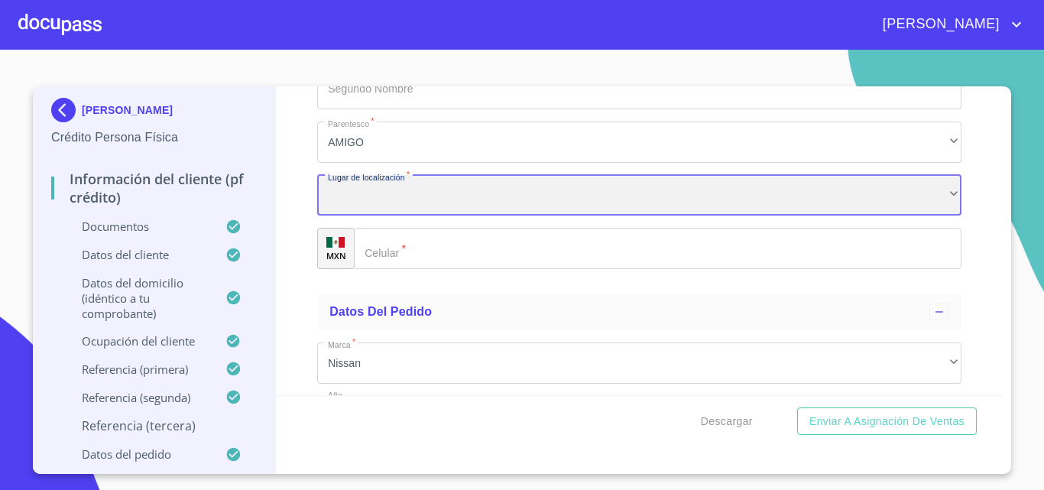
scroll to position [8719, 0]
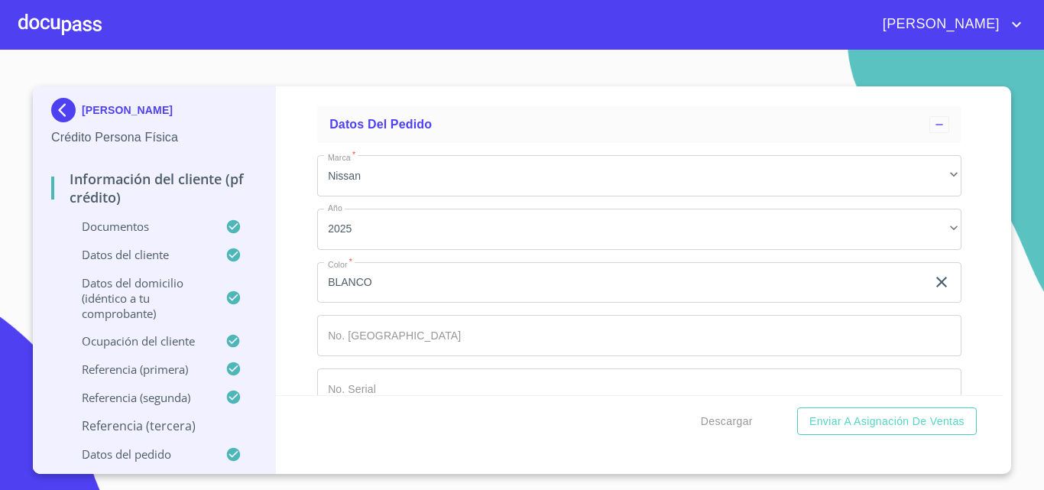
type input "[PHONE_NUMBER]"
click at [296, 308] on div "Informac[PERSON_NAME]l cliente (PF crédito) Documentos Documento de identificac…" at bounding box center [640, 240] width 728 height 309
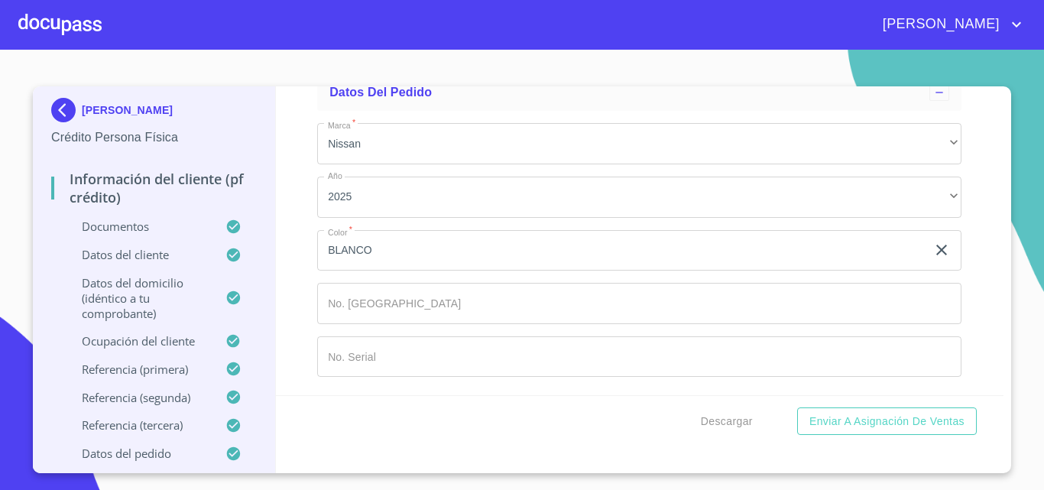
scroll to position [8984, 0]
click at [721, 412] on span "Descargar" at bounding box center [727, 421] width 52 height 19
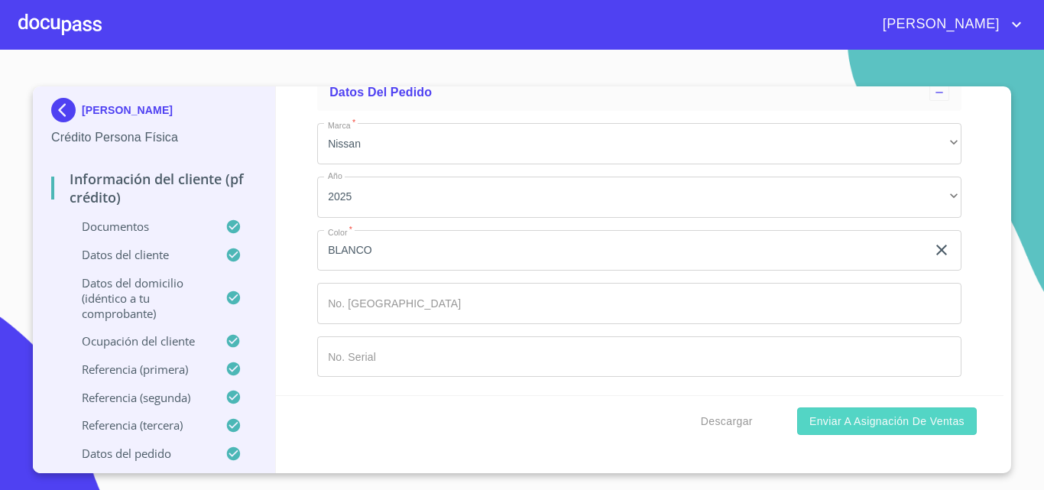
click at [821, 426] on span "Enviar a Asignación de Ventas" at bounding box center [886, 421] width 155 height 19
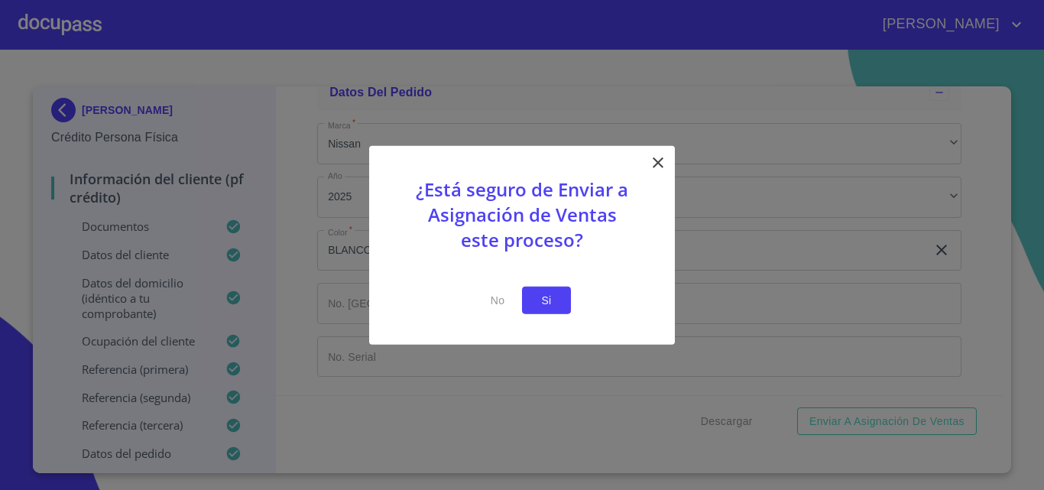
click at [559, 309] on button "Si" at bounding box center [546, 300] width 49 height 28
